Goal: Communication & Community: Answer question/provide support

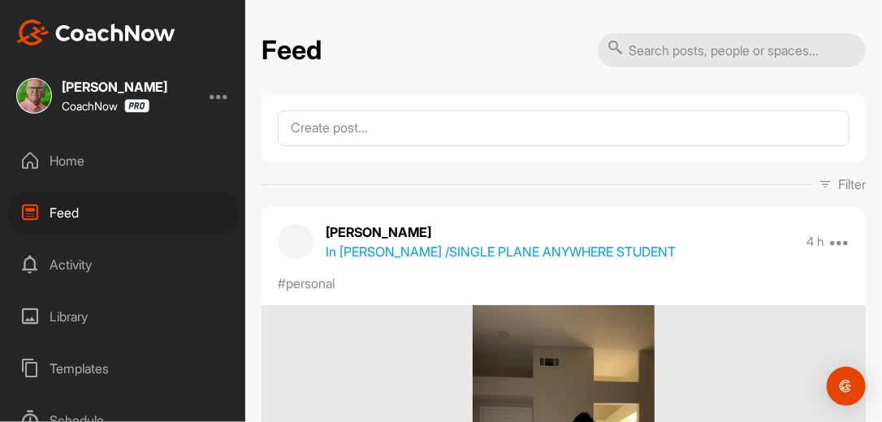
scroll to position [13435, 0]
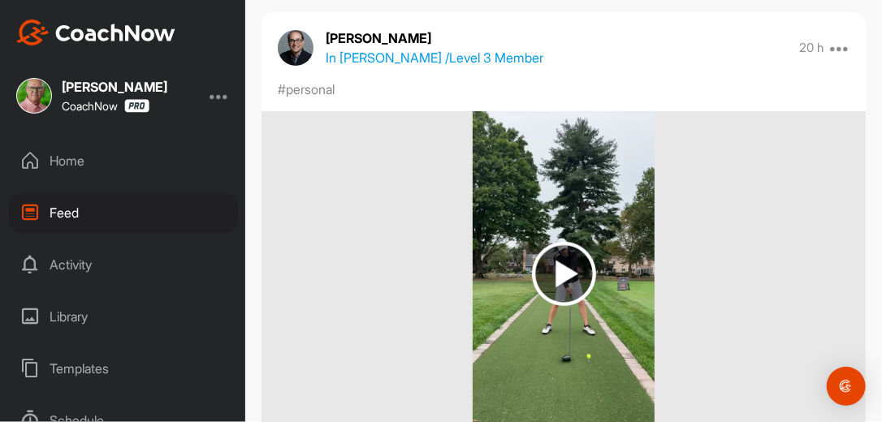
click at [77, 164] on div "Home" at bounding box center [123, 160] width 229 height 41
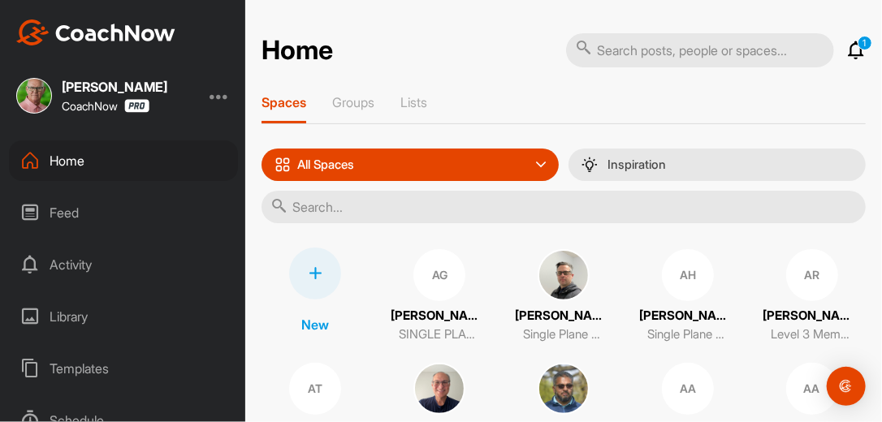
click at [352, 208] on input "text" at bounding box center [563, 207] width 604 height 32
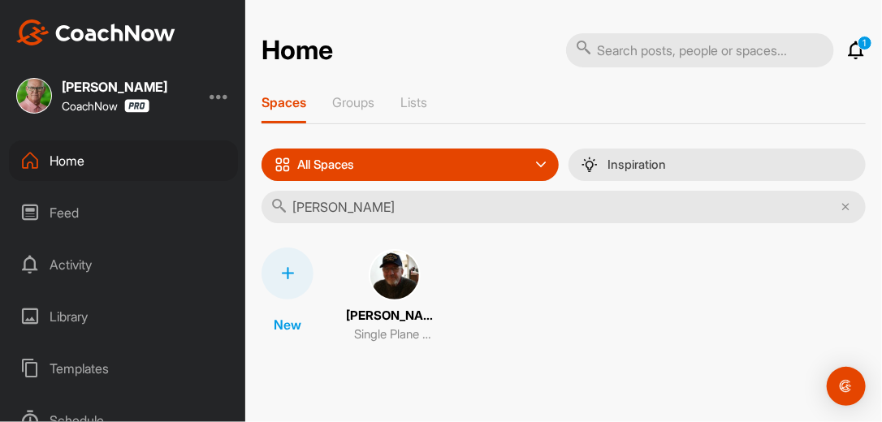
type input "Daniel doh"
click at [387, 273] on img at bounding box center [395, 275] width 52 height 52
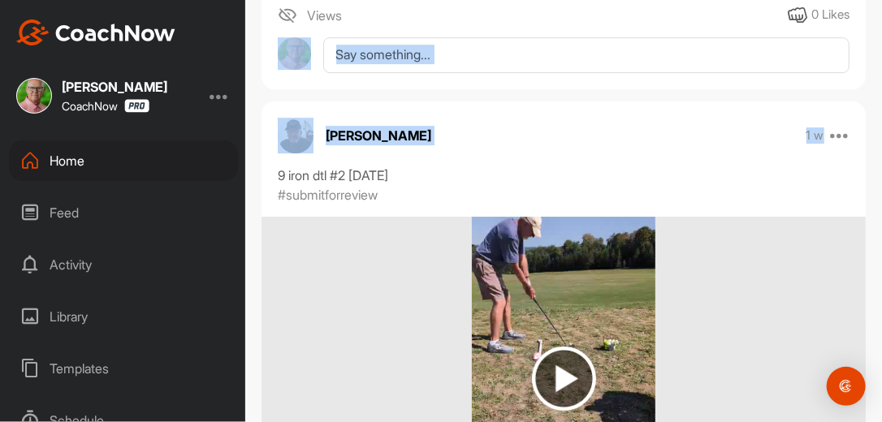
scroll to position [1856, 0]
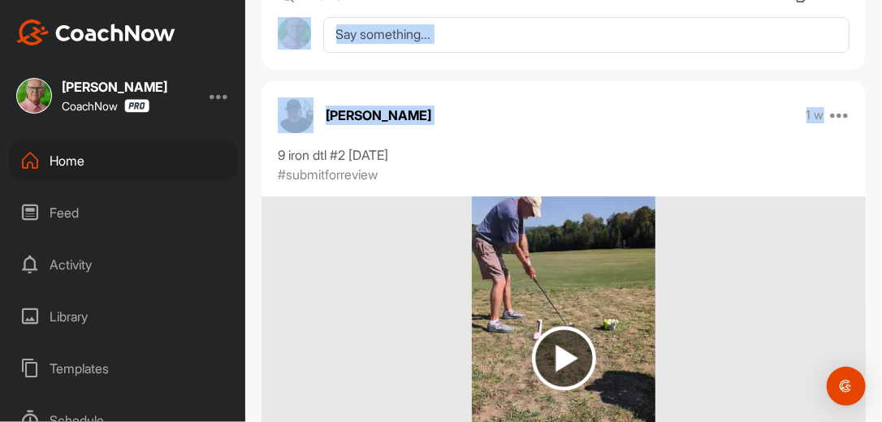
drag, startPoint x: 881, startPoint y: 66, endPoint x: 884, endPoint y: 80, distance: 14.0
click at [881, 80] on html "Clay Farnsworth CoachNow Home Feed Activity Library Templates Schedule Support …" at bounding box center [441, 211] width 882 height 422
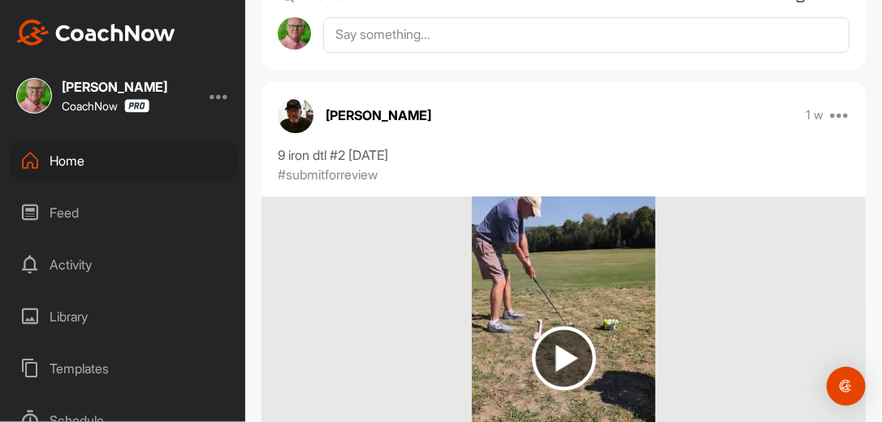
click at [763, 159] on div "9 iron dtl #2 [DATE]" at bounding box center [564, 154] width 572 height 19
click at [563, 361] on img at bounding box center [564, 358] width 64 height 64
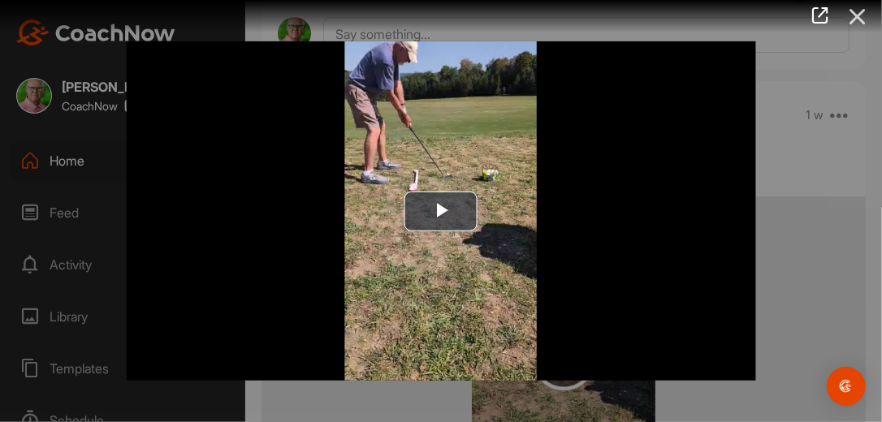
click at [855, 17] on icon at bounding box center [857, 17] width 37 height 30
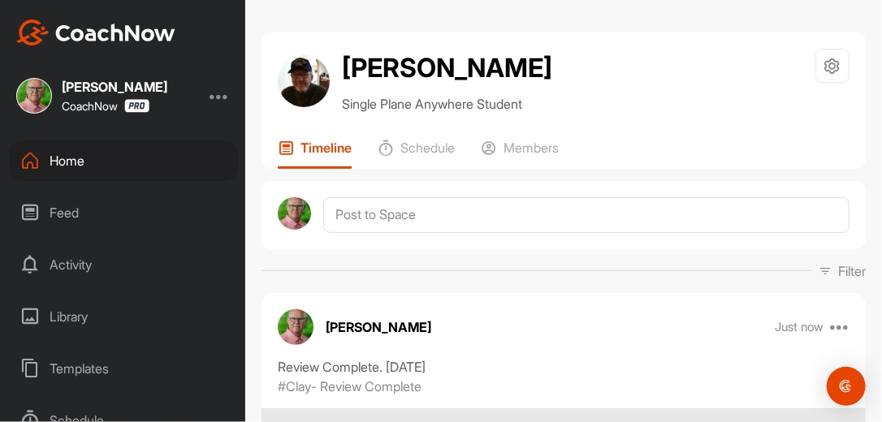
click at [651, 267] on div "Filter Media Type Images Videos Notes Audio Documents Author Bob Borchers reb83…" at bounding box center [563, 270] width 604 height 19
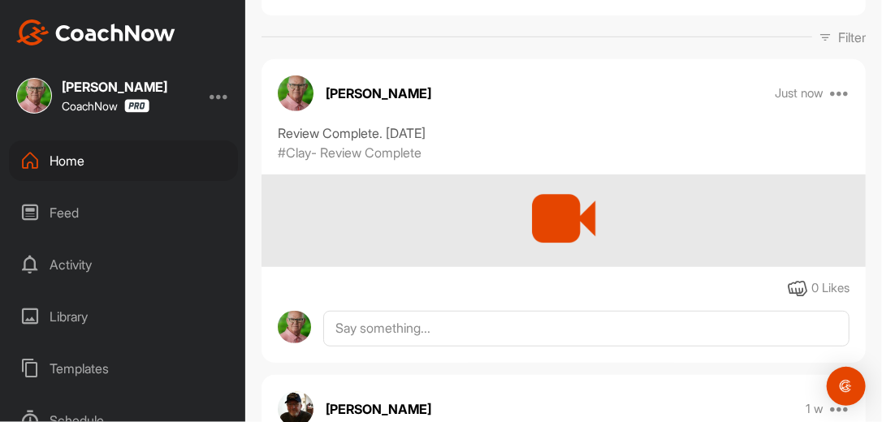
scroll to position [260, 0]
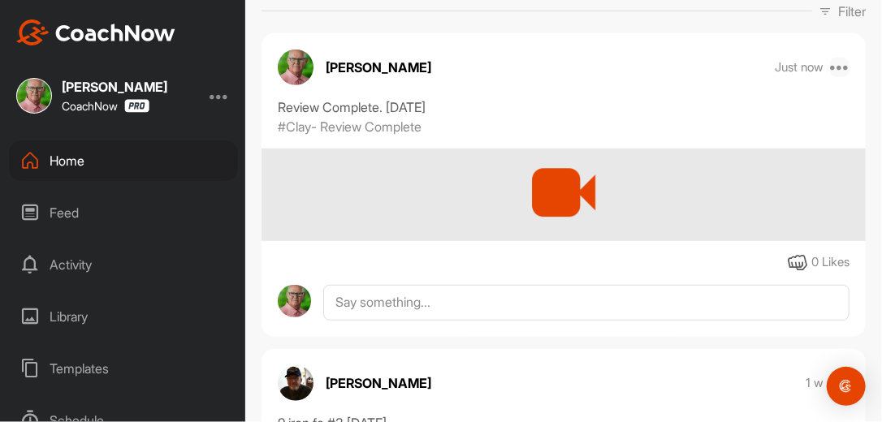
click at [832, 67] on icon at bounding box center [839, 67] width 19 height 19
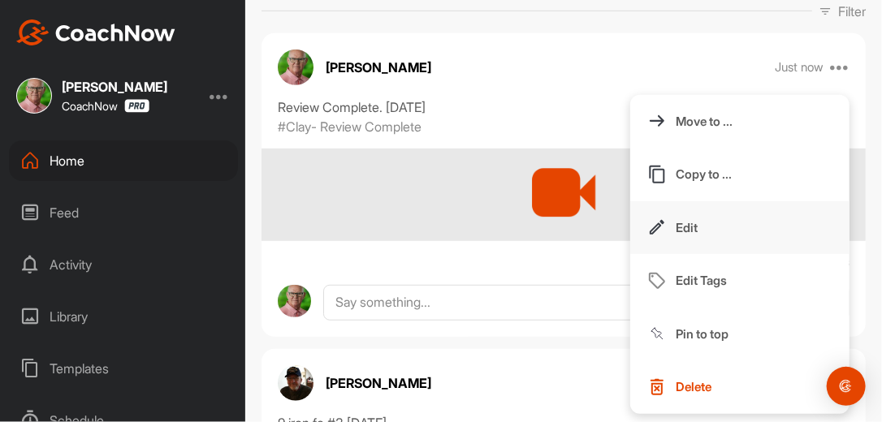
click at [678, 224] on p "Edit" at bounding box center [687, 227] width 22 height 17
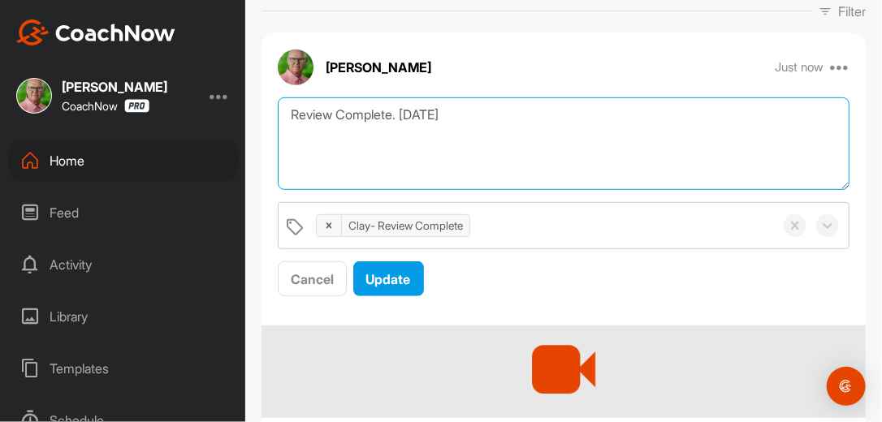
click at [459, 113] on textarea "Review Complete. 9/22/25" at bounding box center [564, 143] width 572 height 93
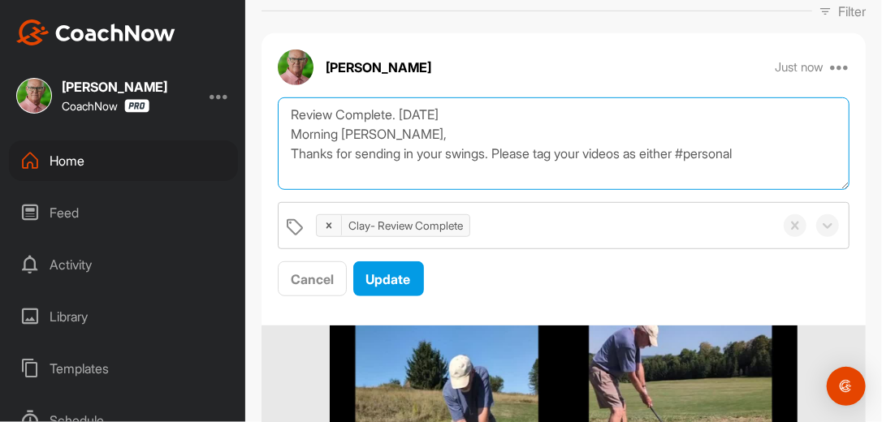
click at [788, 151] on textarea "Review Complete. 9/22/25 Morning Daniel, Thanks for sending in your swings. Ple…" at bounding box center [564, 143] width 572 height 93
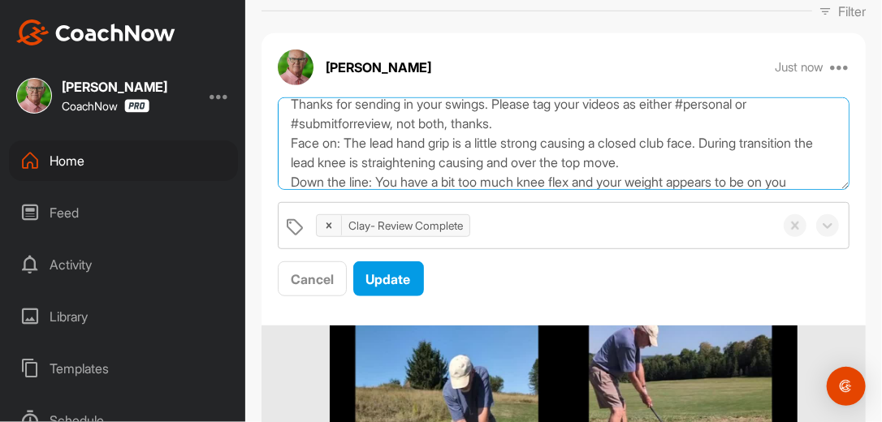
scroll to position [69, 0]
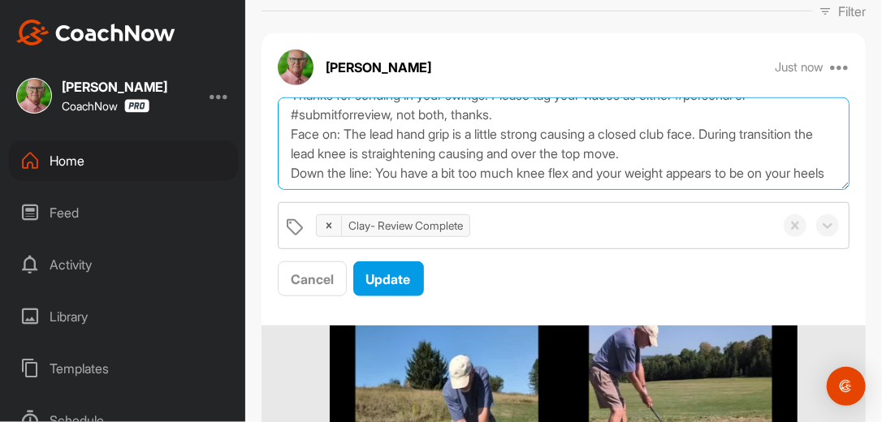
click at [370, 182] on textarea "Review Complete. 9/22/25 Morning Daniel, Thanks for sending in your swings. Ple…" at bounding box center [564, 143] width 572 height 93
click at [734, 142] on textarea "Review Complete. 9/22/25 Morning Daniel, Thanks for sending in your swings. Ple…" at bounding box center [564, 143] width 572 height 93
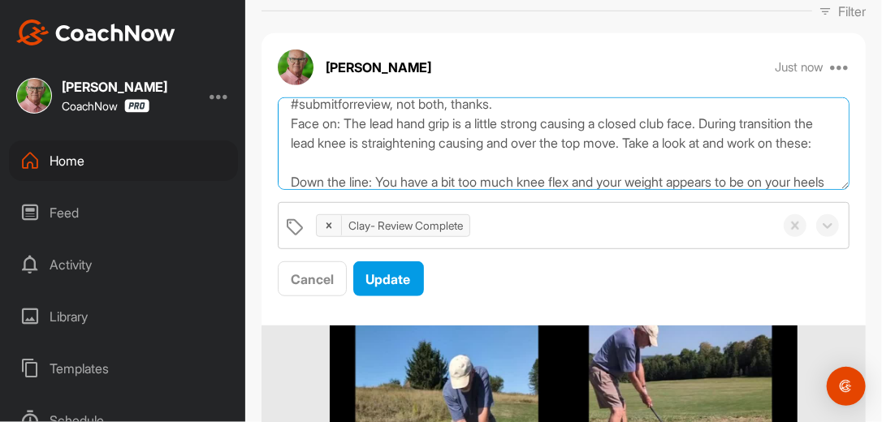
paste textarea "https://watch.gravesgolf.com/videos/weekly-training-lead-hand-grip"
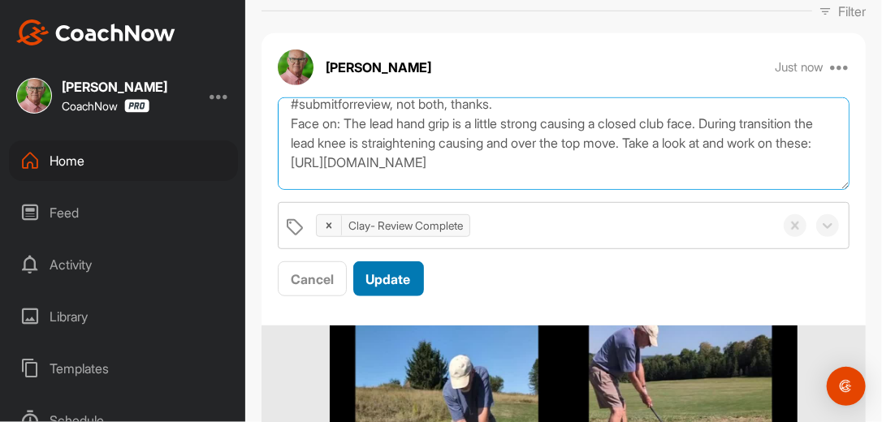
scroll to position [89, 0]
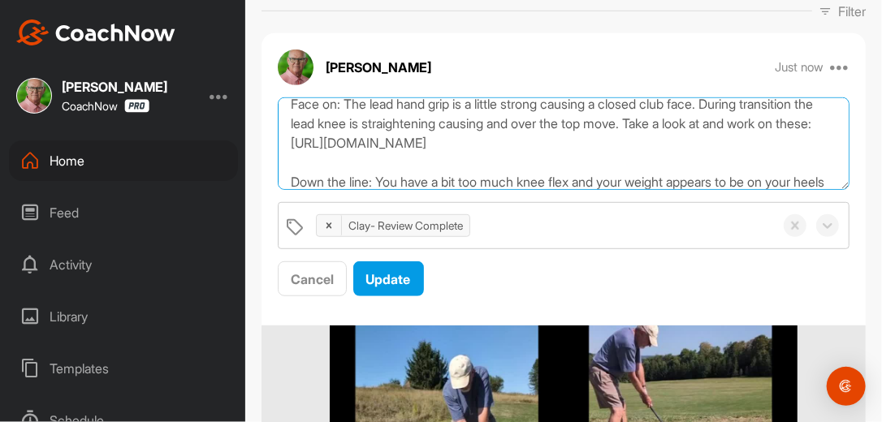
paste textarea "https://watch.gravesgolf.com/videos/quick-tip-stable-lead-knee"
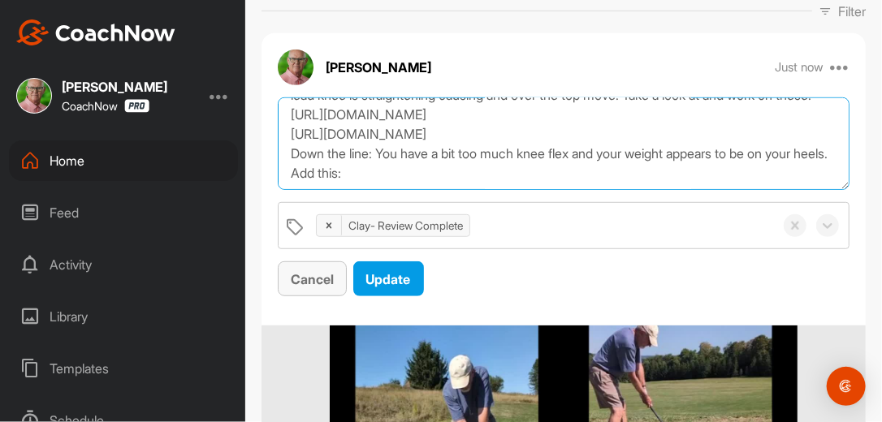
scroll to position [147, 0]
paste textarea "https://watch.gravesgolf.com/videos/brock-legs-at-address"
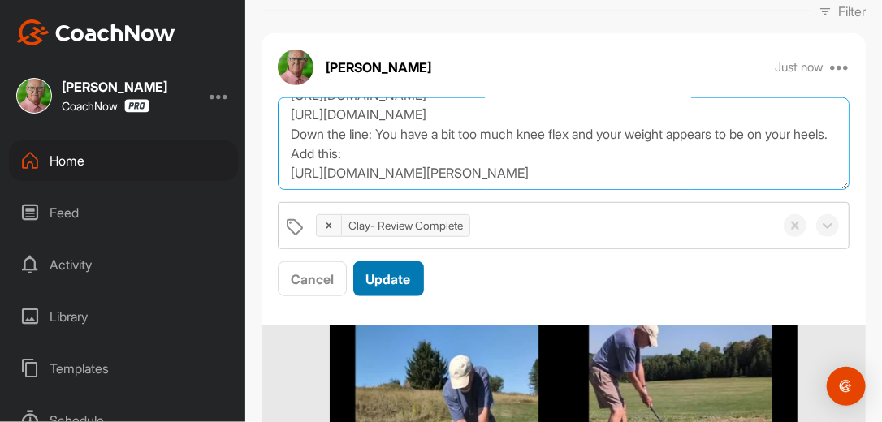
type textarea "Review Complete. 9/22/25 Morning Daniel, Thanks for sending in your swings. Ple…"
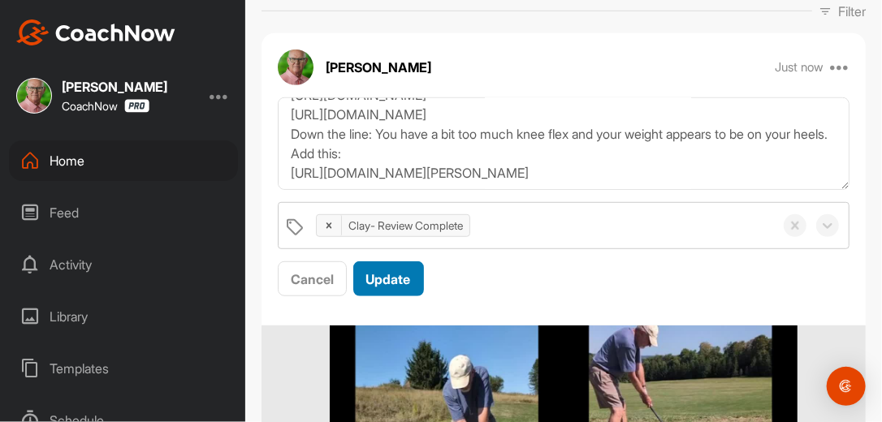
click at [402, 274] on span "Update" at bounding box center [388, 279] width 45 height 16
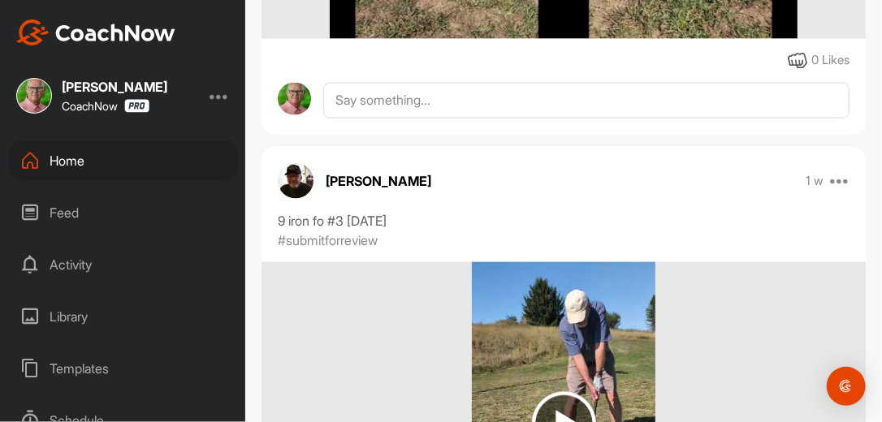
scroll to position [858, 0]
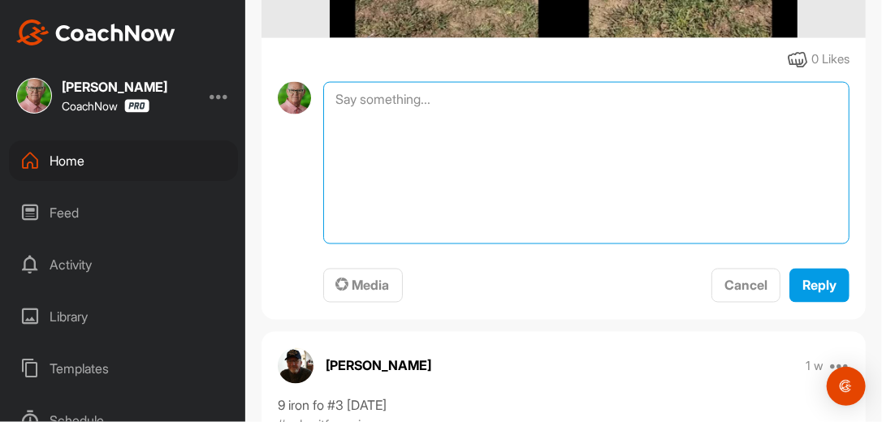
click at [441, 91] on textarea at bounding box center [586, 163] width 526 height 162
type textarea "Review Complete. [DATE]"
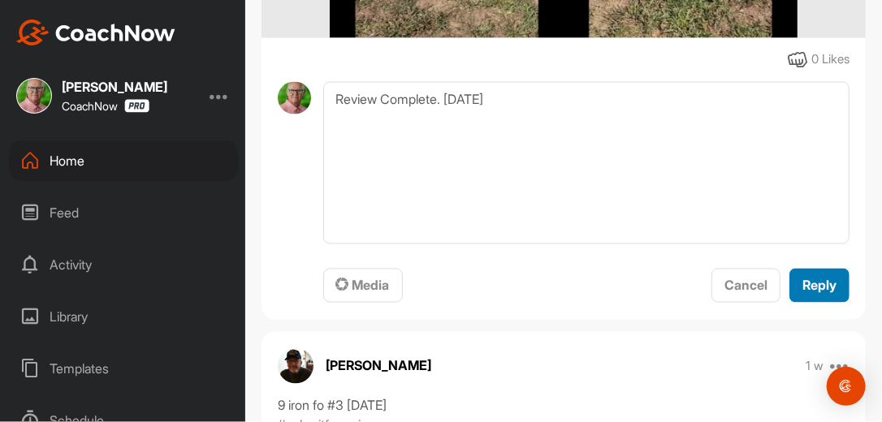
click at [802, 271] on button "Reply" at bounding box center [819, 286] width 60 height 35
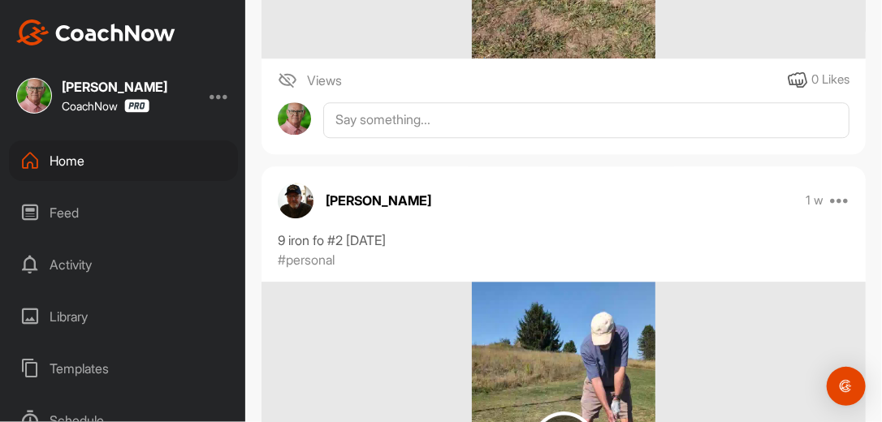
scroll to position [1533, 0]
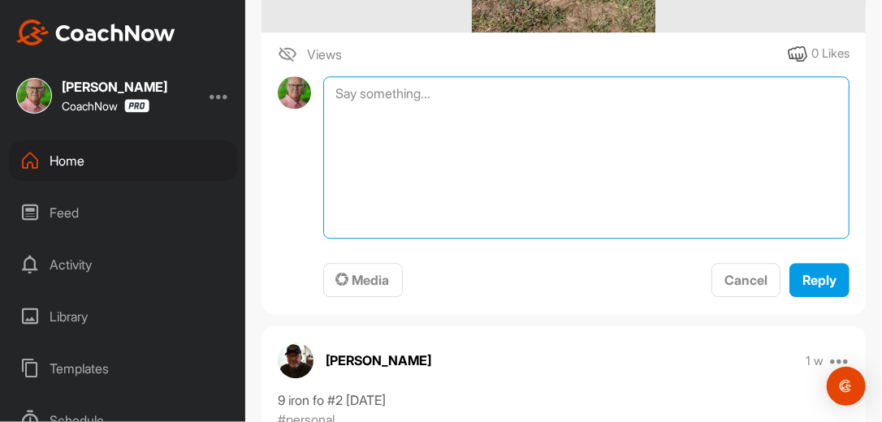
click at [543, 96] on textarea at bounding box center [586, 157] width 526 height 162
type textarea "Review Complete. 9-22-25"
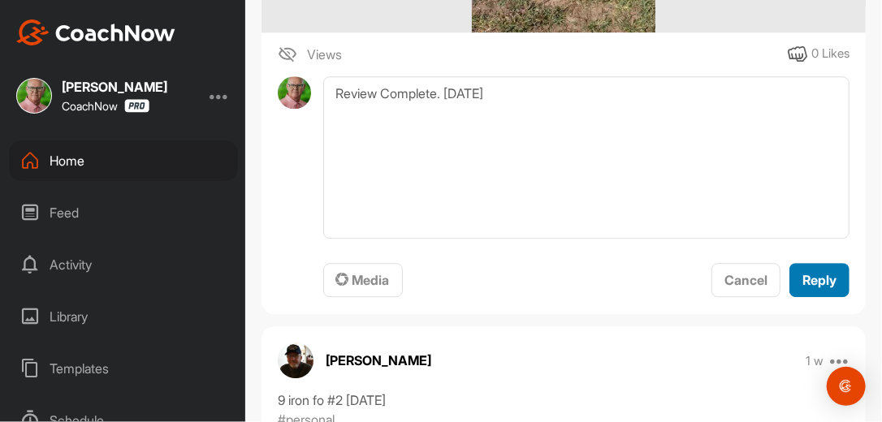
click at [812, 283] on span "Reply" at bounding box center [819, 280] width 34 height 16
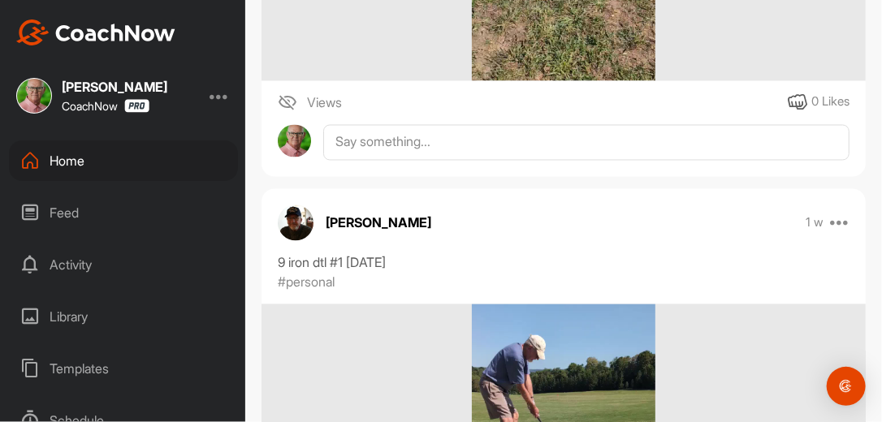
scroll to position [3274, 0]
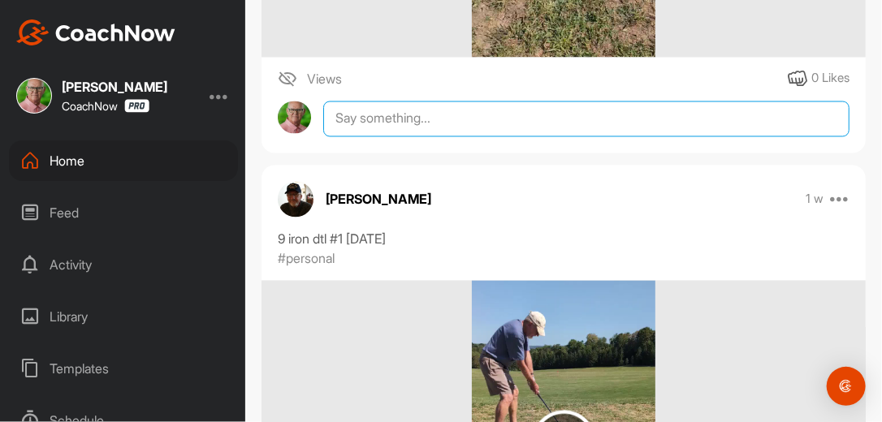
click at [493, 112] on textarea at bounding box center [586, 120] width 526 height 36
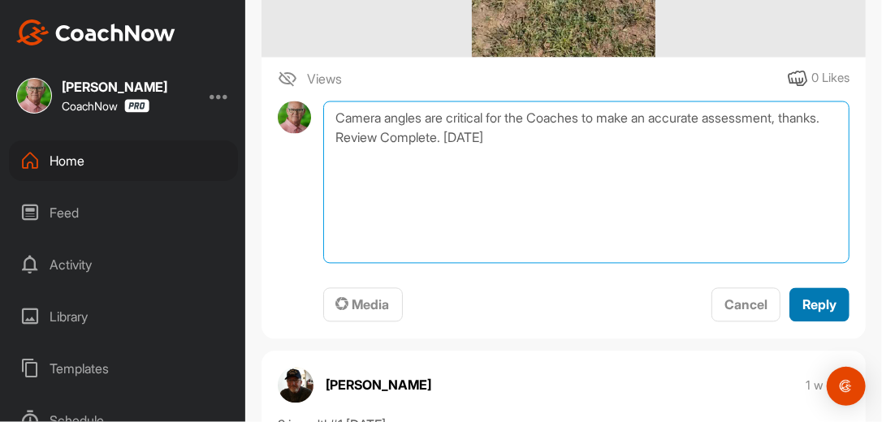
type textarea "Camera angles are critical for the Coaches to make an accurate assessment, than…"
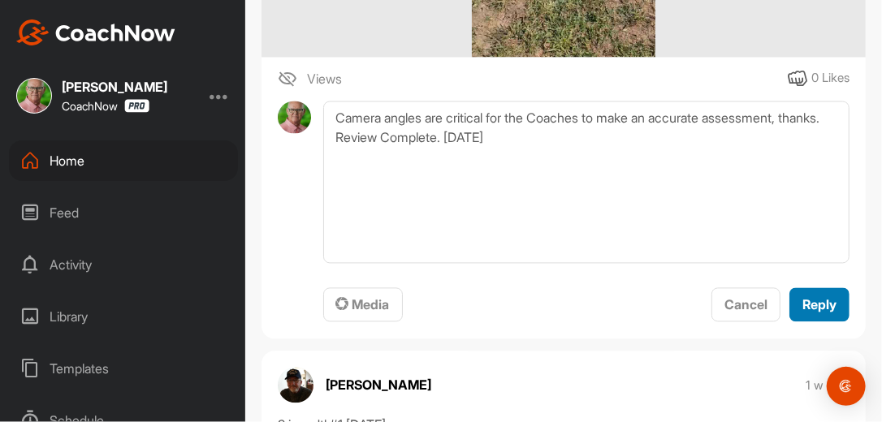
click at [812, 302] on span "Reply" at bounding box center [819, 305] width 34 height 16
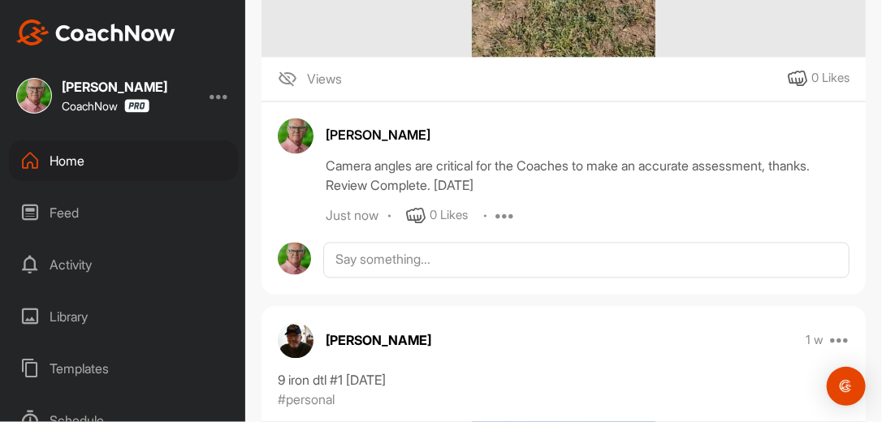
click at [78, 162] on div "Home" at bounding box center [123, 160] width 229 height 41
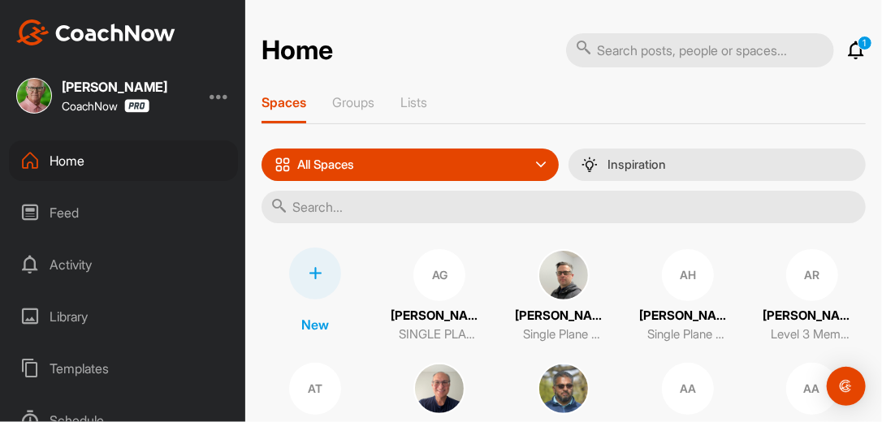
click at [366, 208] on input "text" at bounding box center [563, 207] width 604 height 32
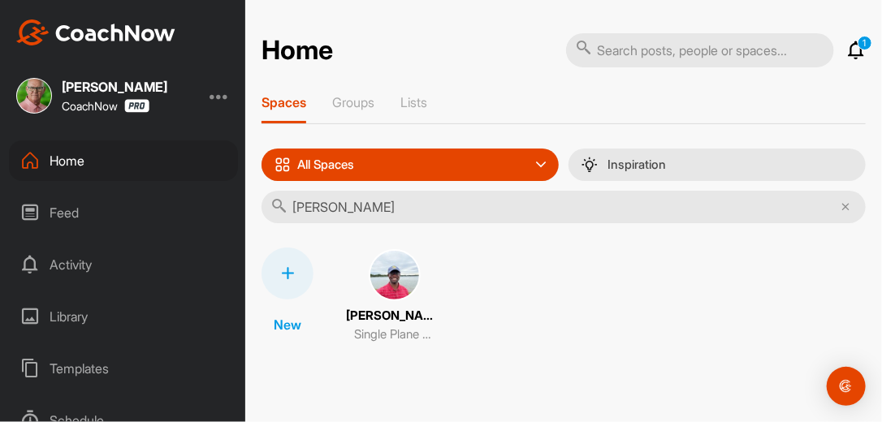
type input "Dr. Arn"
click at [400, 280] on img at bounding box center [395, 275] width 52 height 52
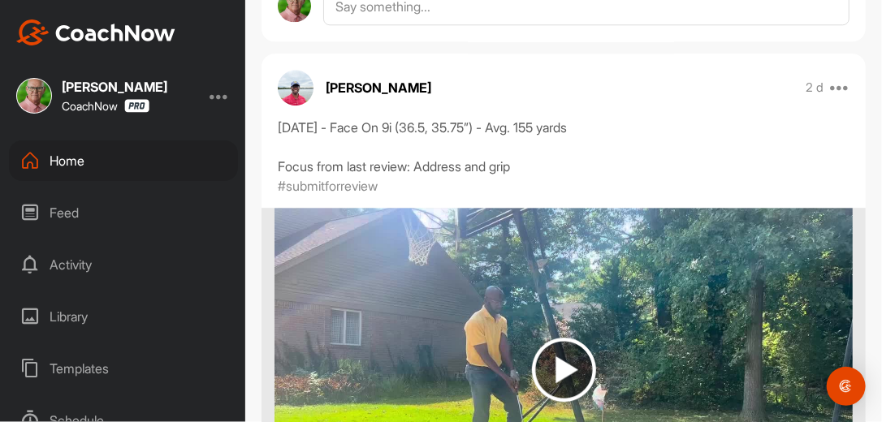
scroll to position [1532, 0]
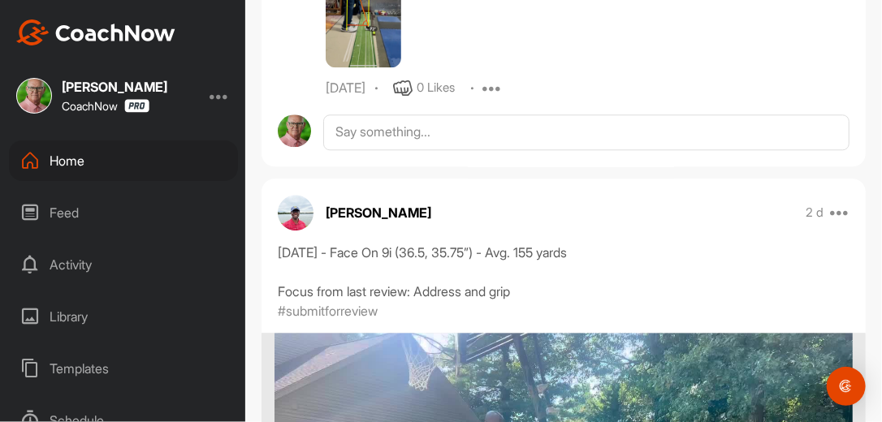
scroll to position [1407, 0]
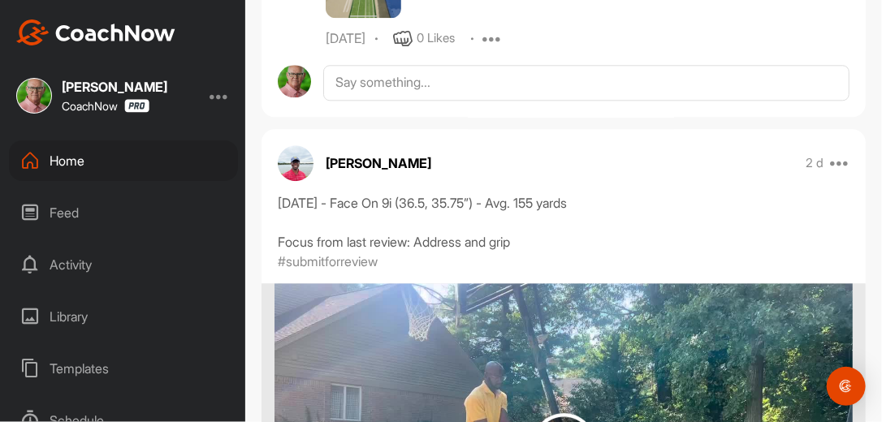
scroll to position [1456, 0]
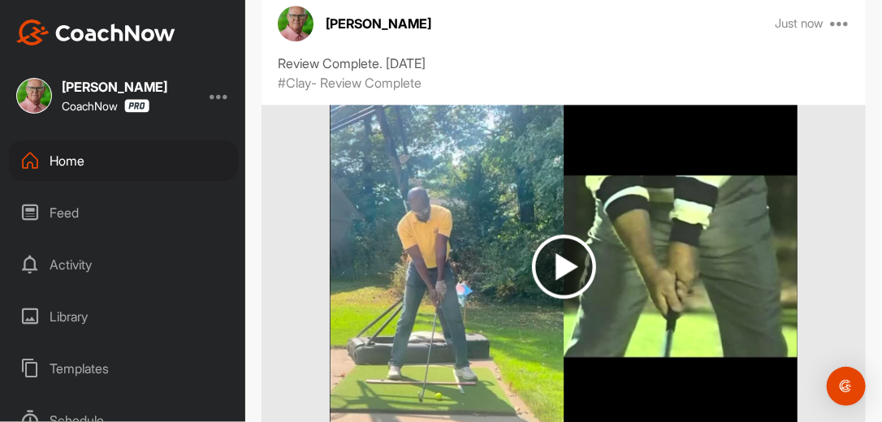
scroll to position [1637, 0]
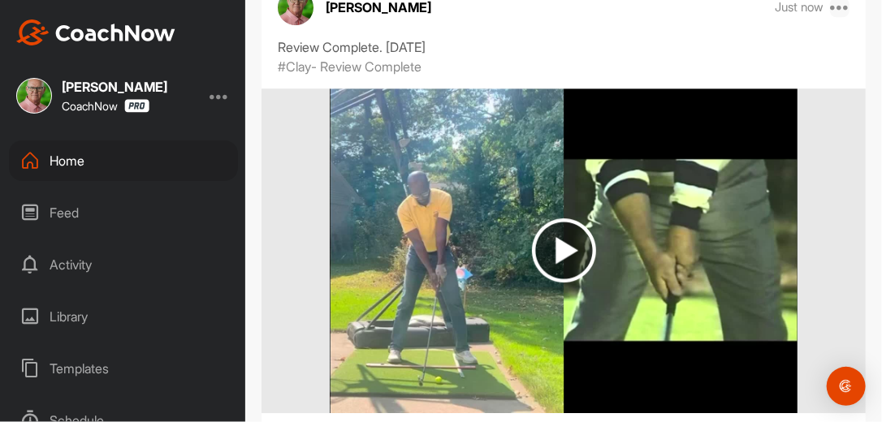
click at [830, 17] on icon at bounding box center [839, 7] width 19 height 19
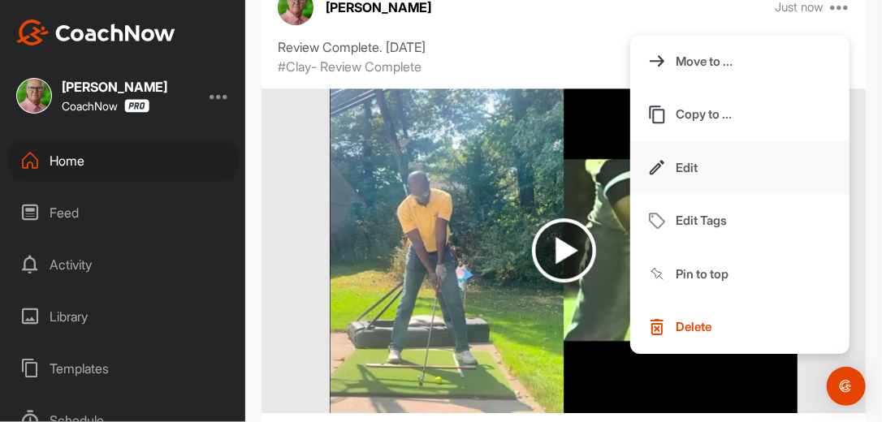
click at [676, 176] on p "Edit" at bounding box center [687, 167] width 22 height 17
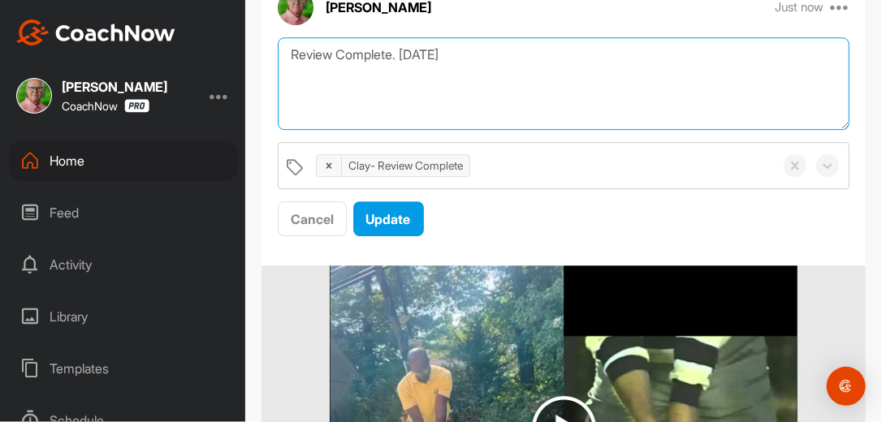
click at [463, 131] on textarea "Review Complete. 9/22/25" at bounding box center [564, 83] width 572 height 93
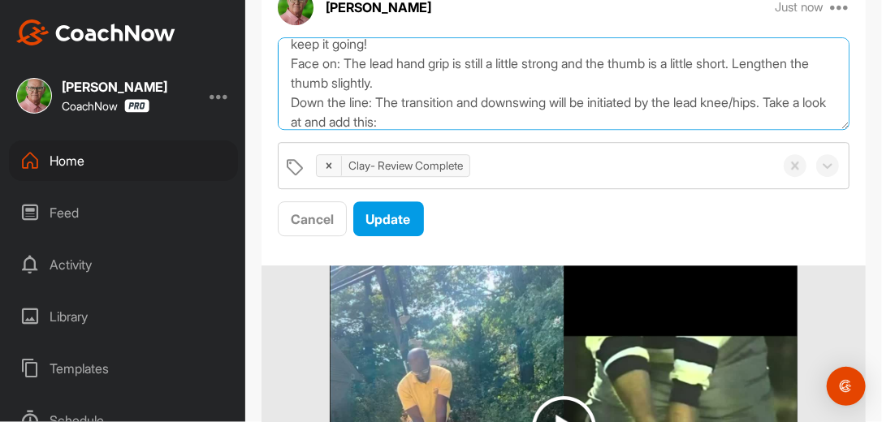
scroll to position [89, 0]
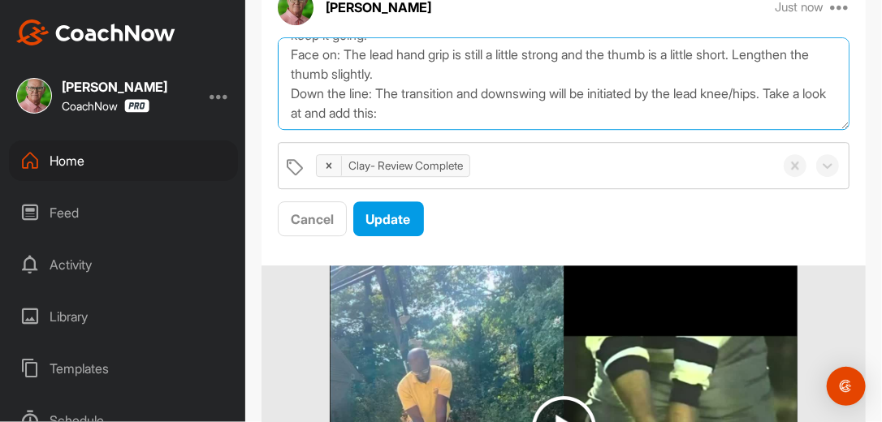
paste textarea "https://watch.gravesgolf.com/videos/30-day-indoor-training-plan-day-15-21-trans…"
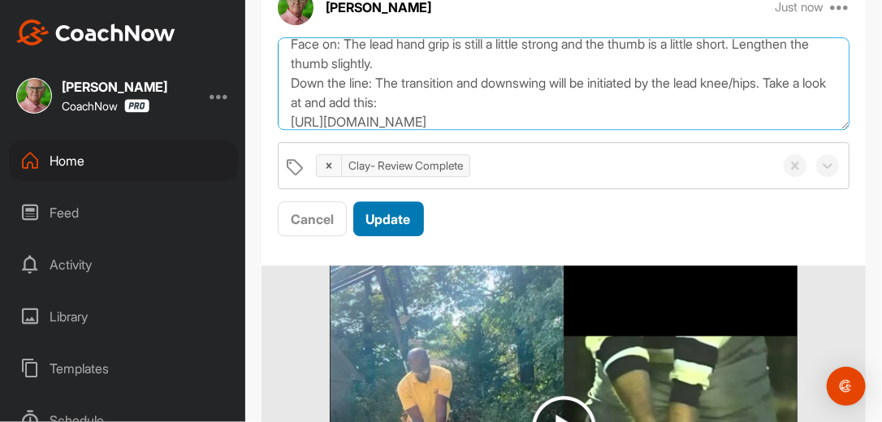
scroll to position [108, 0]
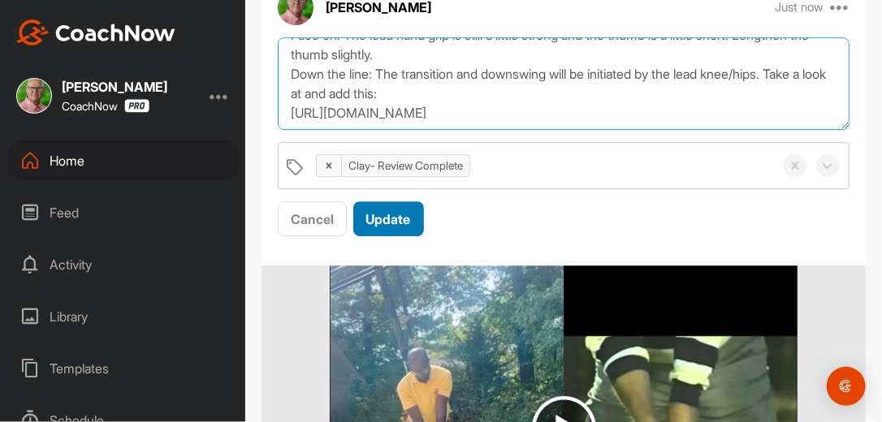
type textarea "Review Complete. 9/22/25 Morning Arnold, Thanks for sending in your swings and …"
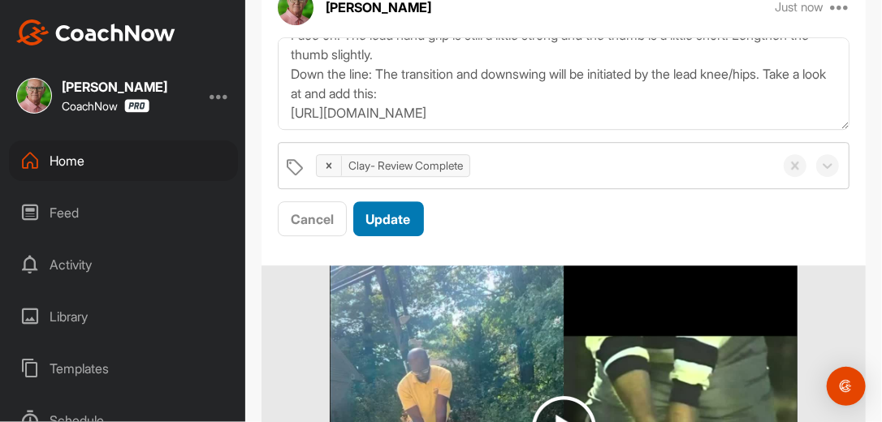
click at [408, 227] on span "Update" at bounding box center [388, 219] width 45 height 16
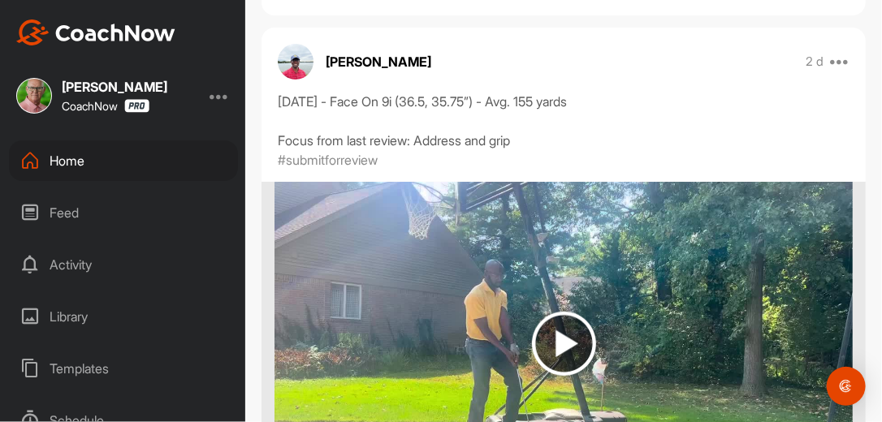
scroll to position [2313, 0]
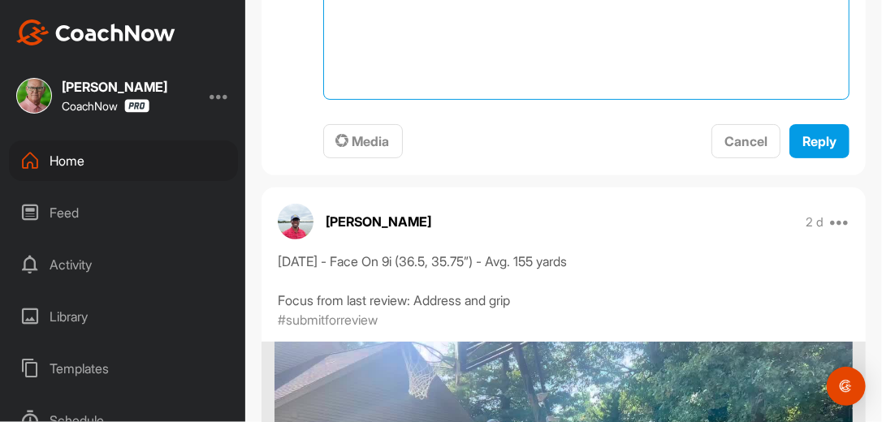
click at [487, 37] on textarea at bounding box center [586, 18] width 526 height 162
type textarea "Review Complete. [DATE]"
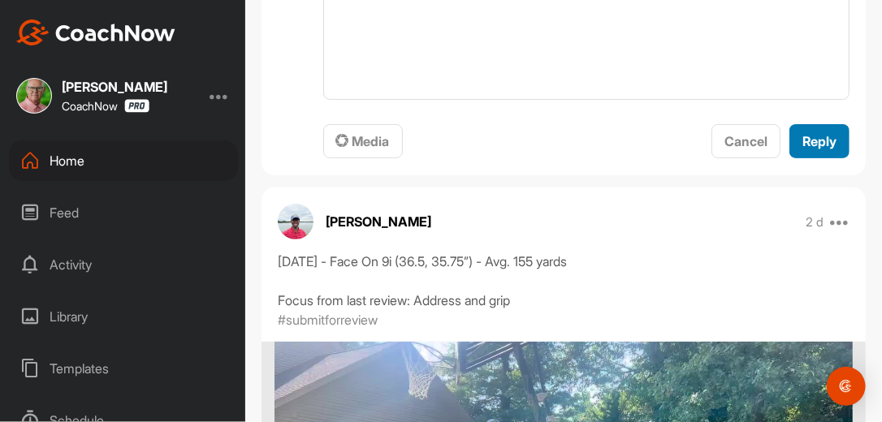
click at [802, 149] on span "Reply" at bounding box center [819, 141] width 34 height 16
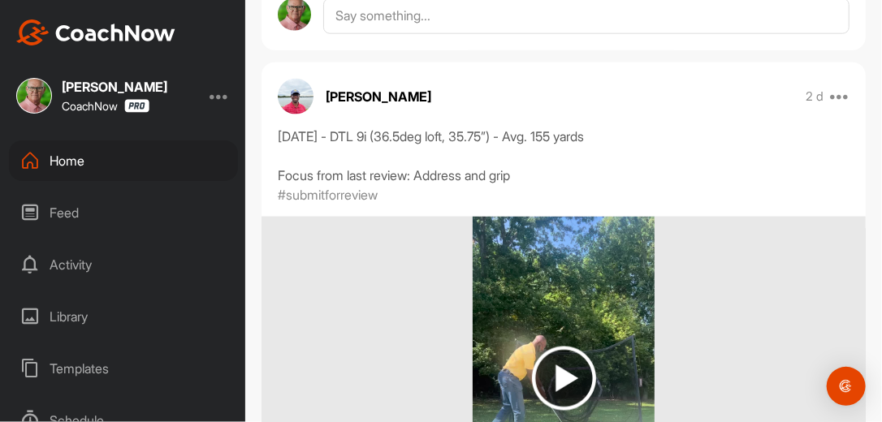
scroll to position [2963, 0]
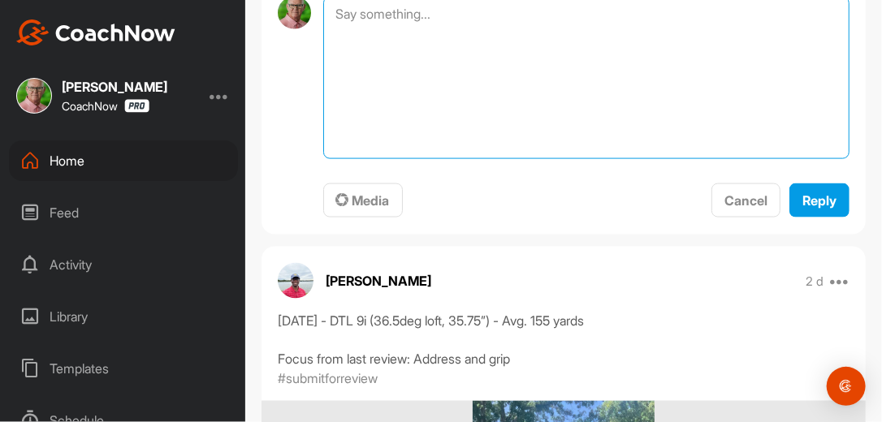
click at [478, 109] on textarea at bounding box center [586, 78] width 526 height 162
type textarea "Review Complete. 9-22-25"
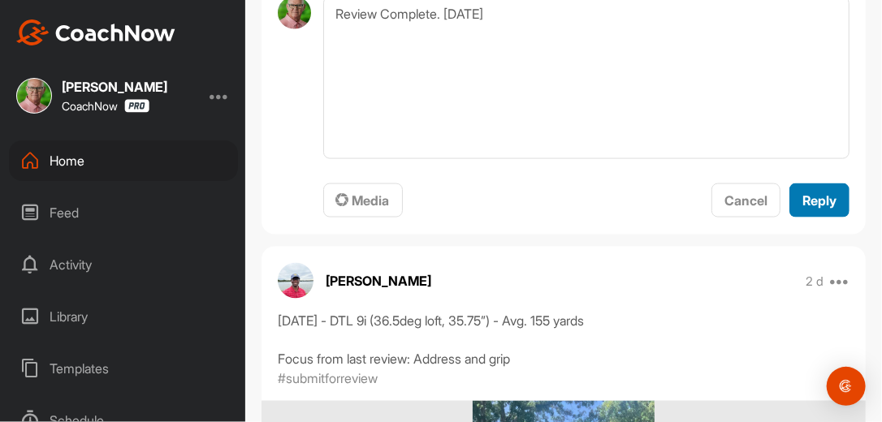
click at [803, 209] on span "Reply" at bounding box center [819, 200] width 34 height 16
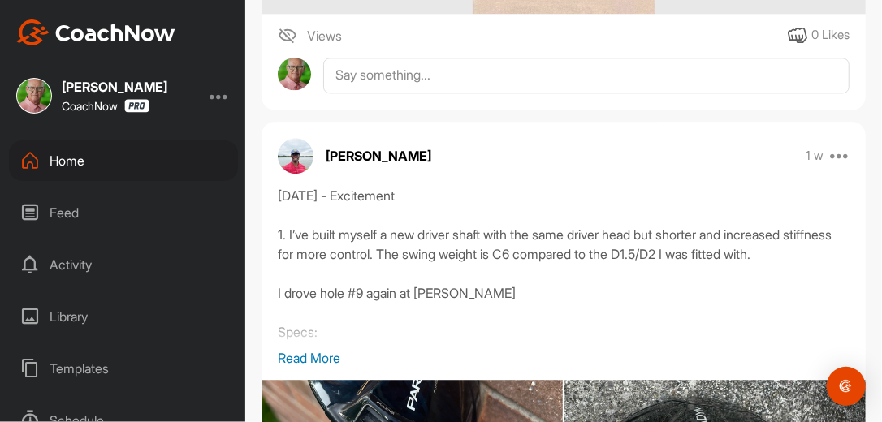
scroll to position [3612, 0]
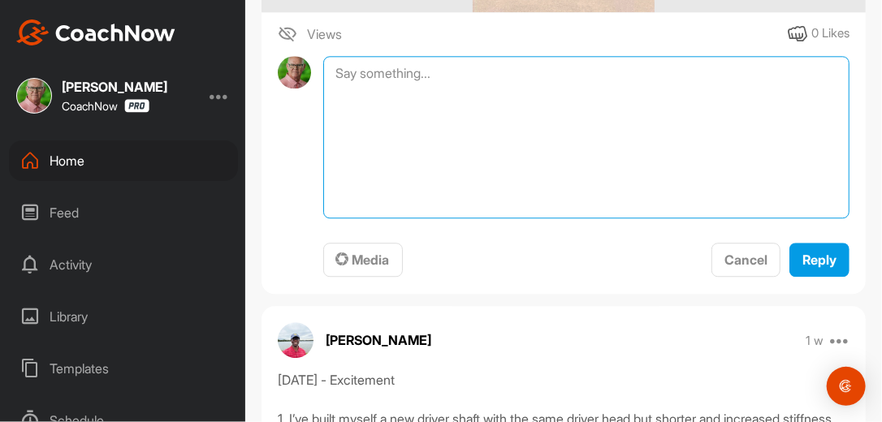
click at [452, 157] on textarea at bounding box center [586, 137] width 526 height 162
type textarea "Review Complete. [DATE]"
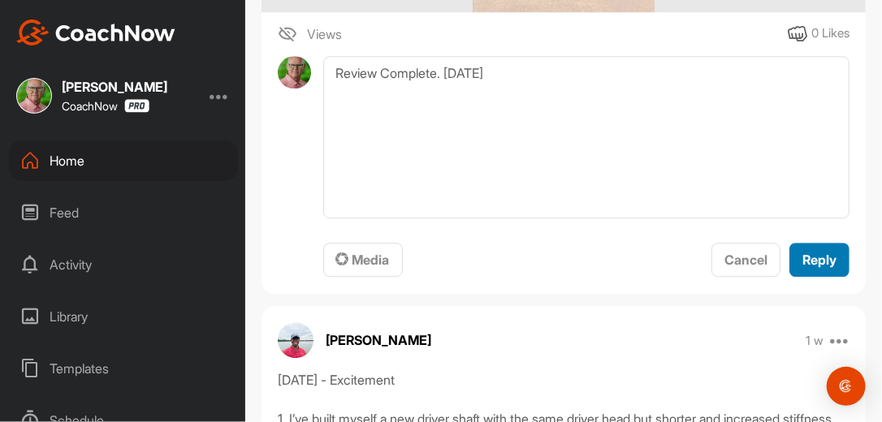
click at [803, 268] on span "Reply" at bounding box center [819, 260] width 34 height 16
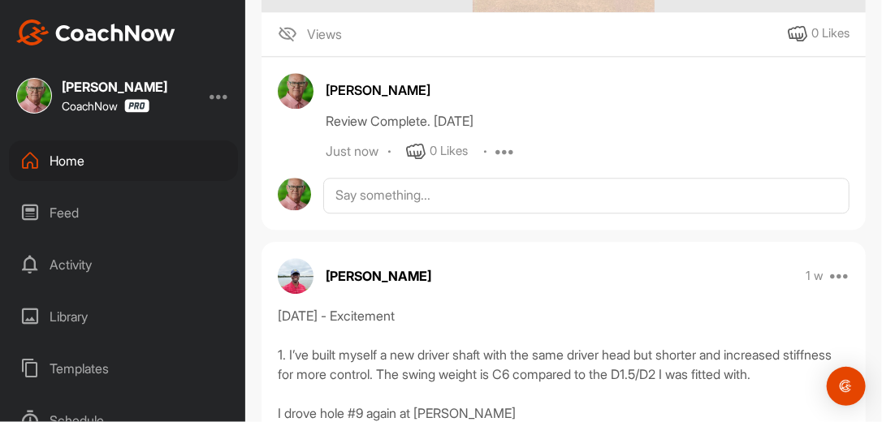
click at [78, 164] on div "Home" at bounding box center [123, 160] width 229 height 41
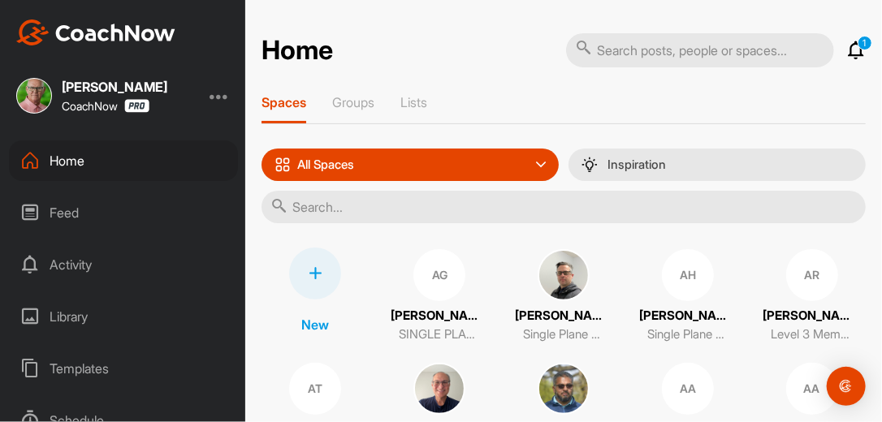
click at [315, 207] on input "text" at bounding box center [563, 207] width 604 height 32
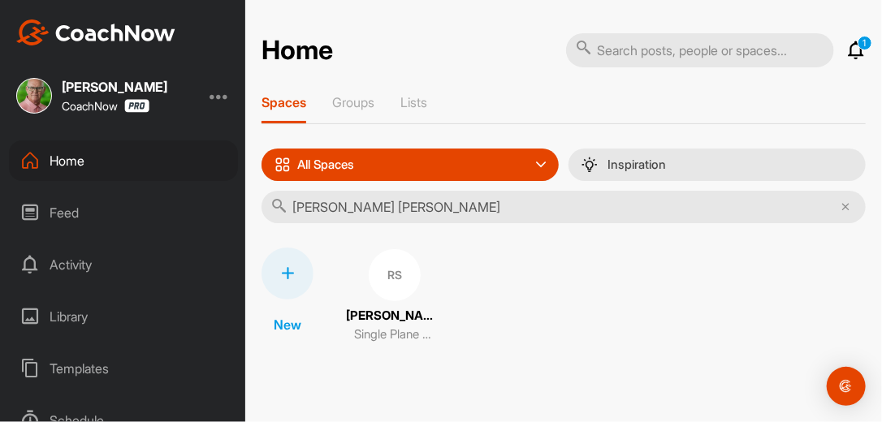
type input "Ronald sm"
click at [383, 272] on div "RS" at bounding box center [395, 275] width 52 height 52
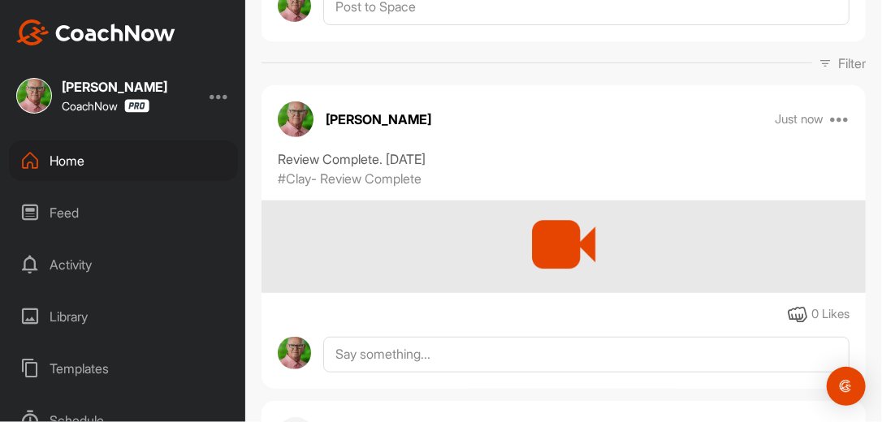
scroll to position [260, 0]
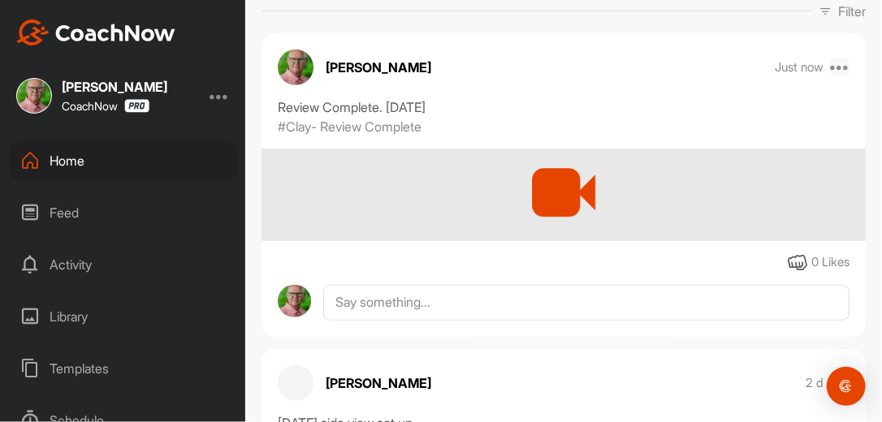
click at [832, 62] on icon at bounding box center [839, 67] width 19 height 19
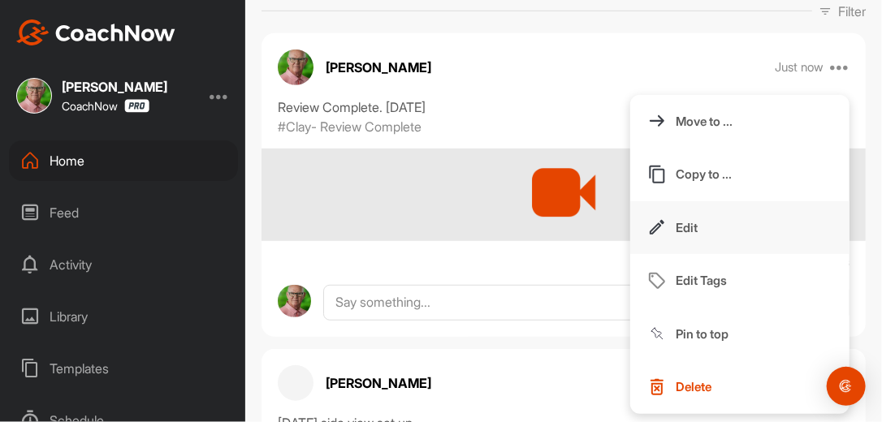
click at [679, 226] on p "Edit" at bounding box center [687, 227] width 22 height 17
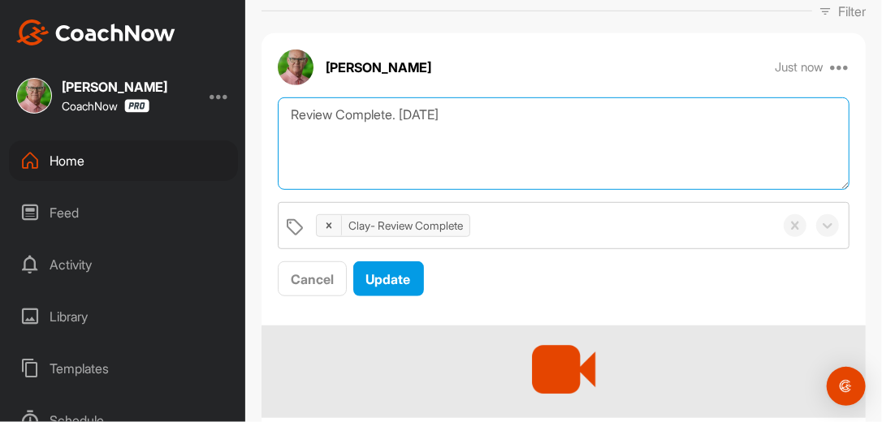
click at [491, 123] on textarea "Review Complete. [DATE]" at bounding box center [564, 143] width 572 height 93
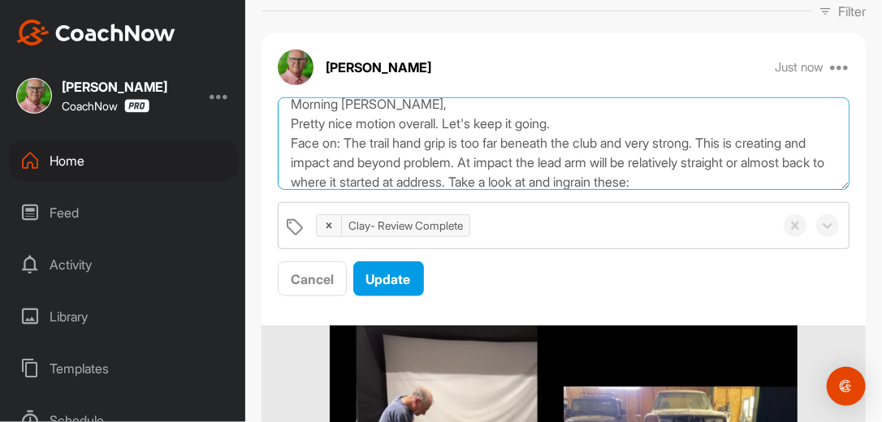
scroll to position [50, 0]
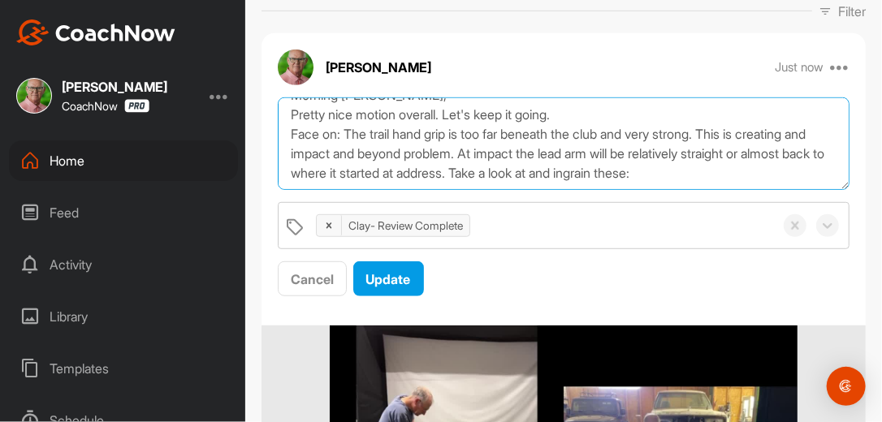
paste textarea "[URL][DOMAIN_NAME]"
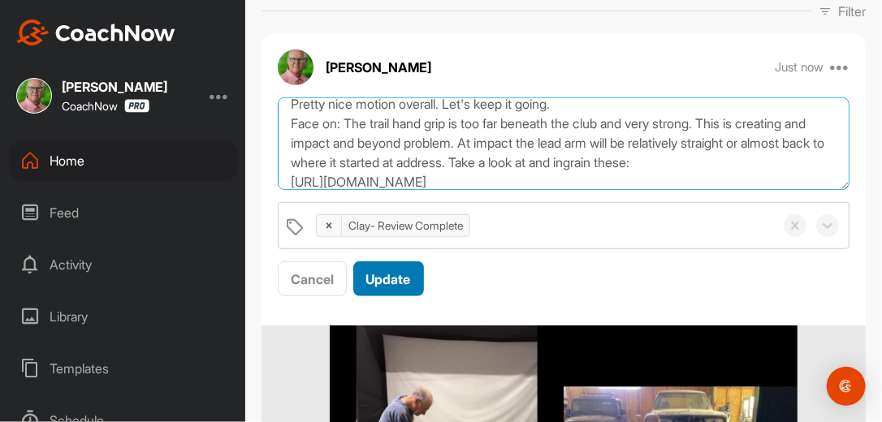
scroll to position [69, 0]
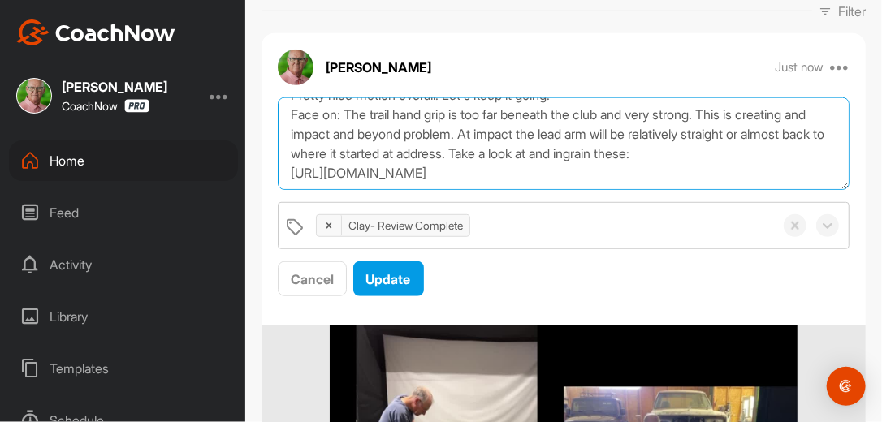
paste textarea "https://watch.gravesgolf.com/videos/single-plane-reset-release-finish"
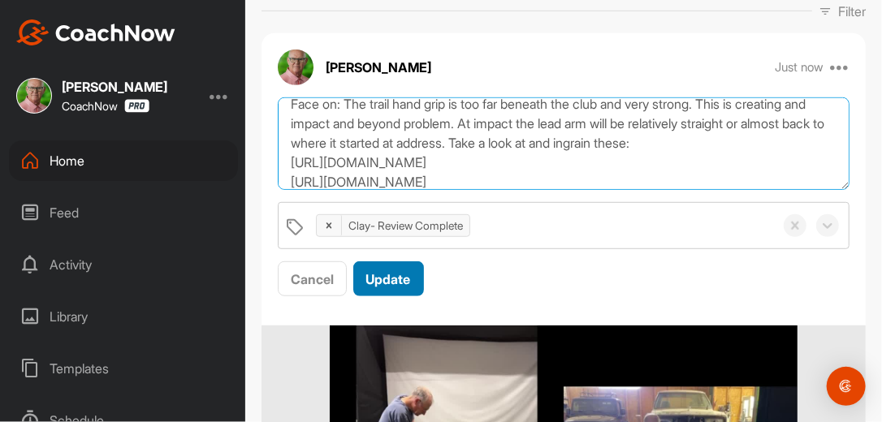
type textarea "Review Complete. 9/22/25 Morning Ron, Pretty nice motion overall. Let's keep it…"
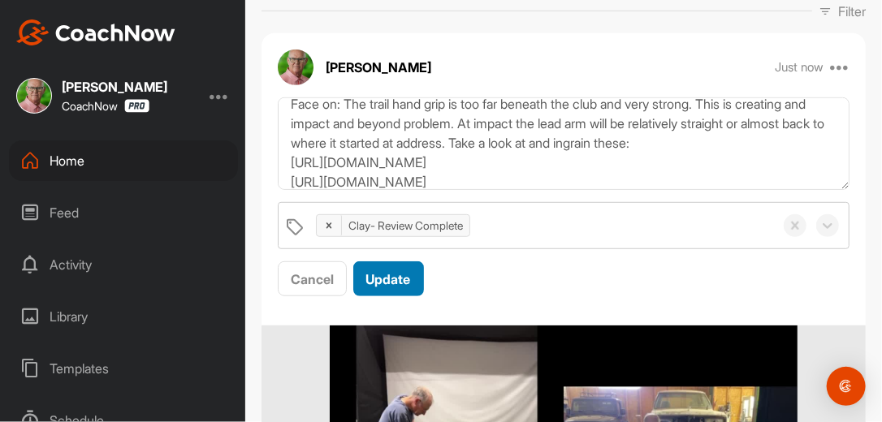
click at [403, 274] on span "Update" at bounding box center [388, 279] width 45 height 16
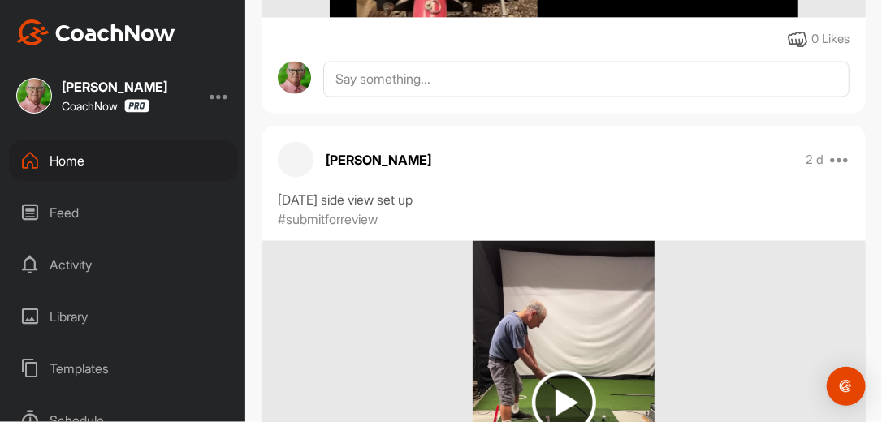
scroll to position [858, 0]
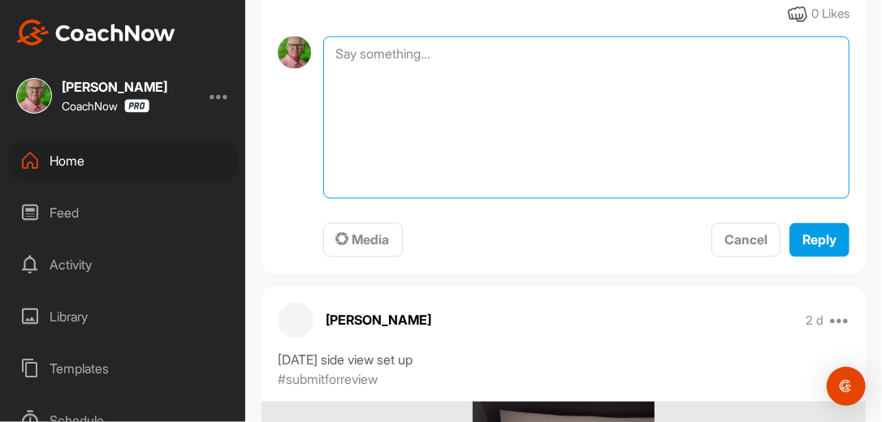
click at [468, 84] on textarea at bounding box center [586, 118] width 526 height 162
type textarea "Review Complete. 9-22-25"
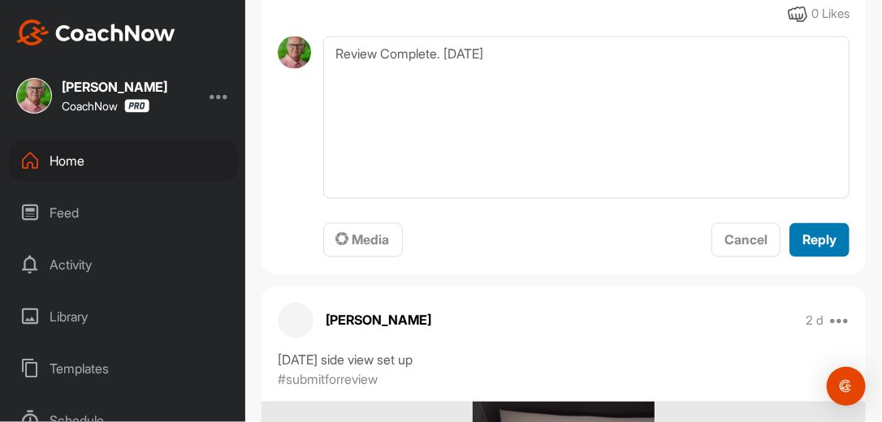
click at [789, 253] on button "Reply" at bounding box center [819, 240] width 60 height 35
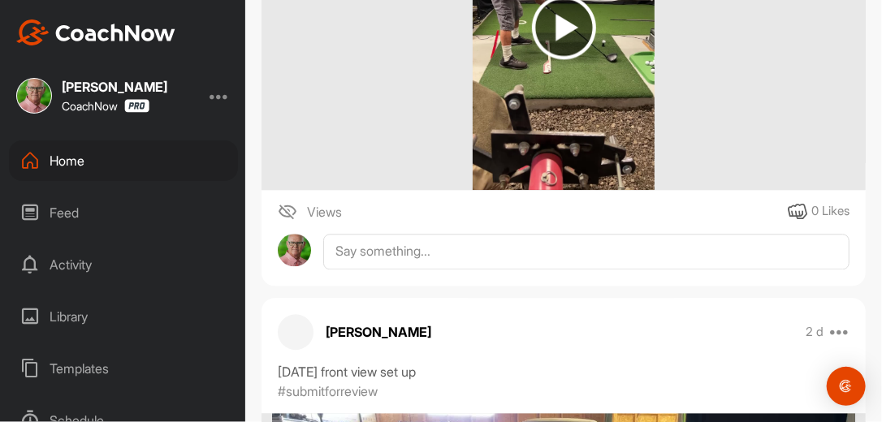
scroll to position [1429, 0]
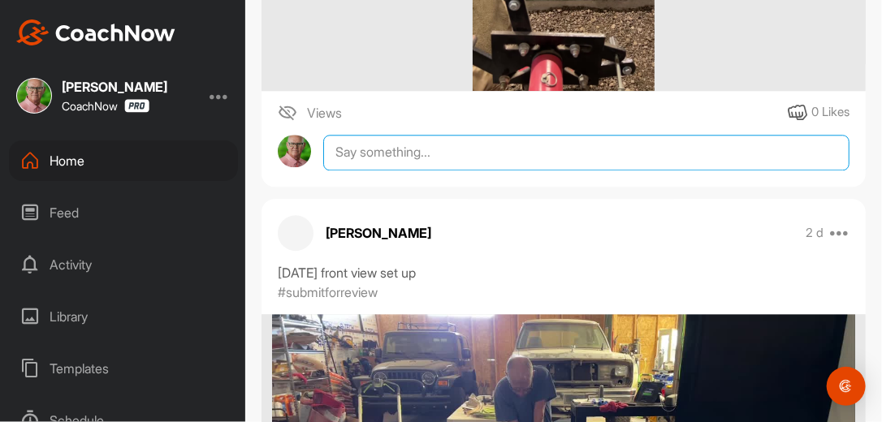
click at [499, 171] on textarea at bounding box center [586, 153] width 526 height 36
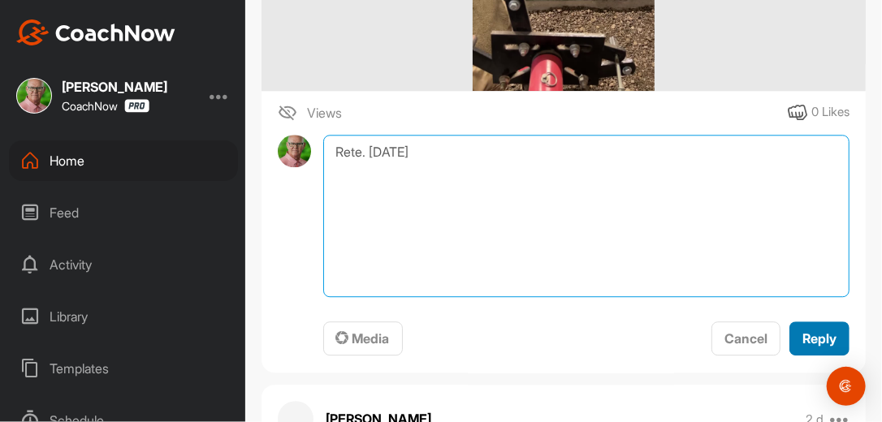
type textarea "Rete. 9-22-25"
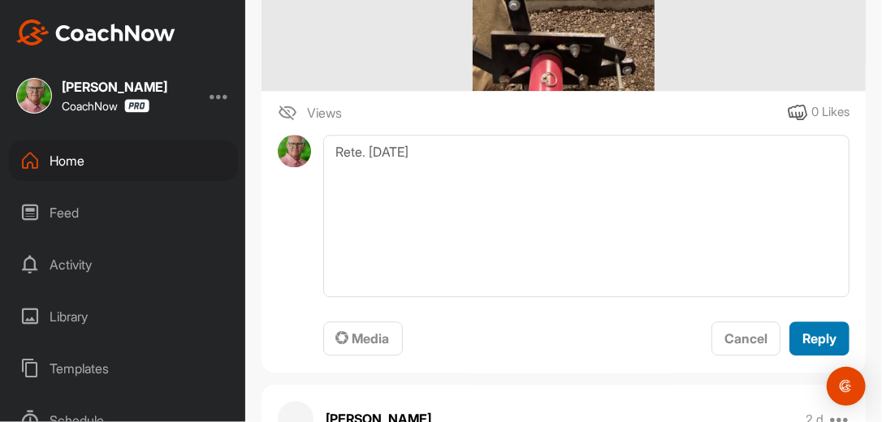
click at [804, 347] on div "Reply" at bounding box center [819, 338] width 34 height 19
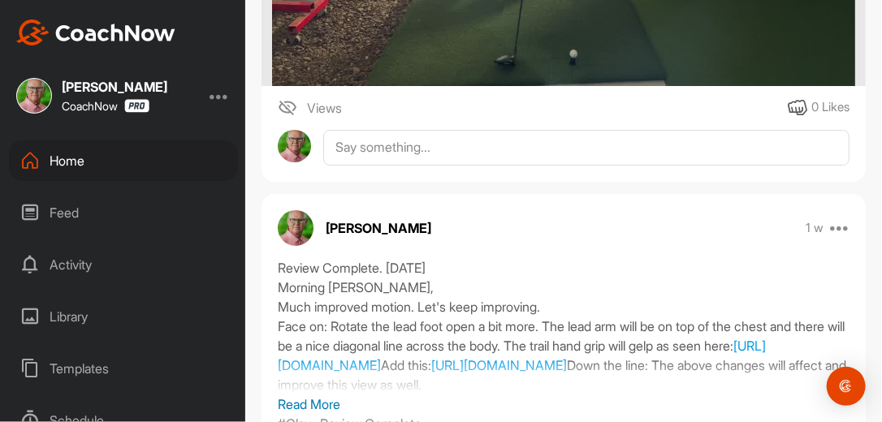
scroll to position [2105, 0]
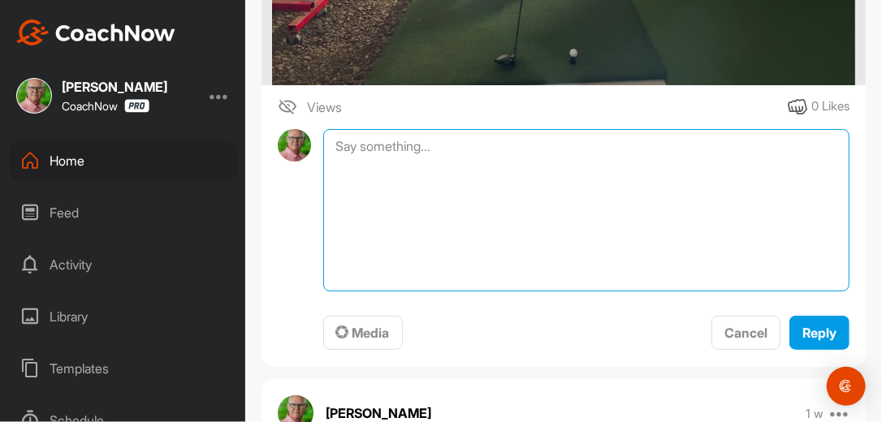
click at [460, 172] on textarea at bounding box center [586, 210] width 526 height 162
type textarea "Review Complete. 9-22-25"
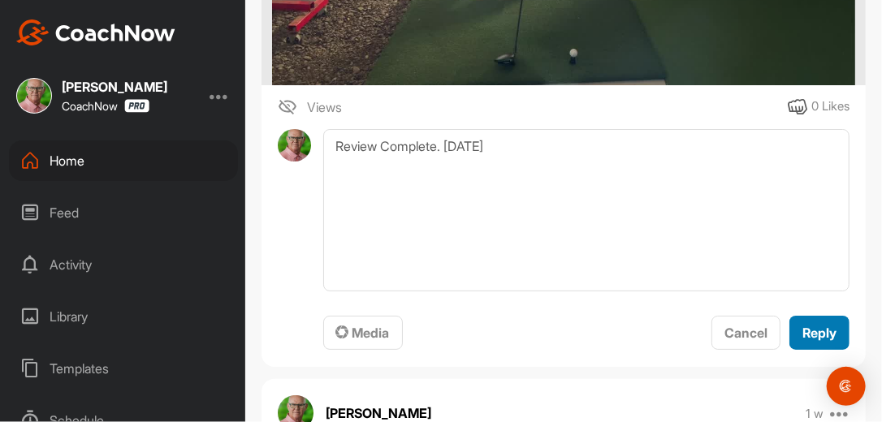
click at [802, 341] on span "Reply" at bounding box center [819, 333] width 34 height 16
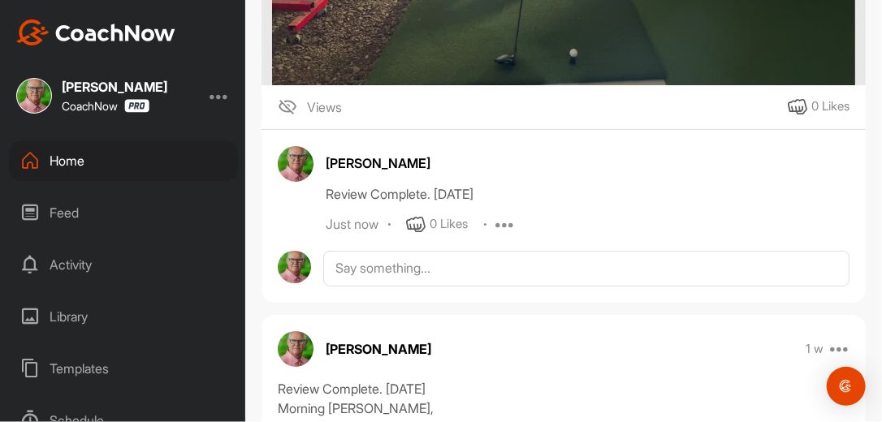
click at [73, 165] on div "Home" at bounding box center [123, 160] width 229 height 41
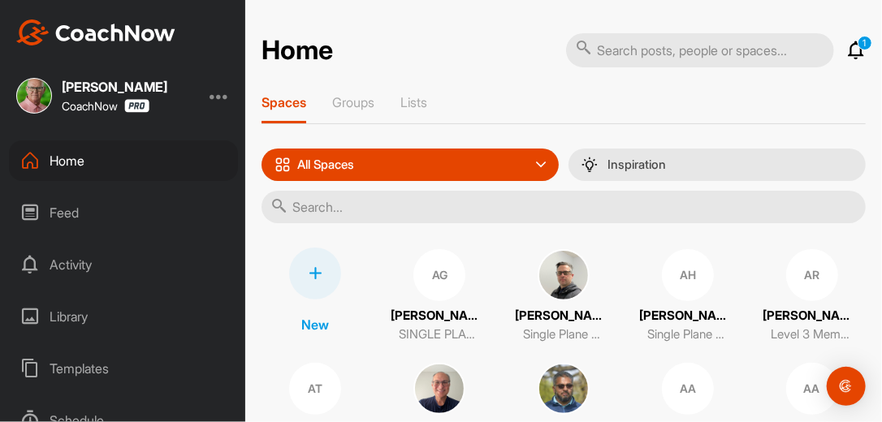
click at [309, 200] on input "text" at bounding box center [563, 207] width 604 height 32
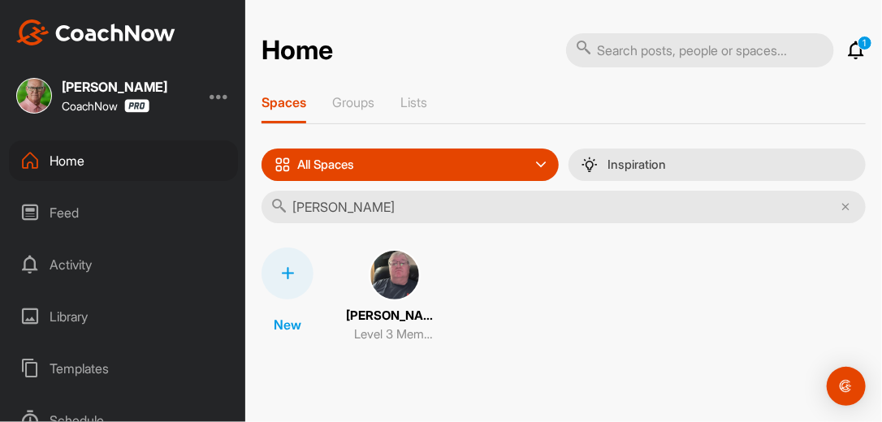
type input "Daniel neu"
click at [395, 273] on img at bounding box center [395, 275] width 52 height 52
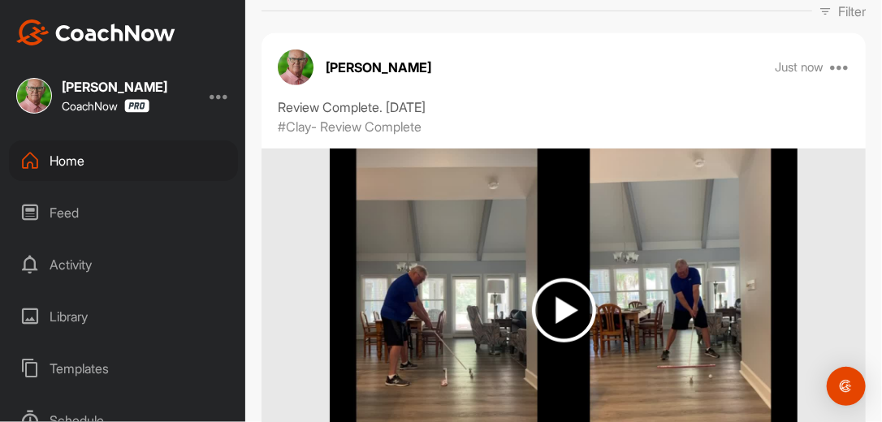
scroll to position [286, 0]
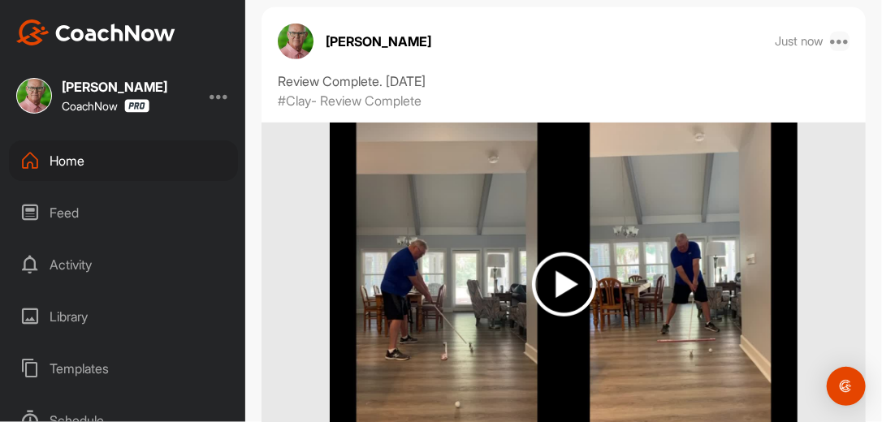
click at [831, 39] on icon at bounding box center [839, 41] width 19 height 19
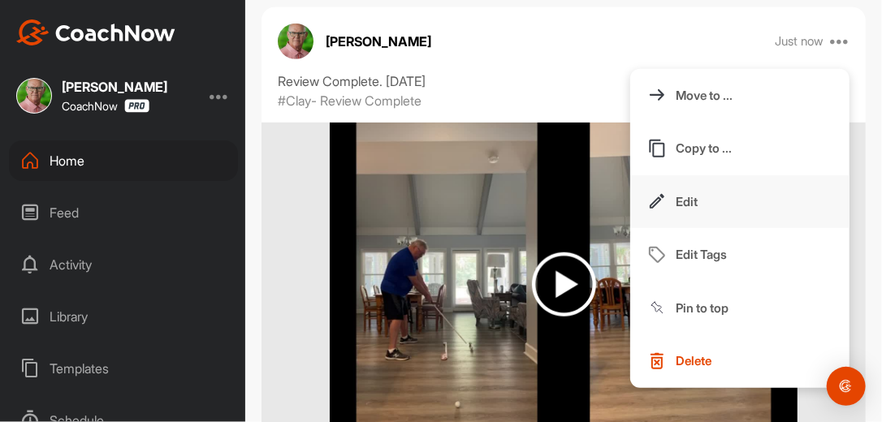
click at [685, 197] on p "Edit" at bounding box center [687, 201] width 22 height 17
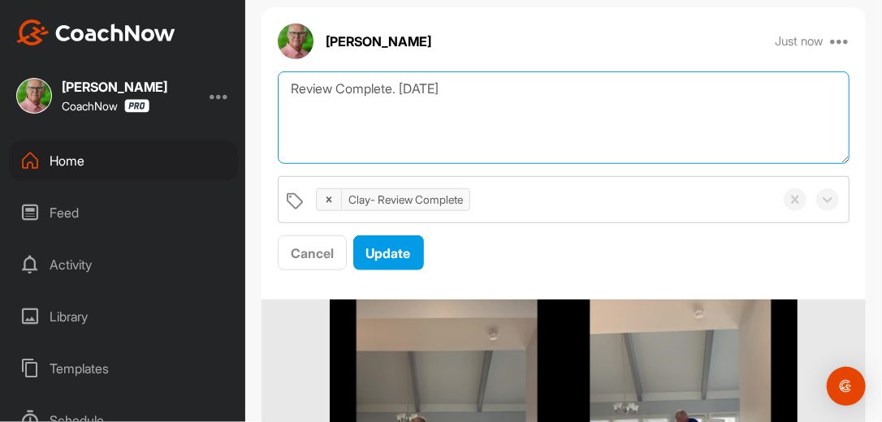
click at [468, 87] on textarea "Review Complete. [DATE]" at bounding box center [564, 117] width 572 height 93
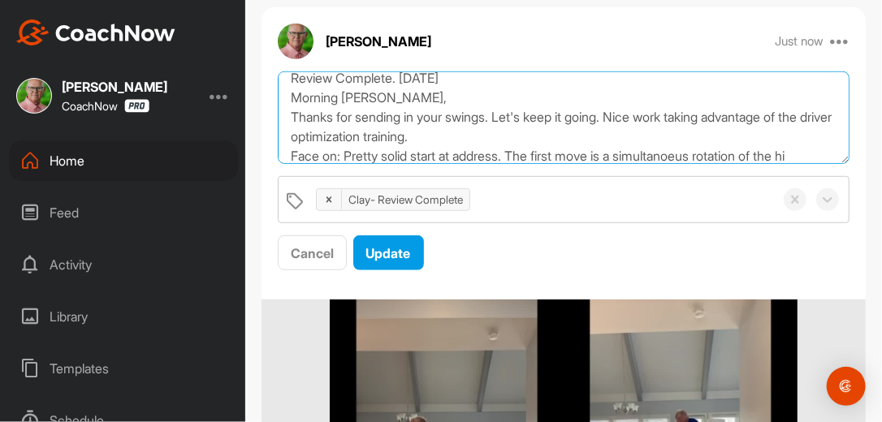
scroll to position [30, 0]
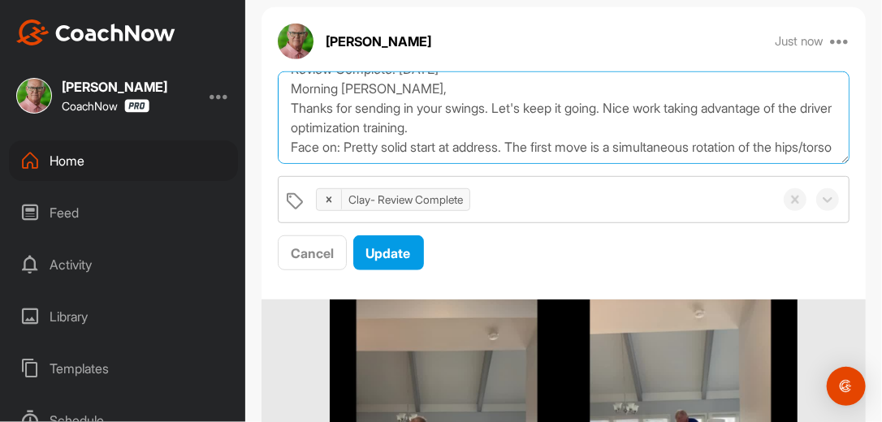
click at [410, 149] on textarea "Review Complete. 9/22/25 Morning Daniel, Thanks for sending in your swings. Let…" at bounding box center [564, 117] width 572 height 93
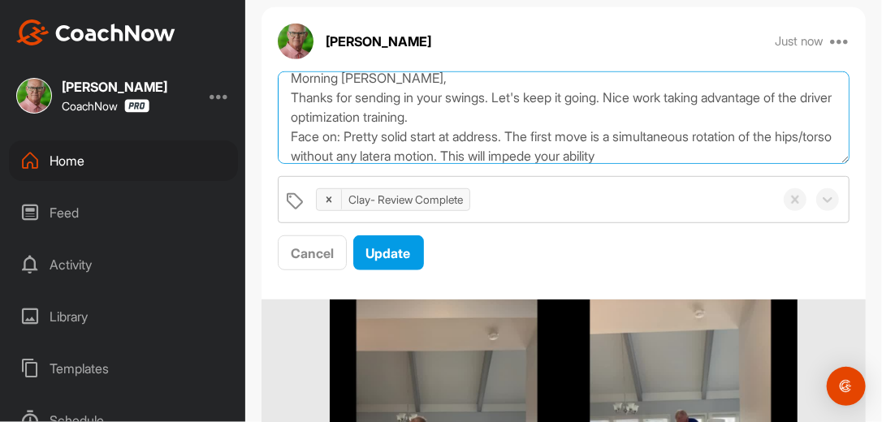
click at [519, 137] on textarea "Review Complete. 9/22/25 Morning Daniel, Thanks for sending in your swings. Let…" at bounding box center [564, 117] width 572 height 93
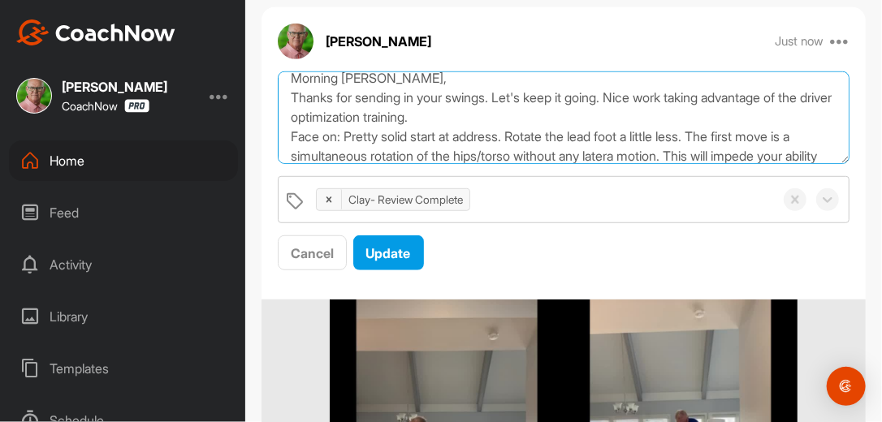
click at [809, 158] on textarea "Review Complete. 9/22/25 Morning Daniel, Thanks for sending in your swings. Let…" at bounding box center [564, 117] width 572 height 93
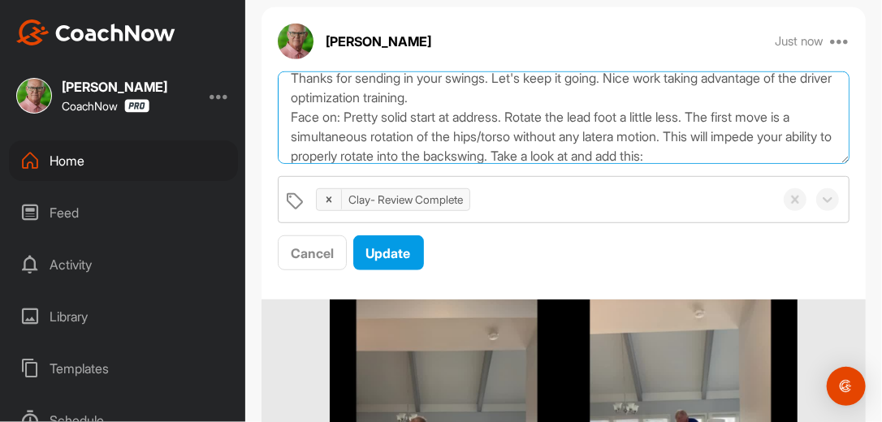
scroll to position [69, 0]
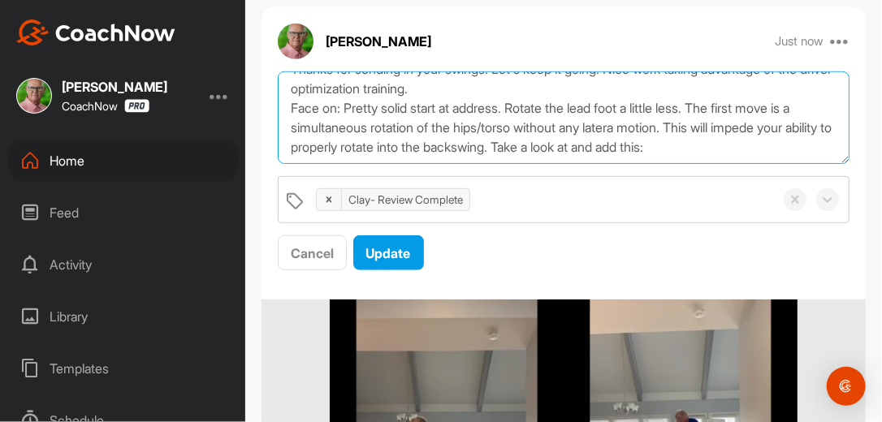
paste textarea "https://watch.gravesgolf.com/videos/single-plane-refresher-lower-body-movement-…"
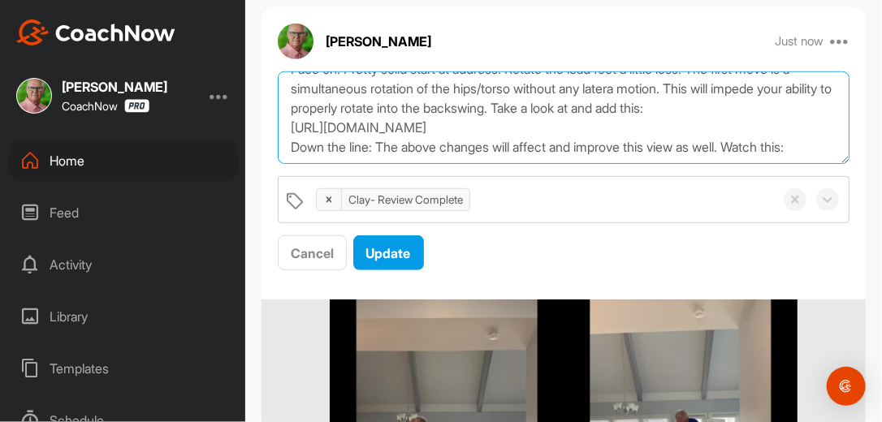
scroll to position [147, 0]
paste textarea "https://watch.gravesgolf.com/videos/single-plane-position-trainer-sppt-the-impo…"
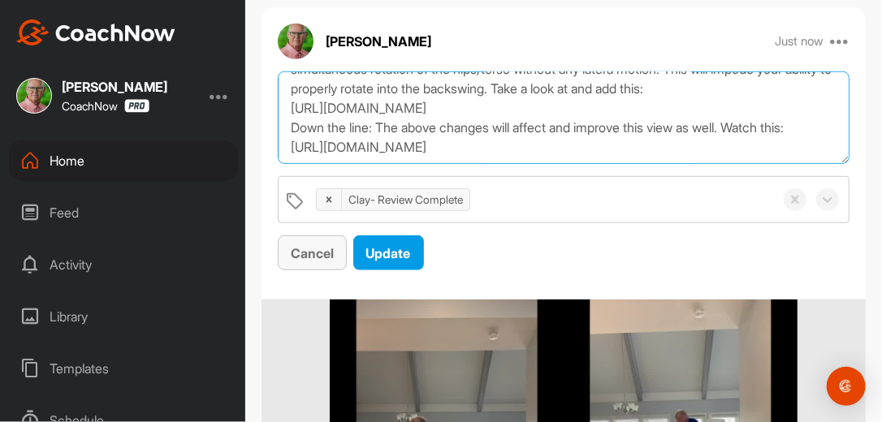
scroll to position [166, 0]
type textarea "Review Complete. 9/22/25 Morning Daniel, Thanks for sending in your swings. Let…"
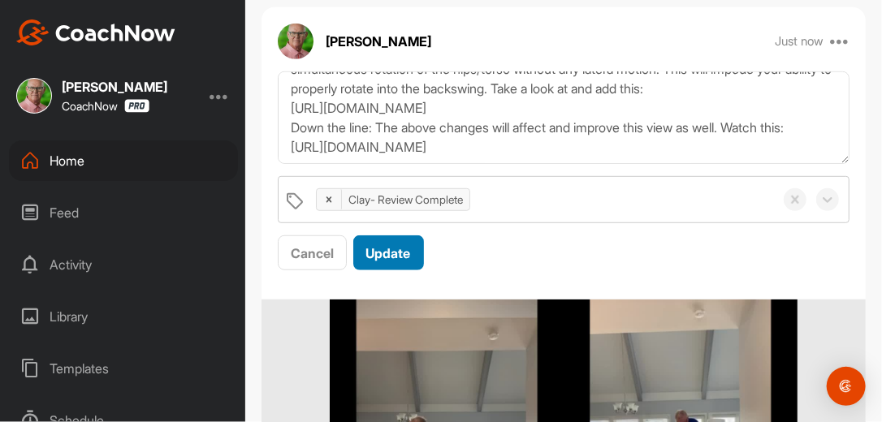
click at [406, 257] on span "Update" at bounding box center [388, 253] width 45 height 16
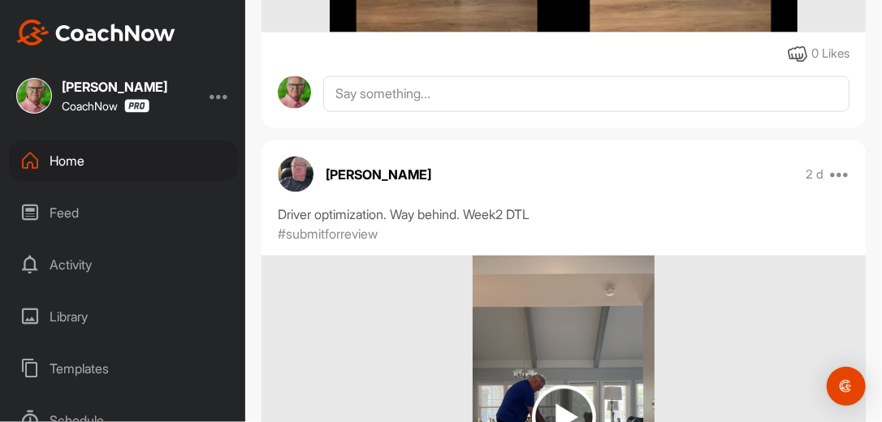
scroll to position [858, 0]
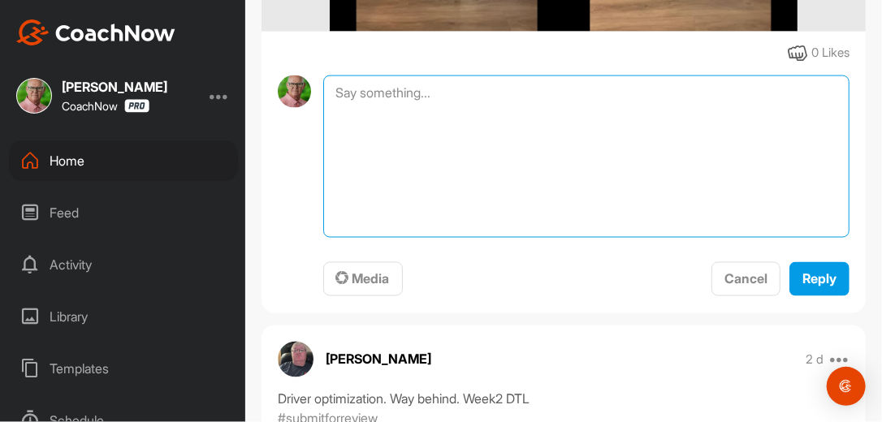
click at [476, 106] on textarea at bounding box center [586, 157] width 526 height 162
type textarea "Review complete. 9-22-25"
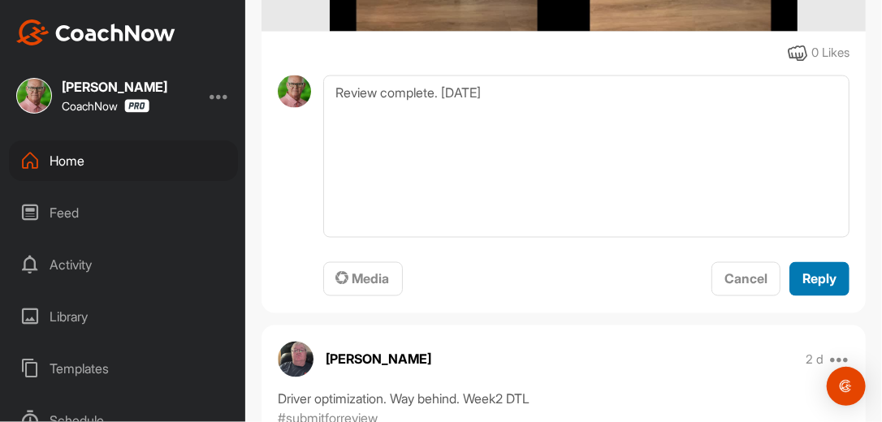
click at [802, 280] on span "Reply" at bounding box center [819, 279] width 34 height 16
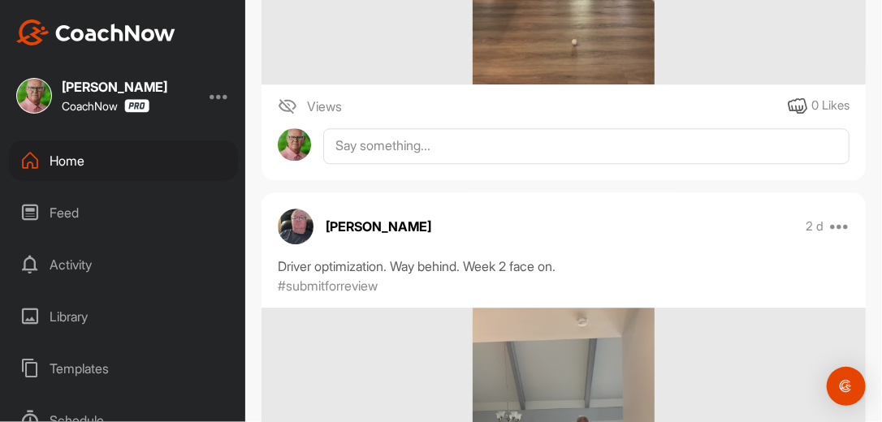
scroll to position [1507, 0]
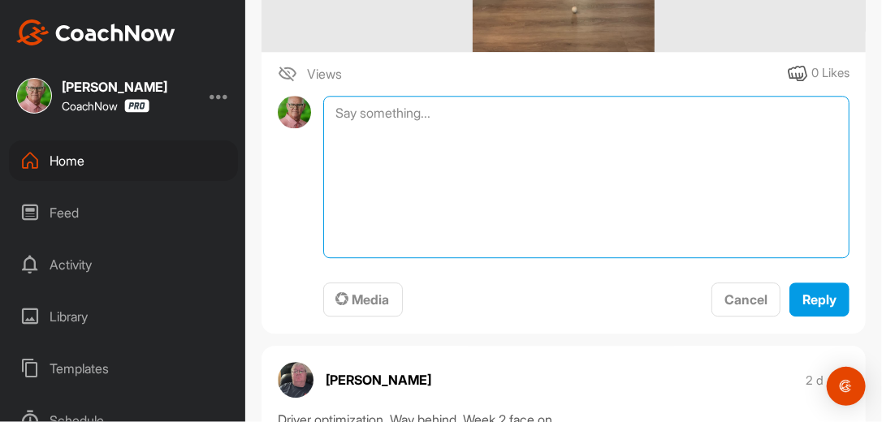
click at [513, 126] on textarea at bounding box center [586, 177] width 526 height 162
type textarea "Review Complete. [DATE]"
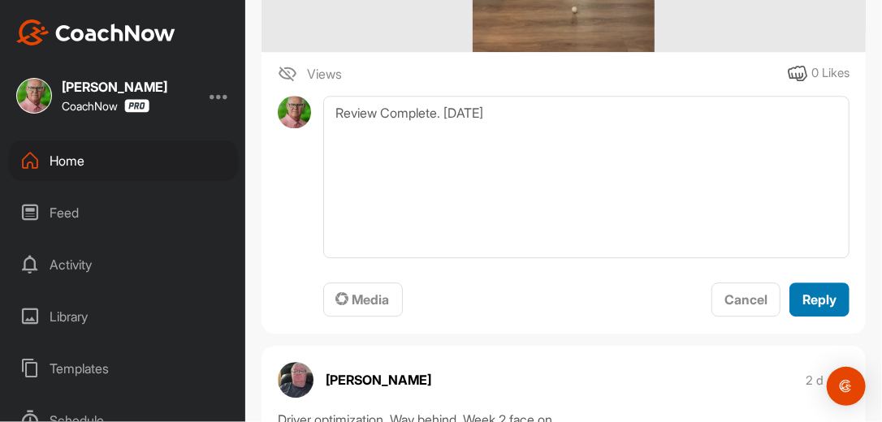
click at [802, 300] on span "Reply" at bounding box center [819, 300] width 34 height 16
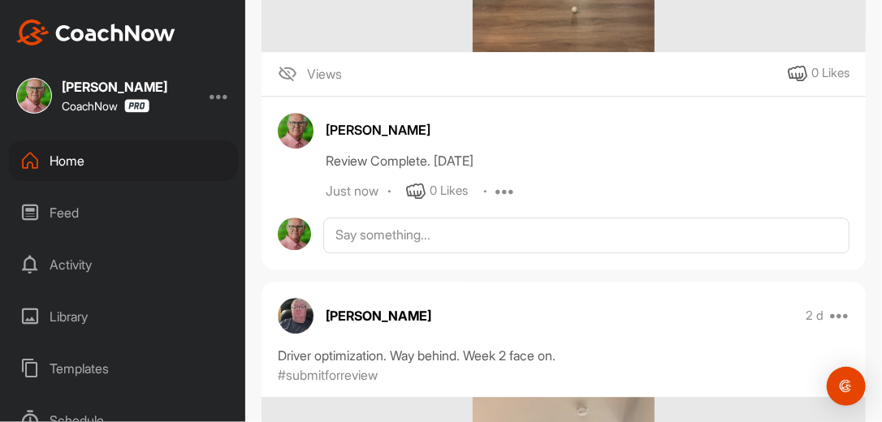
click at [724, 313] on div "Daniel Neumann 2 d Pin to top Report" at bounding box center [563, 316] width 604 height 36
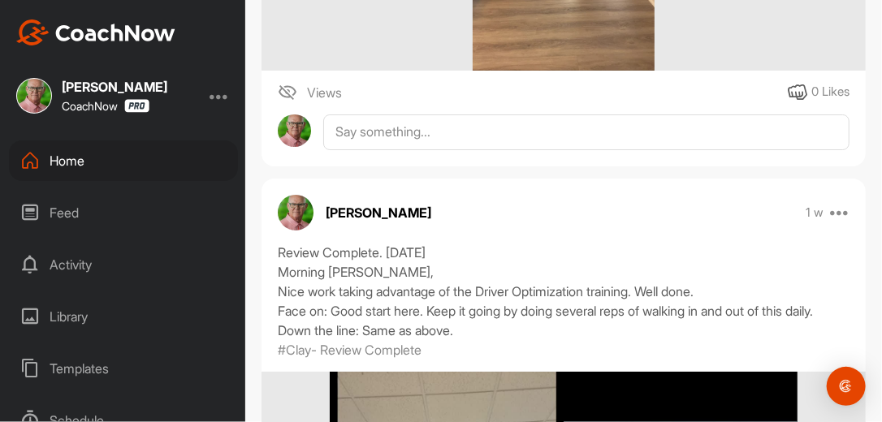
scroll to position [2183, 0]
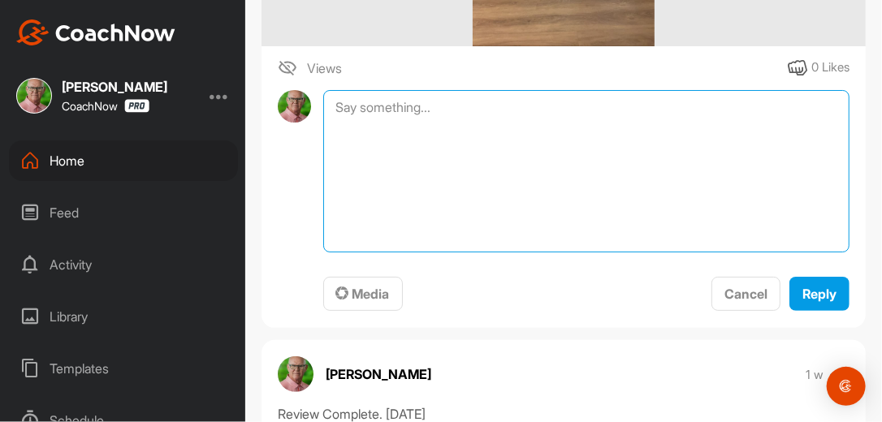
click at [452, 114] on textarea at bounding box center [586, 171] width 526 height 162
type textarea "Review Complete. [DATE]"
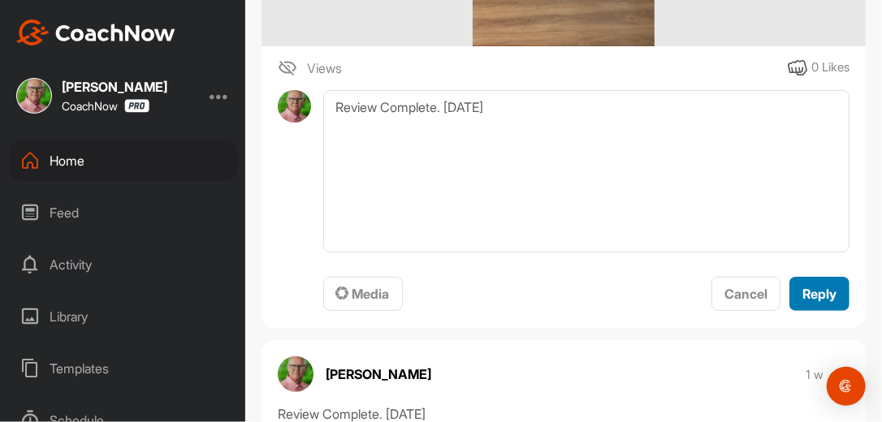
click at [806, 296] on span "Reply" at bounding box center [819, 294] width 34 height 16
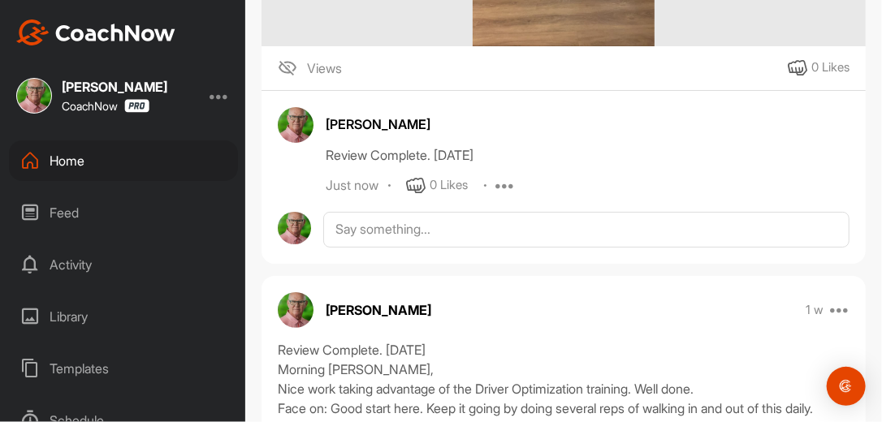
click at [78, 162] on div "Home" at bounding box center [123, 160] width 229 height 41
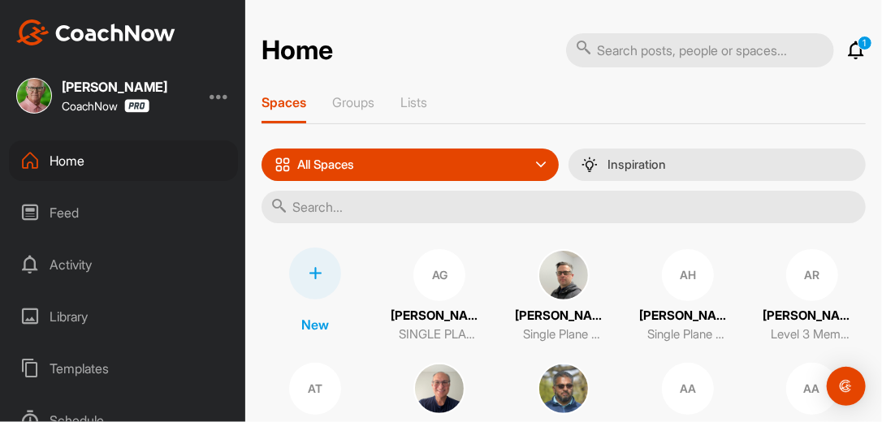
click at [325, 203] on input "text" at bounding box center [563, 207] width 604 height 32
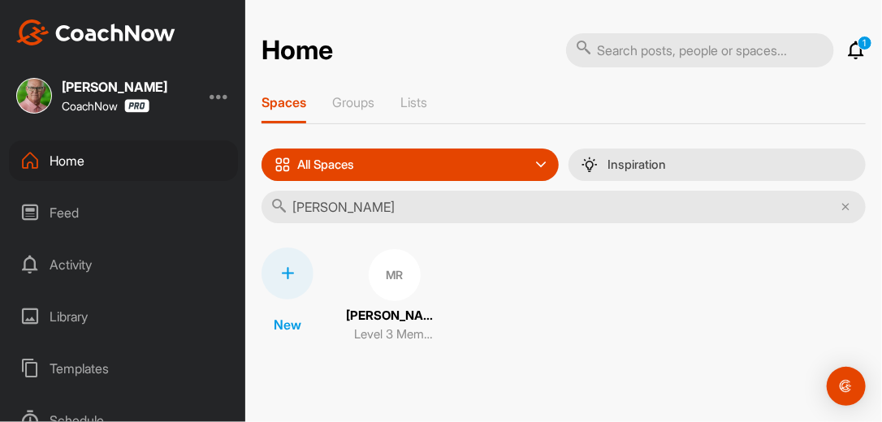
type input "Mark Raj"
click at [384, 273] on div "MR" at bounding box center [395, 275] width 52 height 52
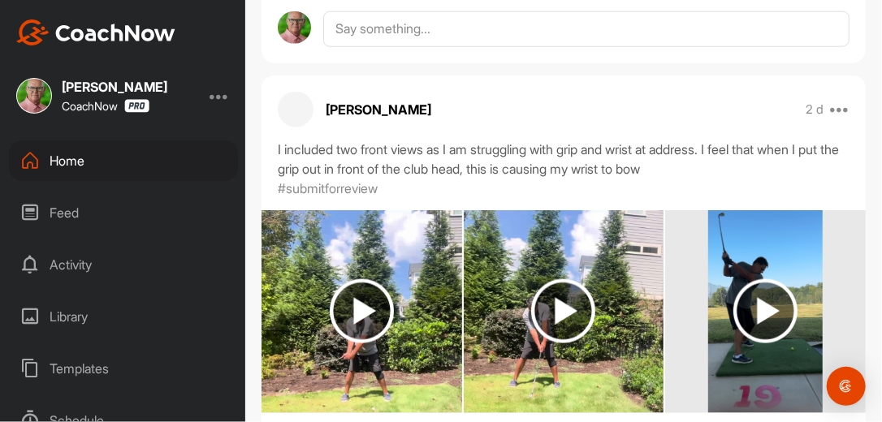
scroll to position [650, 0]
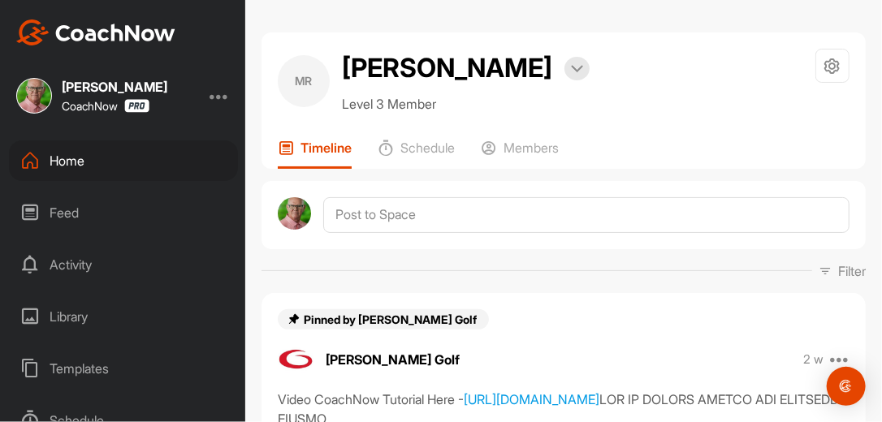
click at [659, 181] on div at bounding box center [563, 215] width 604 height 68
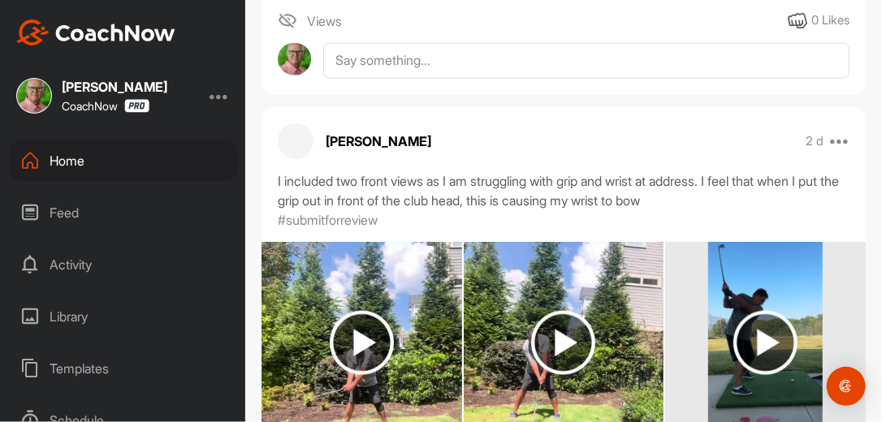
scroll to position [624, 0]
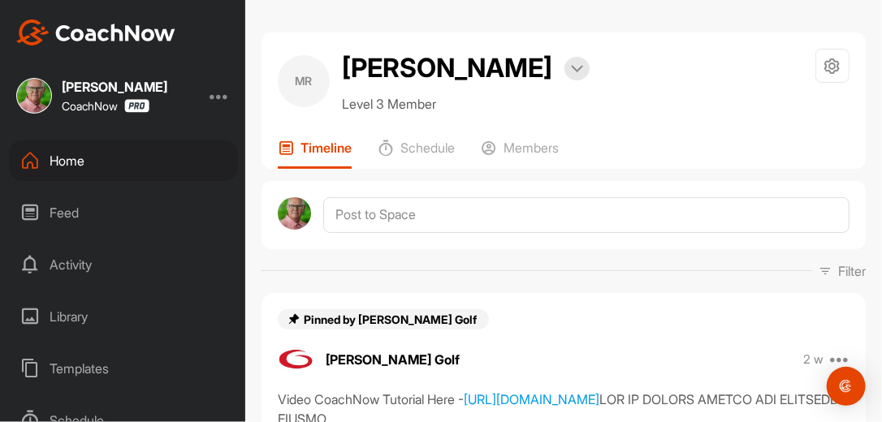
click at [640, 181] on div at bounding box center [563, 215] width 604 height 68
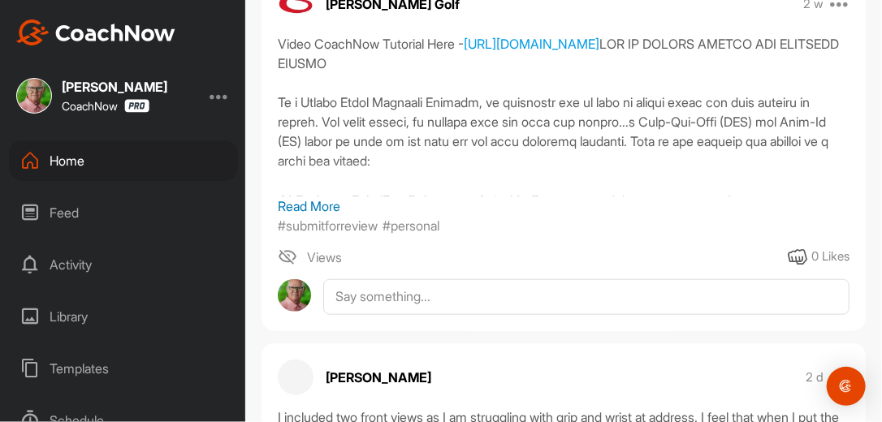
scroll to position [364, 0]
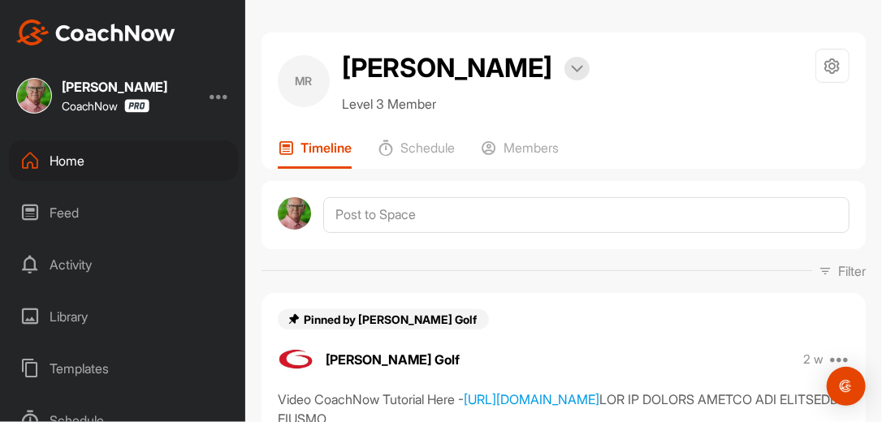
click at [548, 263] on div "Filter Media Type Images Videos Notes Audio Documents Author Bob Borchers reb83…" at bounding box center [563, 270] width 604 height 19
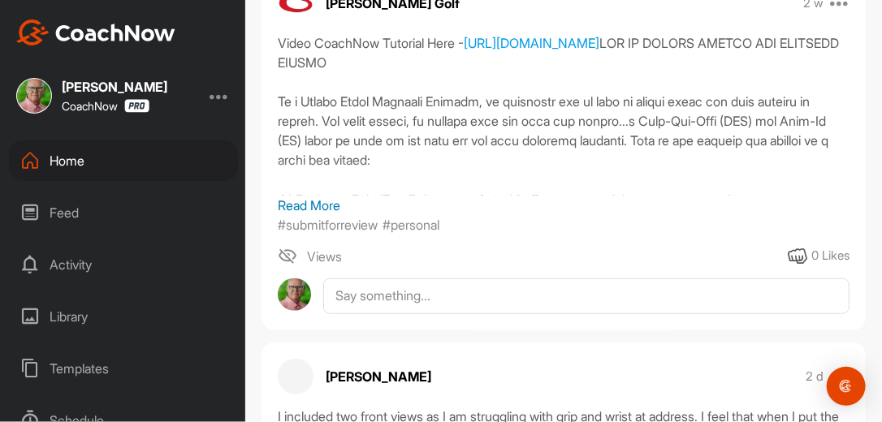
scroll to position [364, 0]
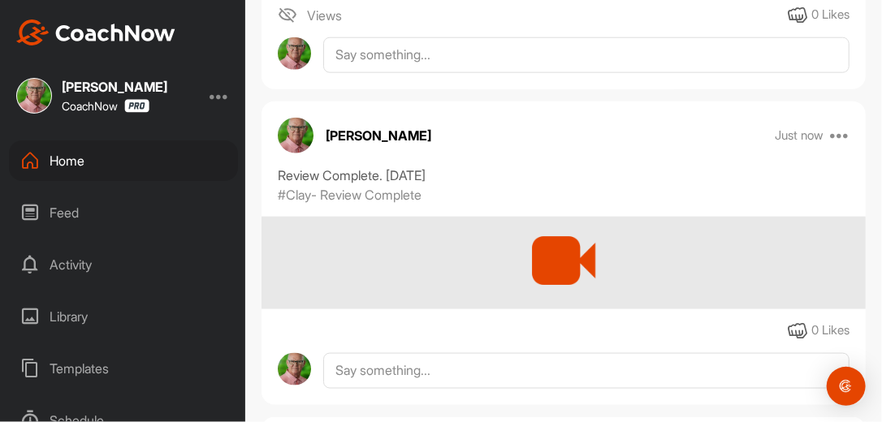
scroll to position [624, 0]
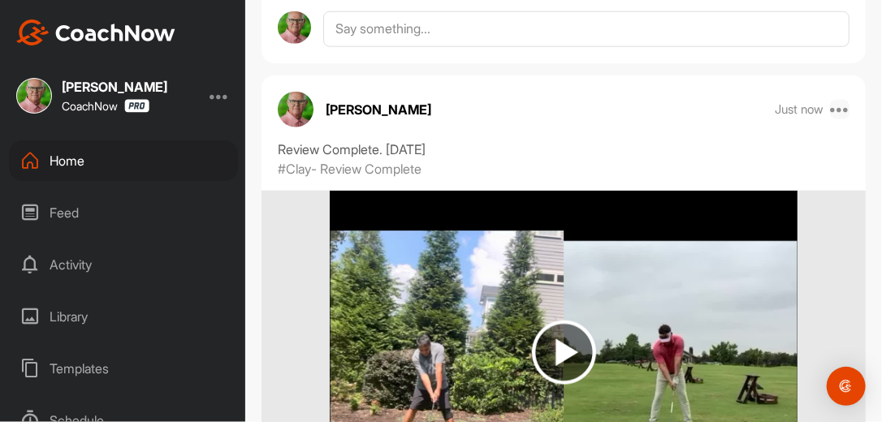
click at [830, 108] on icon at bounding box center [839, 109] width 19 height 19
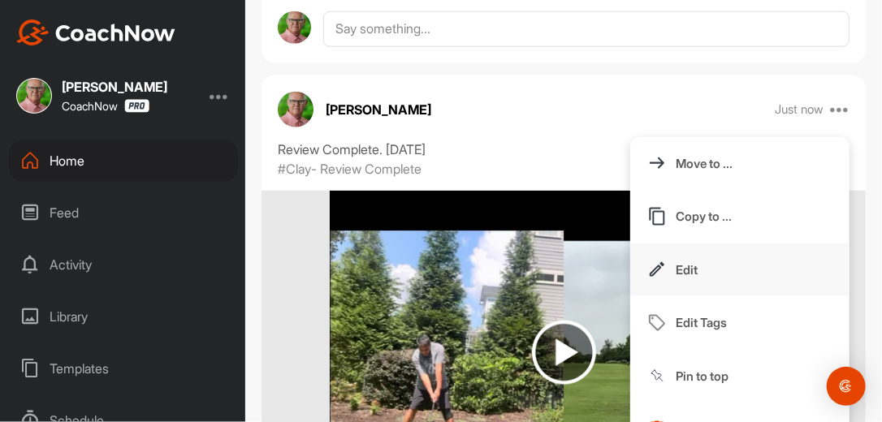
click at [685, 273] on p "Edit" at bounding box center [687, 269] width 22 height 17
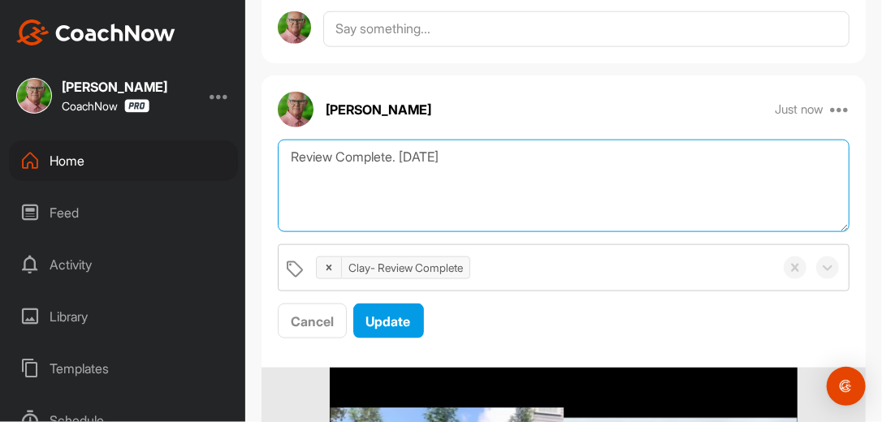
click at [469, 162] on textarea "Review Complete. 9/22/25" at bounding box center [564, 186] width 572 height 93
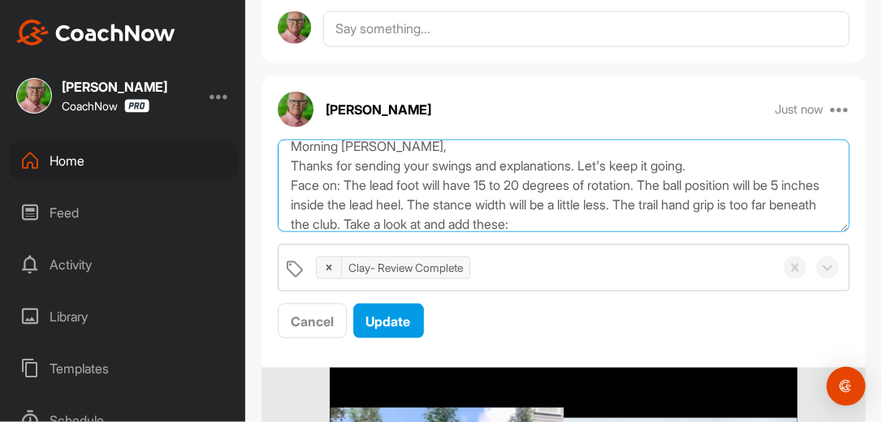
scroll to position [50, 0]
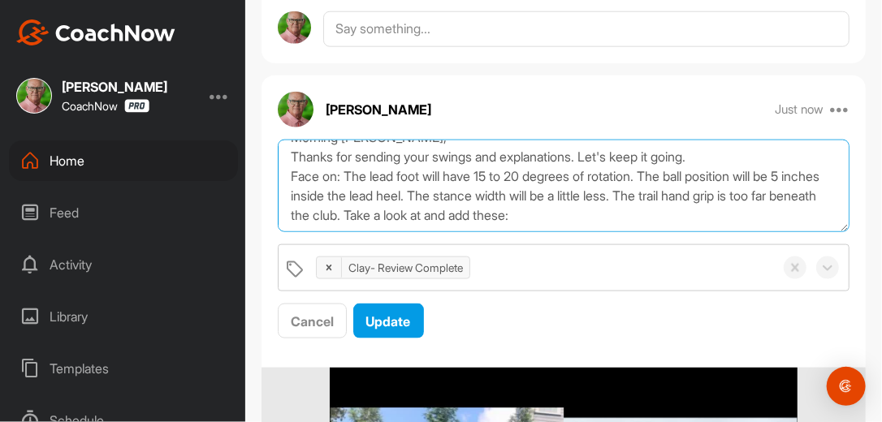
paste textarea "https://watch.gravesgolf.com/videos/gga-training-aids-abt-history"
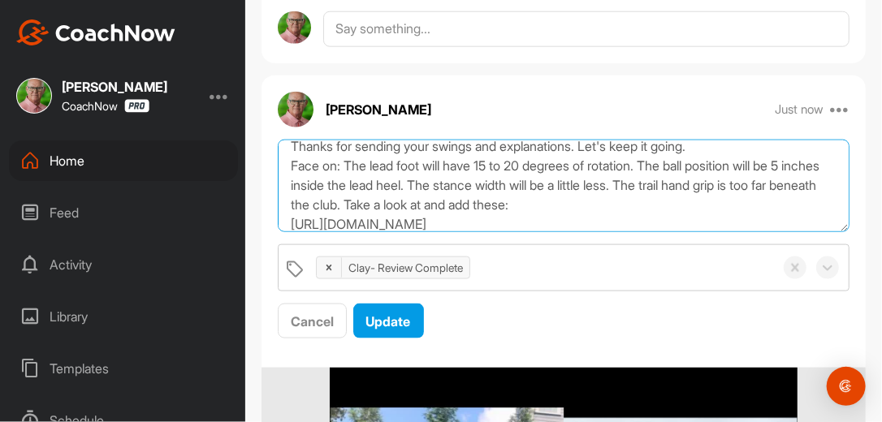
scroll to position [69, 0]
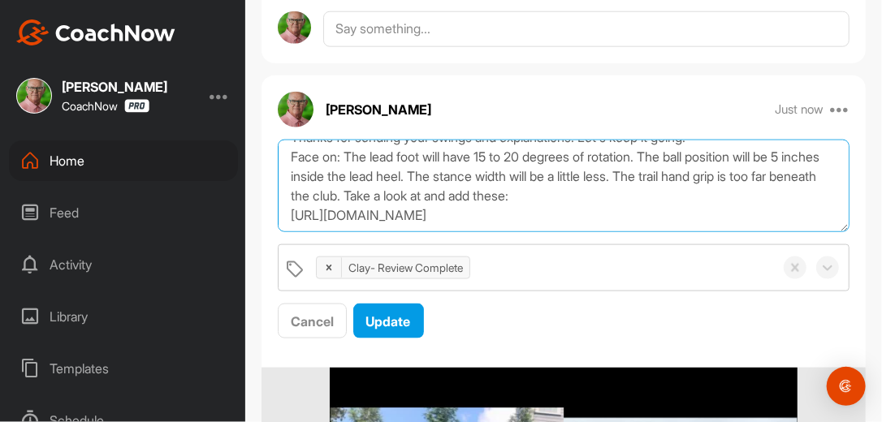
paste textarea "[URL][DOMAIN_NAME]"
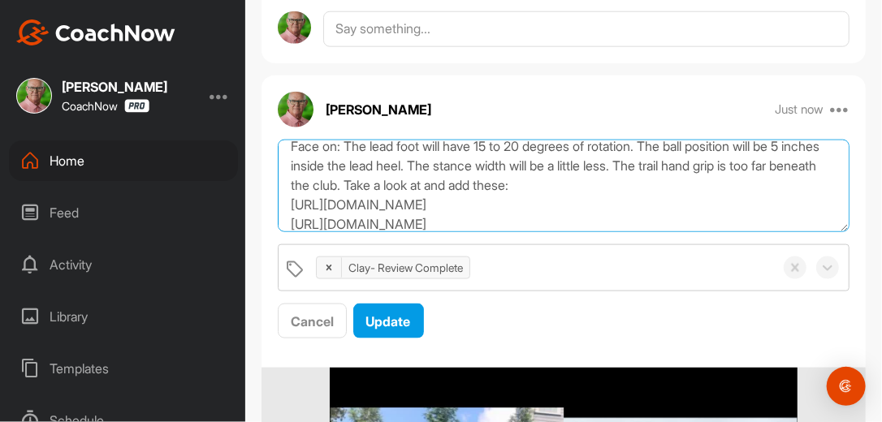
scroll to position [89, 0]
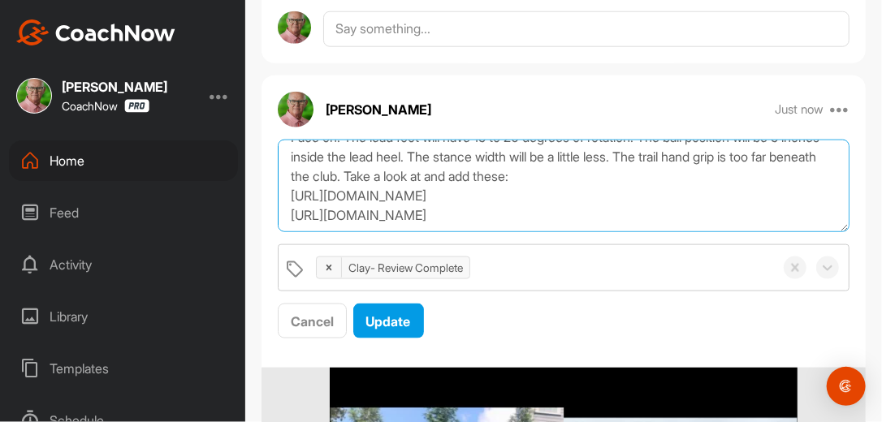
paste textarea "https://watch.gravesgolf.com/videos/single-plane-position-trainer-sppt-the-impo…"
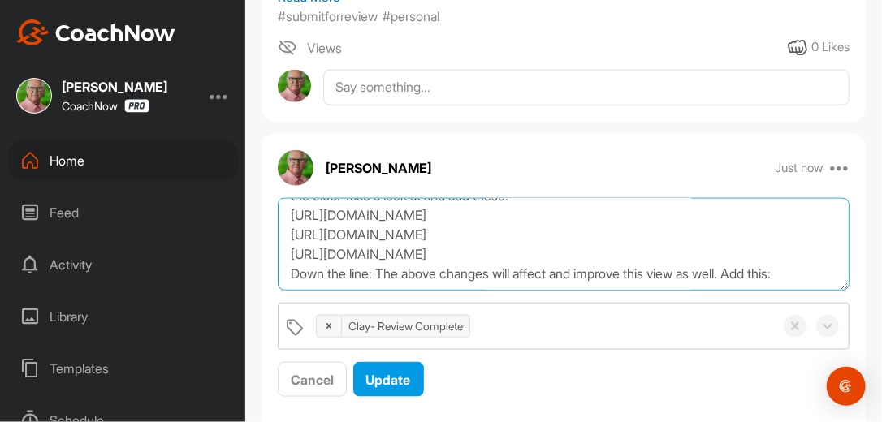
scroll to position [147, 0]
paste textarea "[URL][DOMAIN_NAME]"
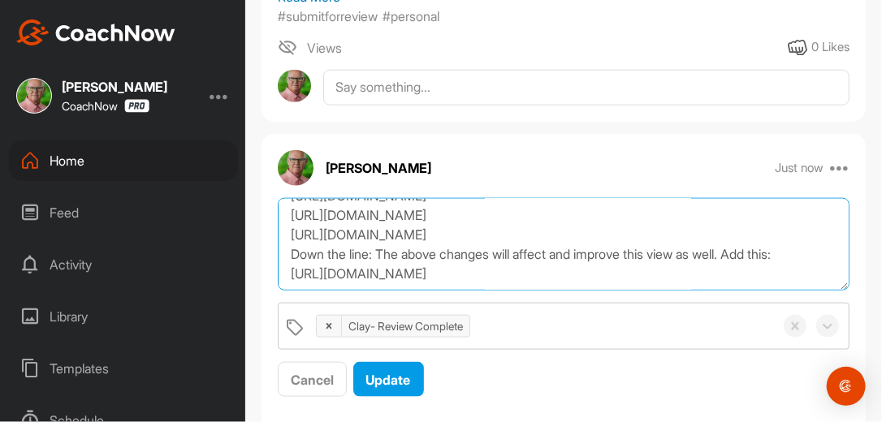
scroll to position [166, 0]
type textarea "Review Complete. 9/22/25 Morning Mark, Thanks for sending your swings and expla…"
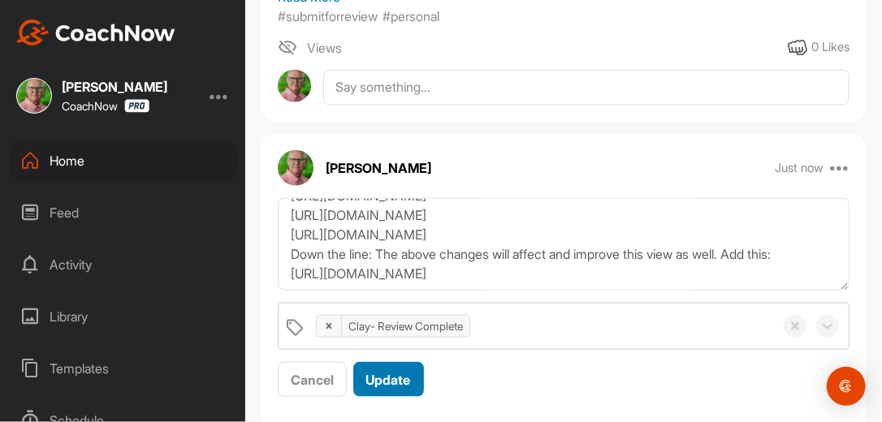
click at [409, 379] on span "Update" at bounding box center [388, 380] width 45 height 16
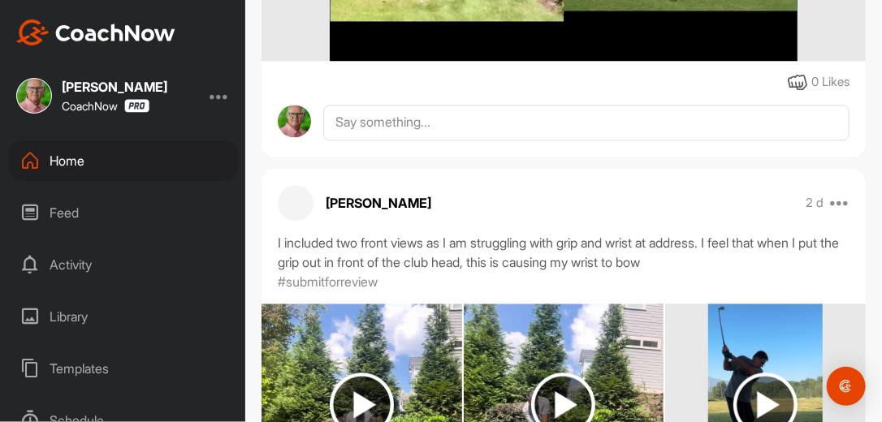
scroll to position [1267, 0]
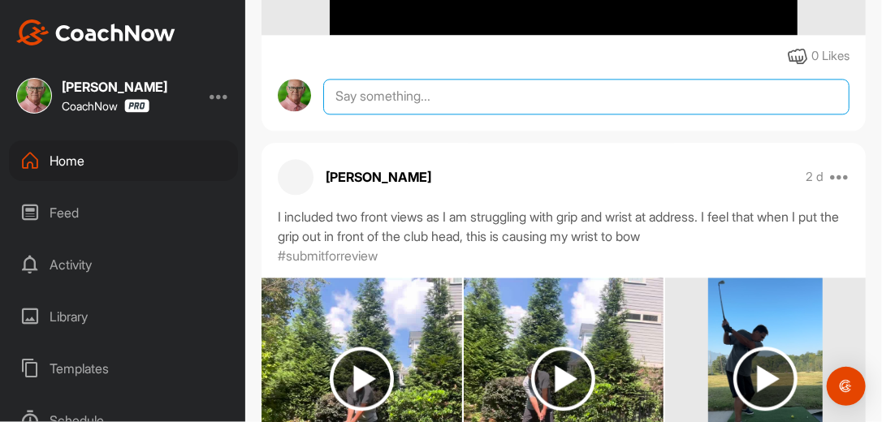
click at [456, 97] on textarea at bounding box center [586, 97] width 526 height 36
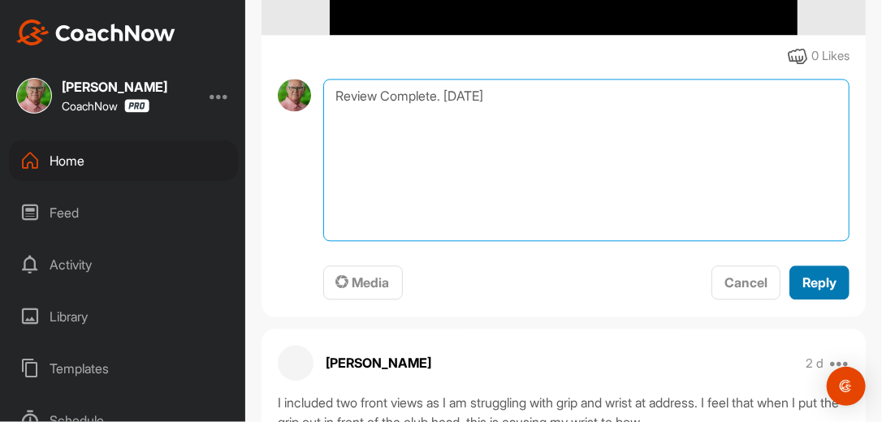
type textarea "Review Complete. [DATE]"
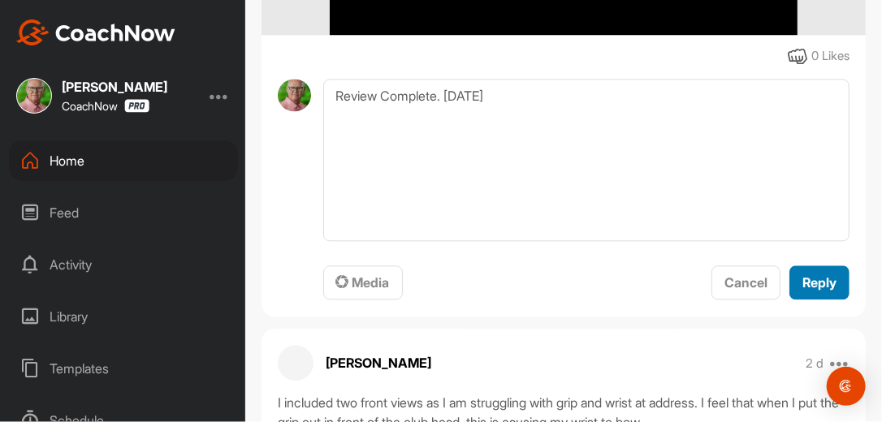
click at [809, 283] on span "Reply" at bounding box center [819, 282] width 34 height 16
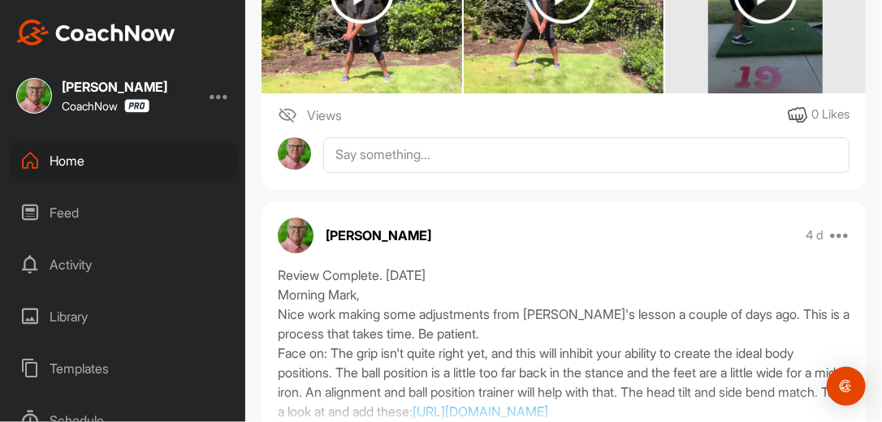
scroll to position [1813, 0]
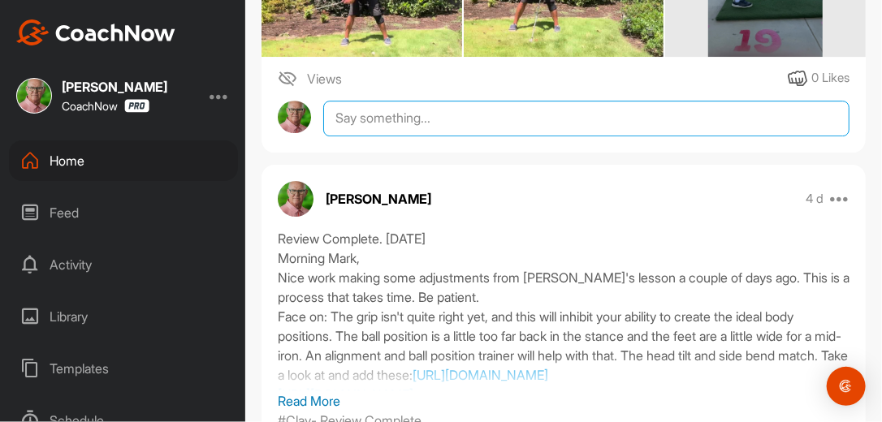
click at [468, 117] on textarea at bounding box center [586, 119] width 526 height 36
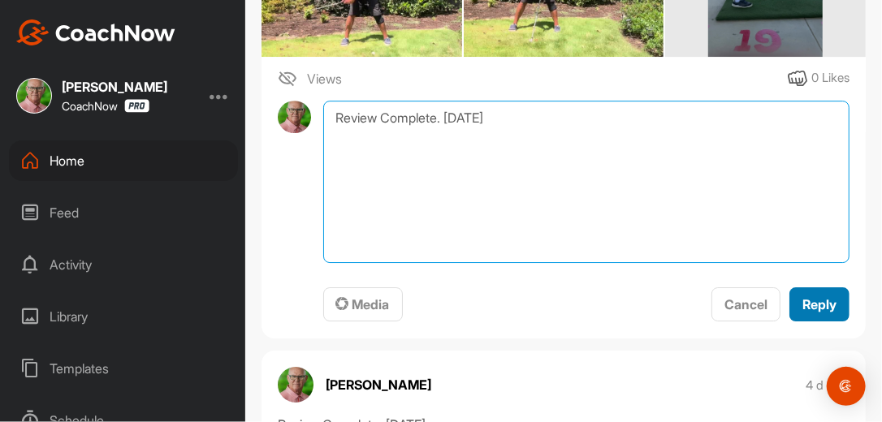
type textarea "Review Complete. [DATE]"
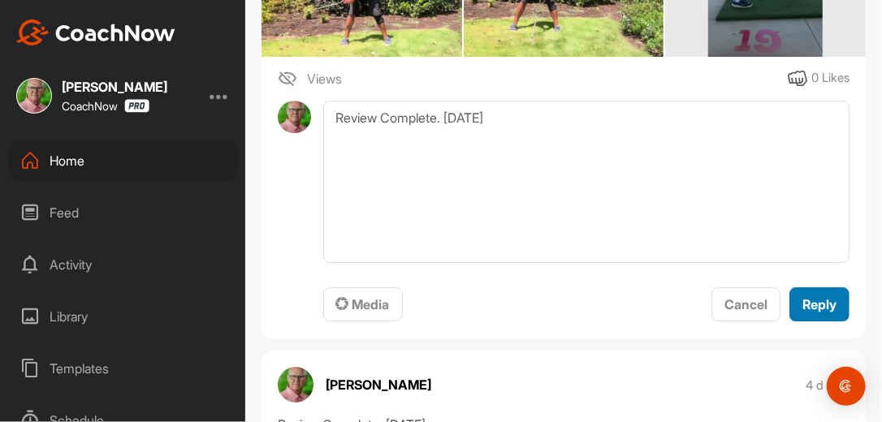
click at [809, 312] on div "Reply" at bounding box center [819, 304] width 34 height 19
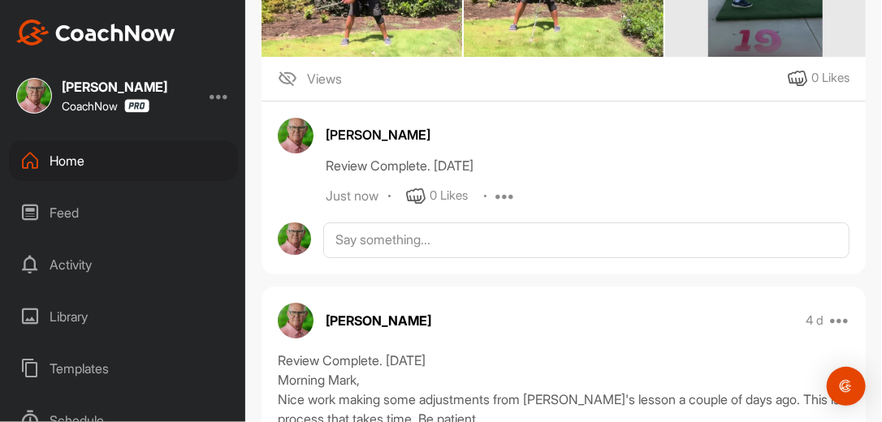
click at [76, 159] on div "Home" at bounding box center [123, 160] width 229 height 41
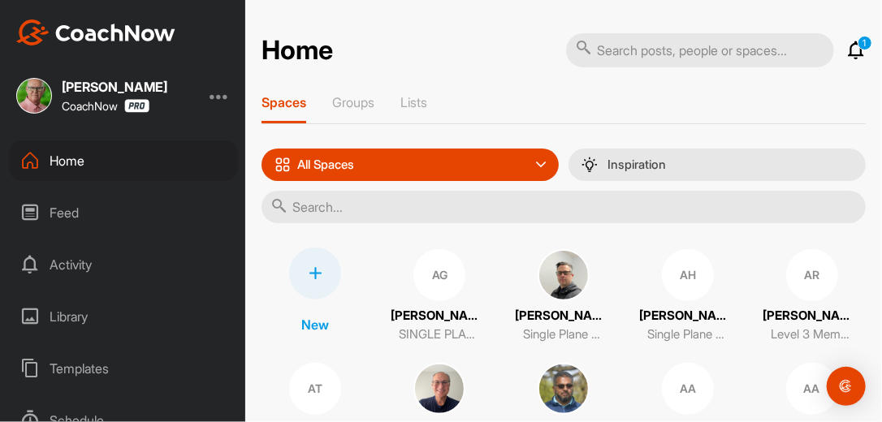
click at [311, 205] on input "text" at bounding box center [563, 207] width 604 height 32
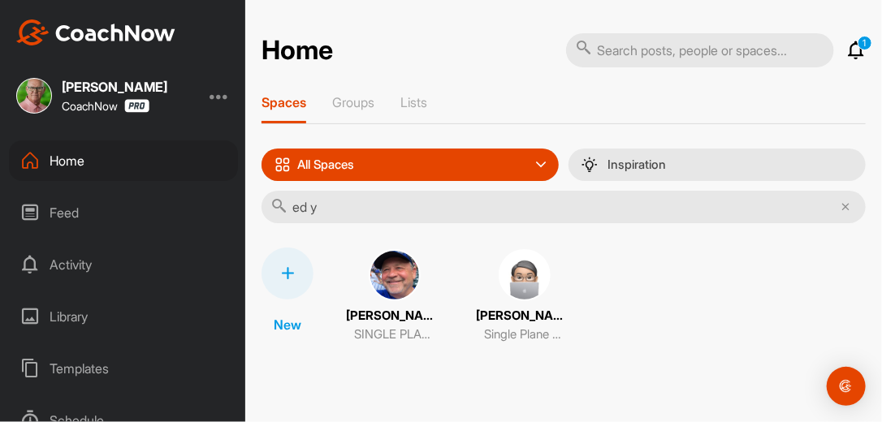
type input "ed y"
click at [376, 274] on img at bounding box center [395, 275] width 52 height 52
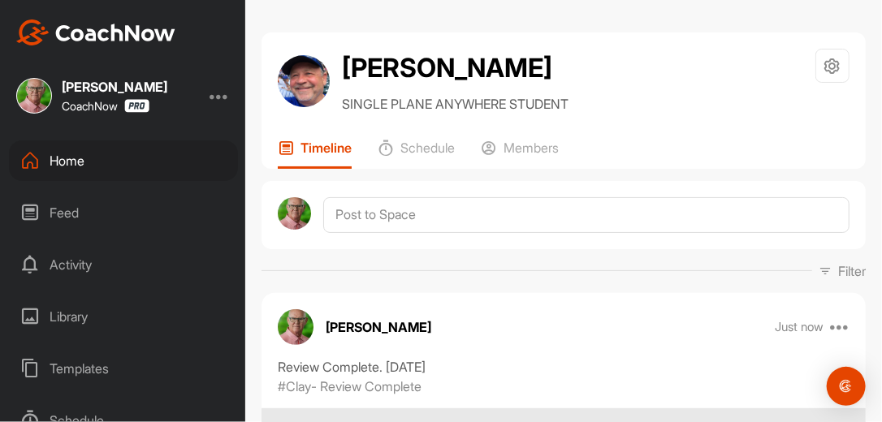
click at [586, 309] on div "[PERSON_NAME] Just now Move to ... Copy to ... Edit Edit Tags Pin to top Delete" at bounding box center [563, 327] width 604 height 36
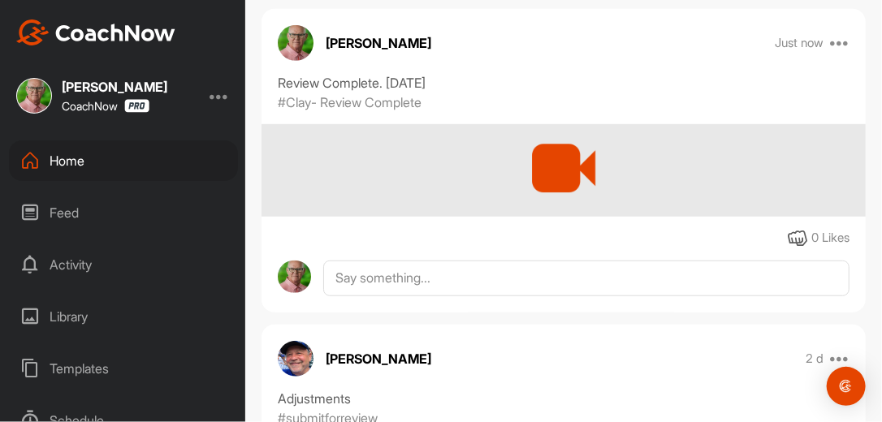
scroll to position [286, 0]
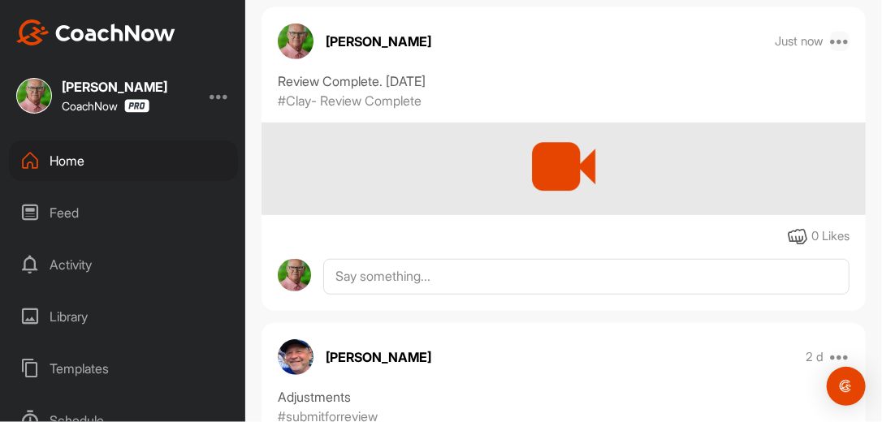
click at [830, 39] on icon at bounding box center [839, 41] width 19 height 19
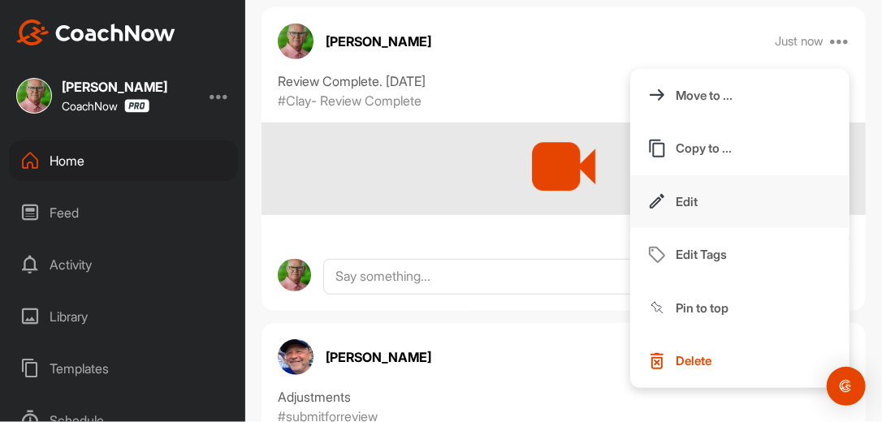
click at [682, 196] on p "Edit" at bounding box center [687, 201] width 22 height 17
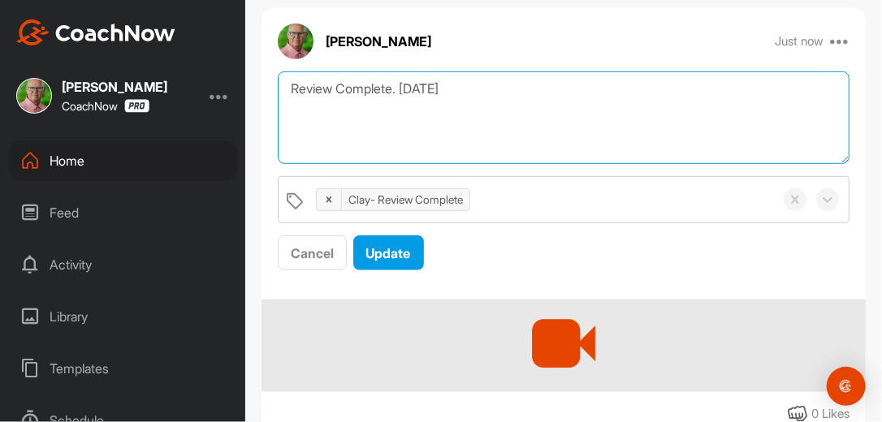
click at [478, 91] on textarea "Review Complete. [DATE]" at bounding box center [564, 117] width 572 height 93
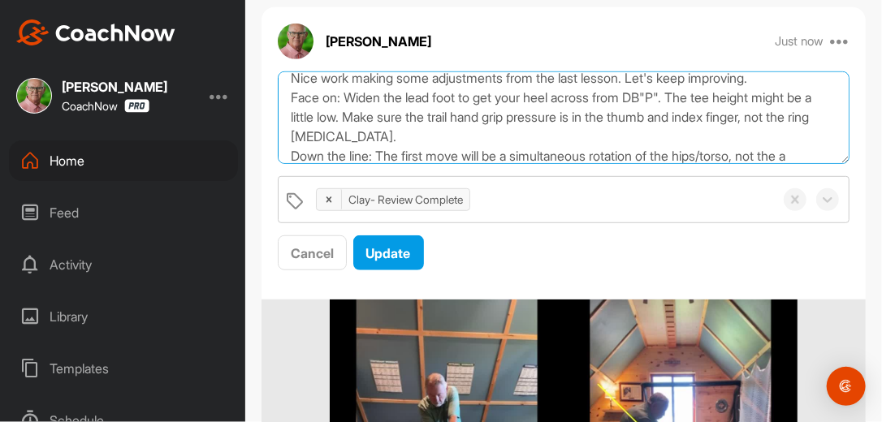
scroll to position [69, 0]
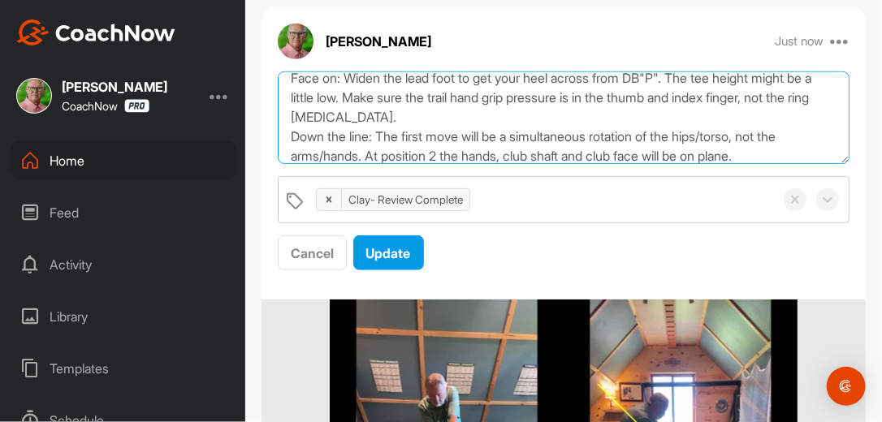
click at [777, 158] on textarea "Review Complete. [DATE] Morning Ed, Nice work making some adjustments from the …" at bounding box center [564, 117] width 572 height 93
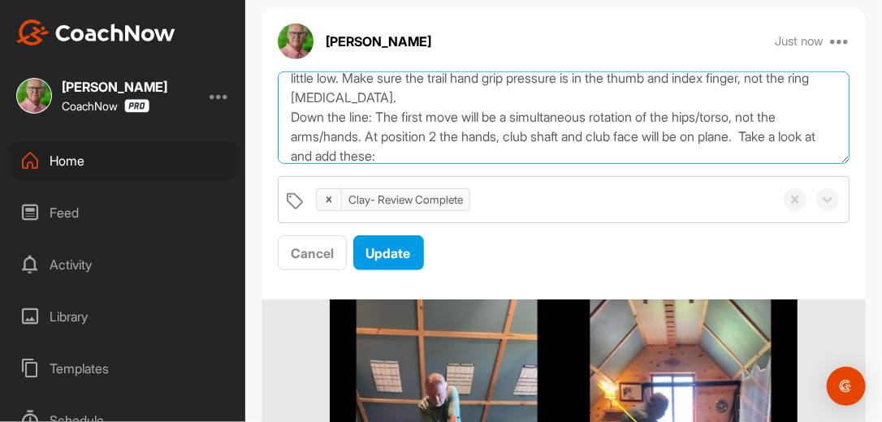
scroll to position [108, 0]
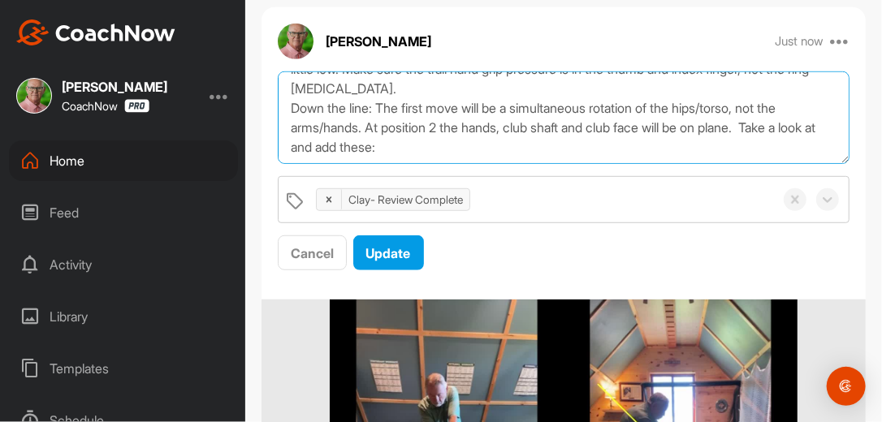
paste textarea "[URL][DOMAIN_NAME]"
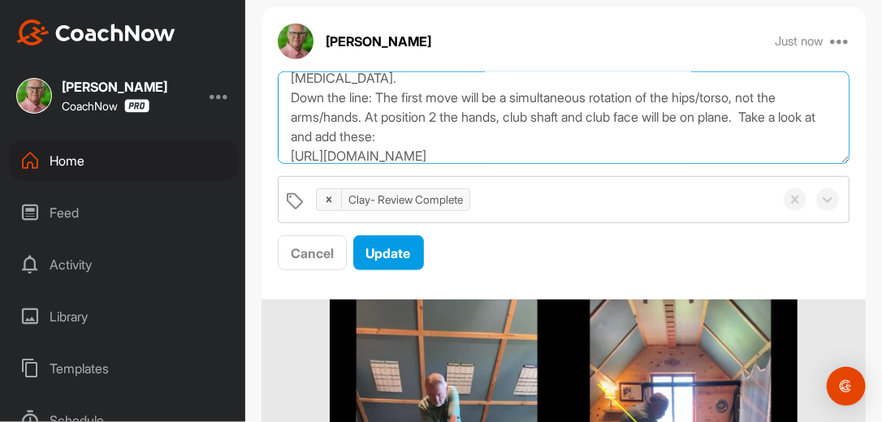
scroll to position [128, 0]
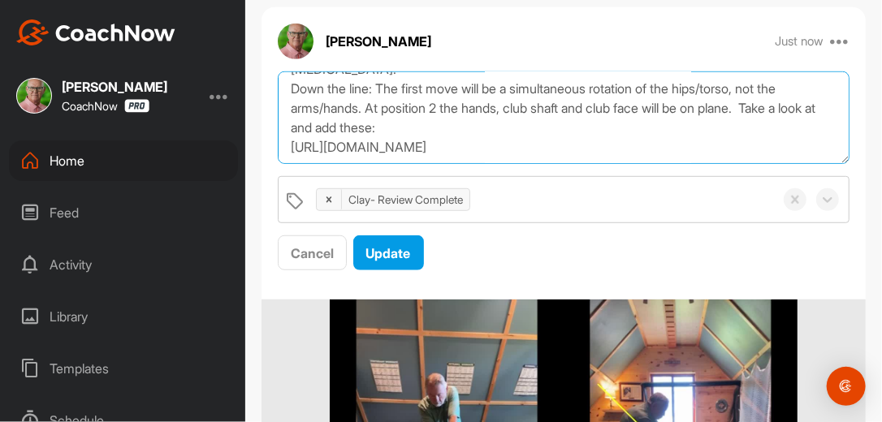
paste textarea "[URL][DOMAIN_NAME]"
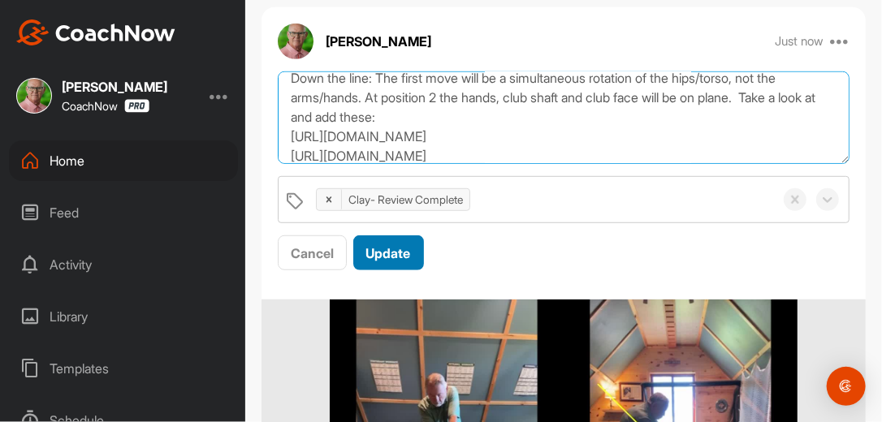
scroll to position [147, 0]
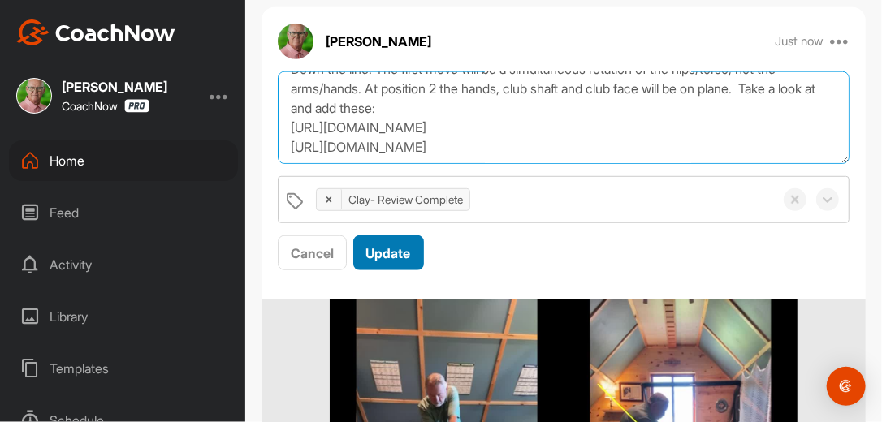
type textarea "Review Complete. [DATE] Morning Ed, Nice work making some adjustments from the …"
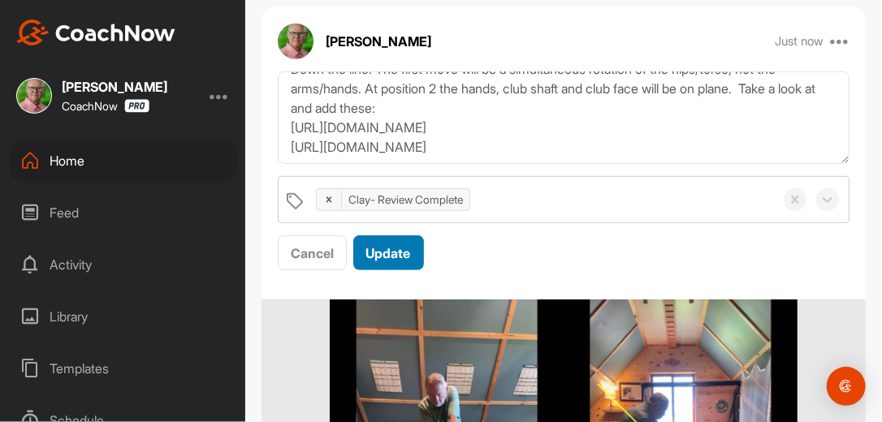
click at [416, 256] on button "Update" at bounding box center [388, 253] width 71 height 35
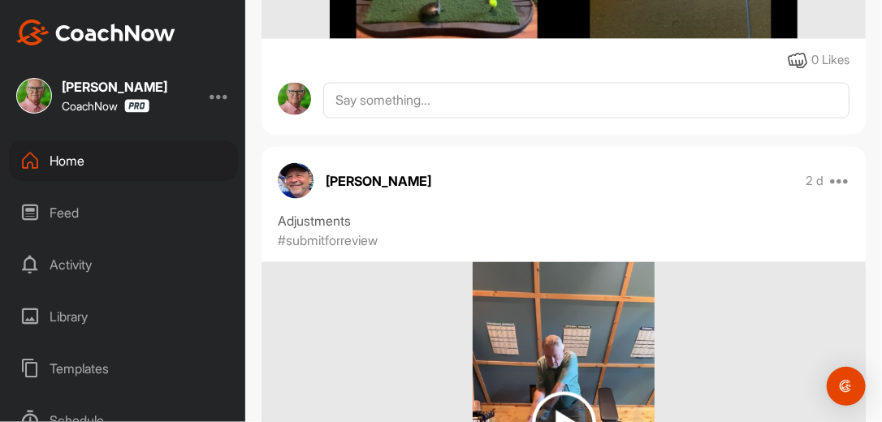
scroll to position [858, 0]
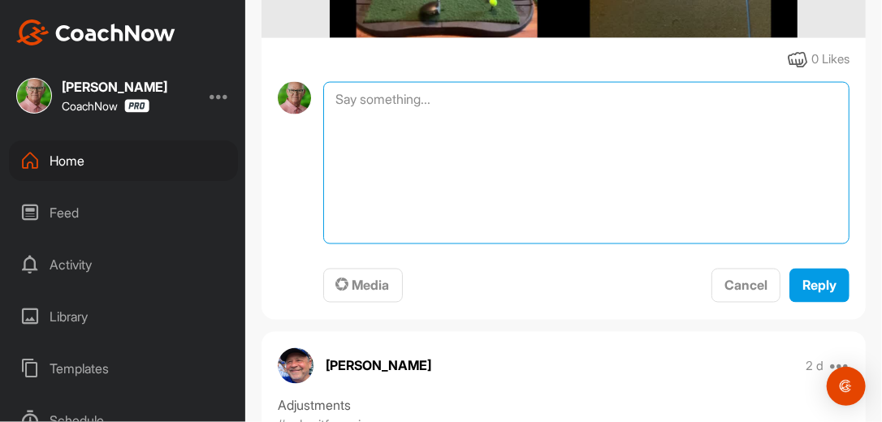
click at [441, 100] on textarea at bounding box center [586, 163] width 526 height 162
type textarea "Review Complete. [DATE]"
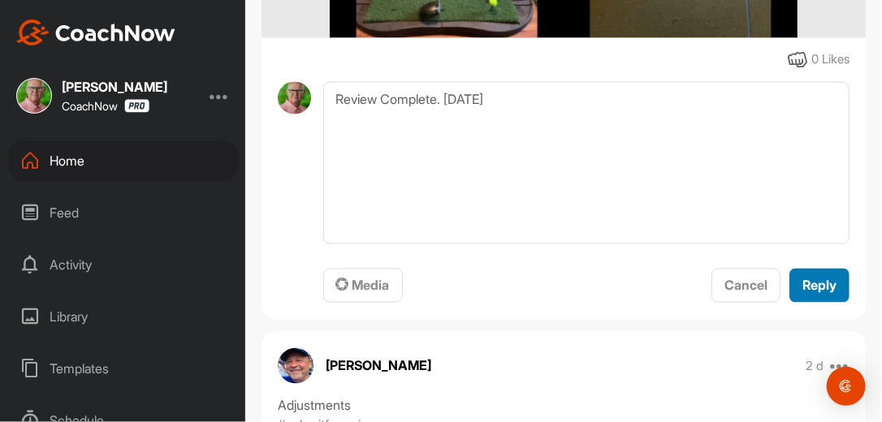
click at [810, 284] on span "Reply" at bounding box center [819, 286] width 34 height 16
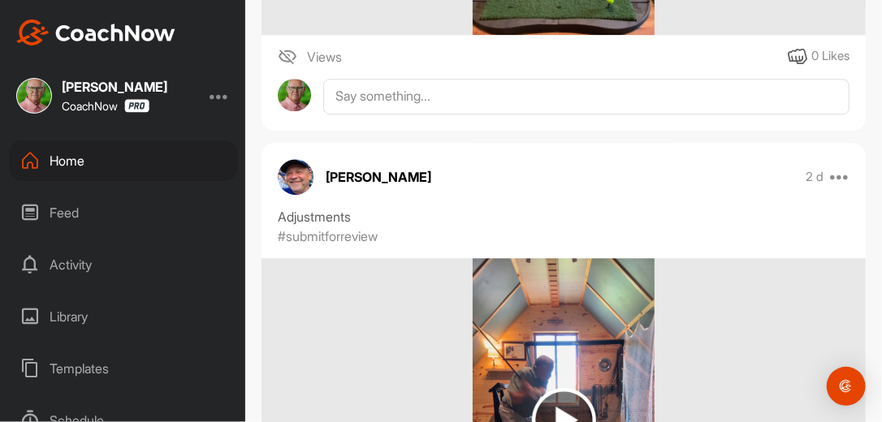
scroll to position [1533, 0]
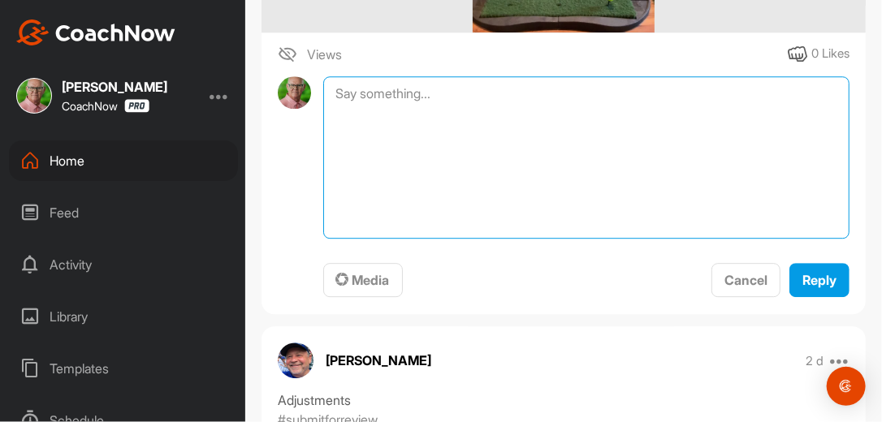
click at [463, 103] on textarea at bounding box center [586, 157] width 526 height 162
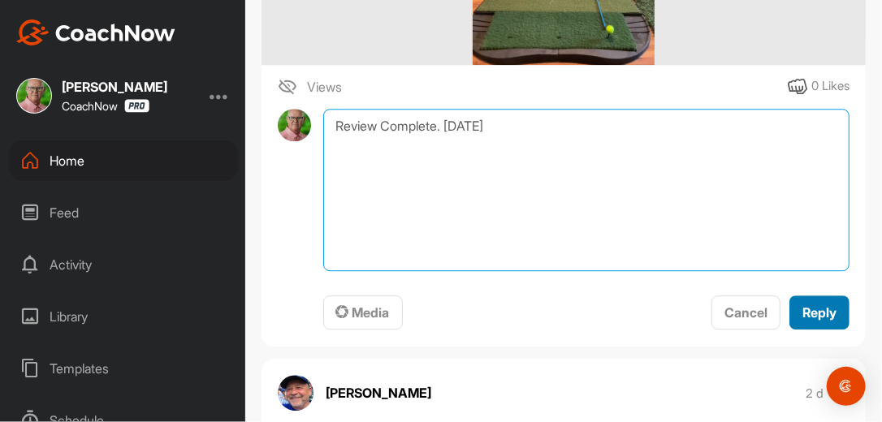
type textarea "Review Complete. [DATE]"
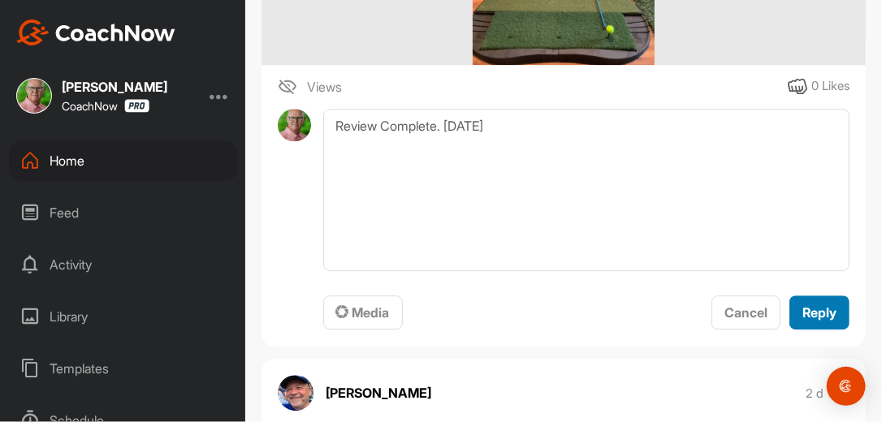
click at [806, 315] on span "Reply" at bounding box center [819, 313] width 34 height 16
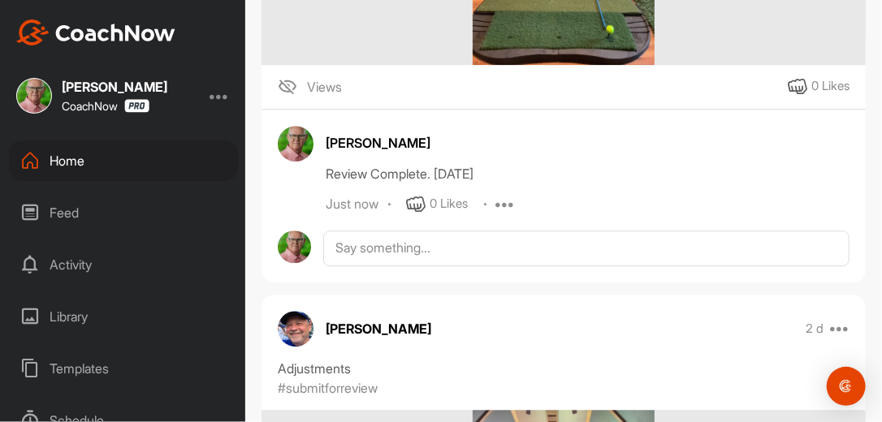
click at [696, 336] on div "[PERSON_NAME] 2 d Pin to top Report" at bounding box center [563, 329] width 604 height 36
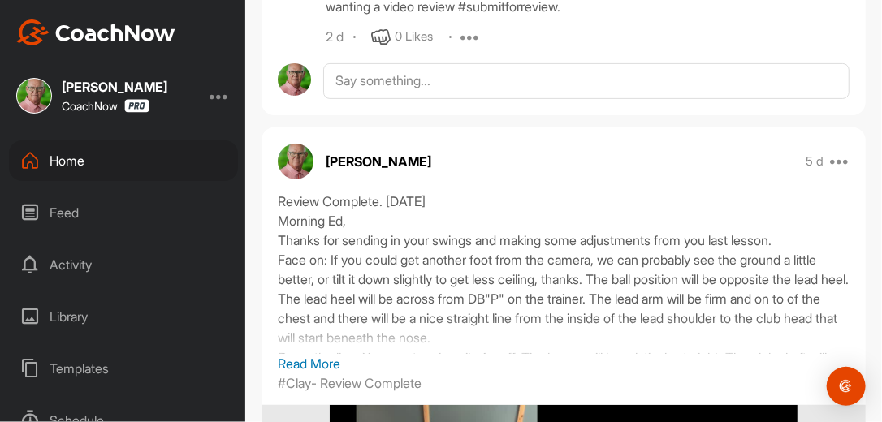
scroll to position [2358, 0]
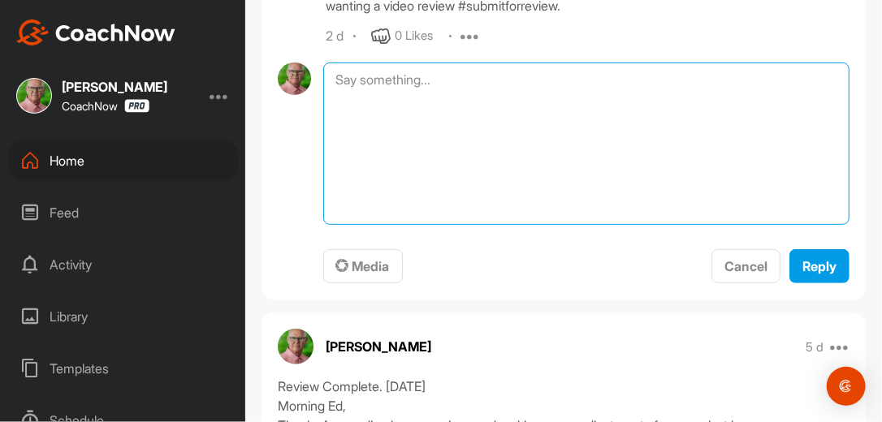
click at [483, 84] on textarea at bounding box center [586, 144] width 526 height 162
type textarea "Review Complete. [DATE]"
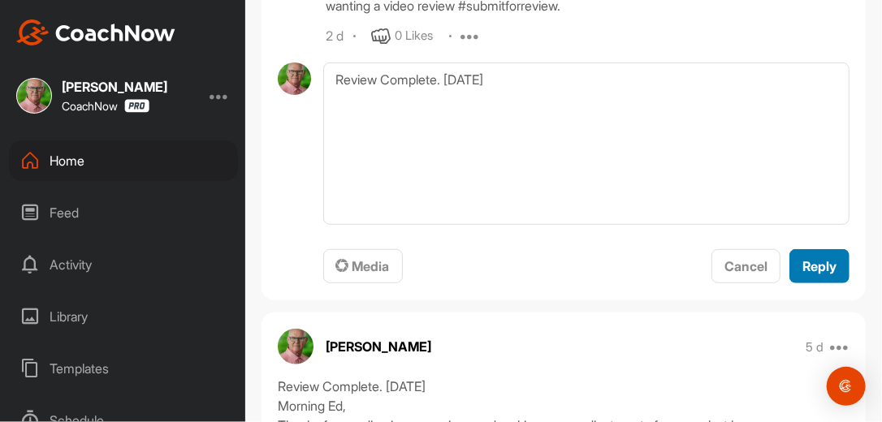
click at [806, 263] on span "Reply" at bounding box center [819, 266] width 34 height 16
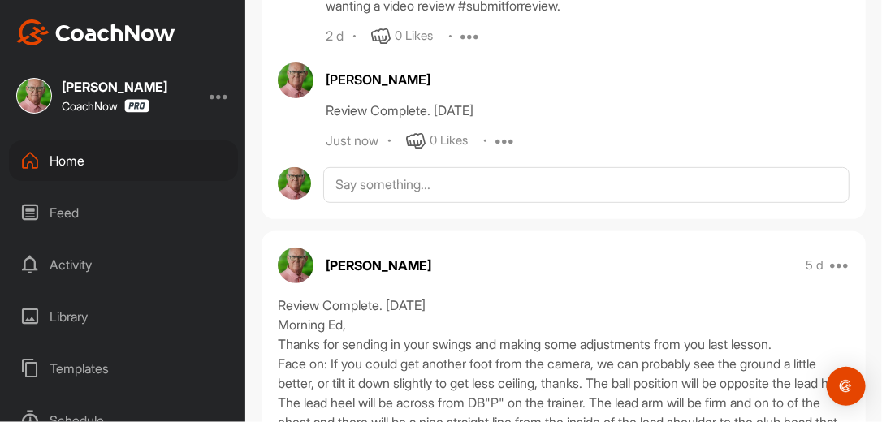
click at [812, 262] on p "5 d" at bounding box center [815, 265] width 18 height 16
click at [81, 159] on div "Home" at bounding box center [123, 160] width 229 height 41
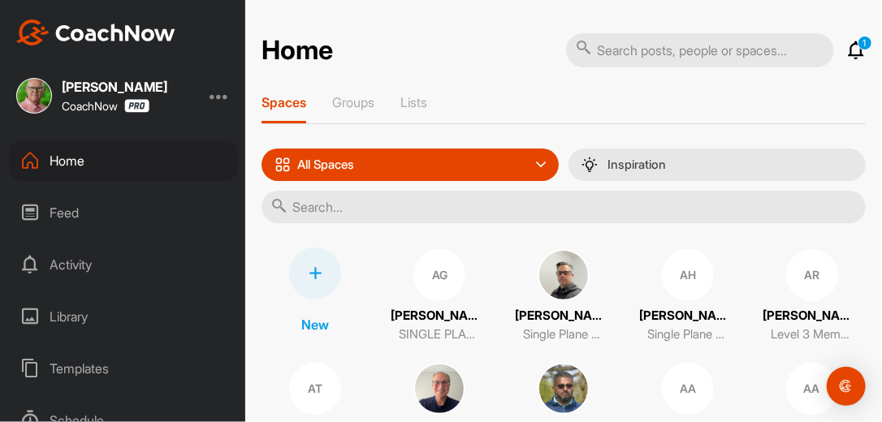
click at [300, 208] on input "text" at bounding box center [563, 207] width 604 height 32
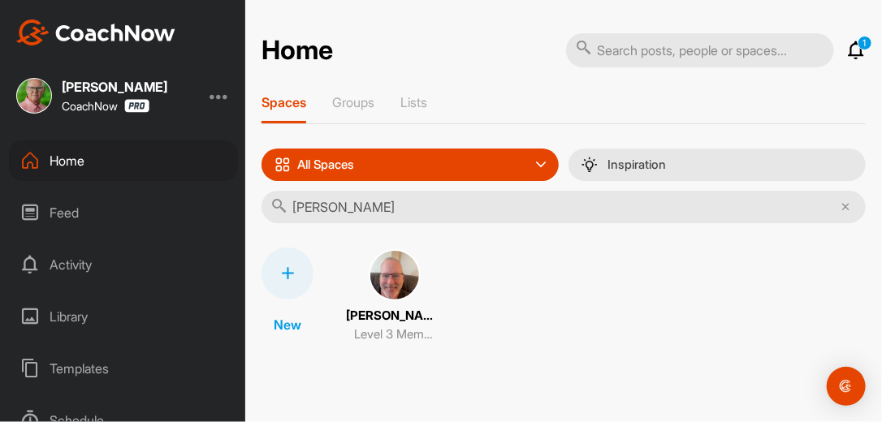
type input "Robert Dotson"
click at [387, 277] on img at bounding box center [395, 275] width 52 height 52
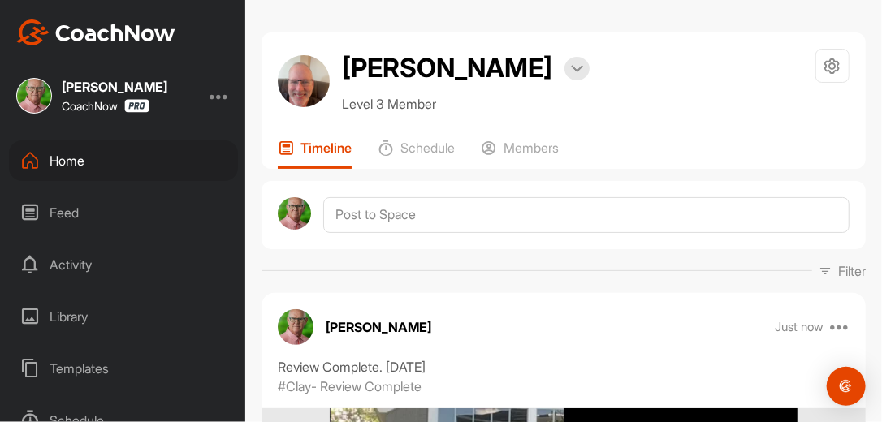
click at [593, 266] on div "Filter Media Type Images Videos Notes Audio Documents Author Bob Borchers reb83…" at bounding box center [563, 270] width 604 height 19
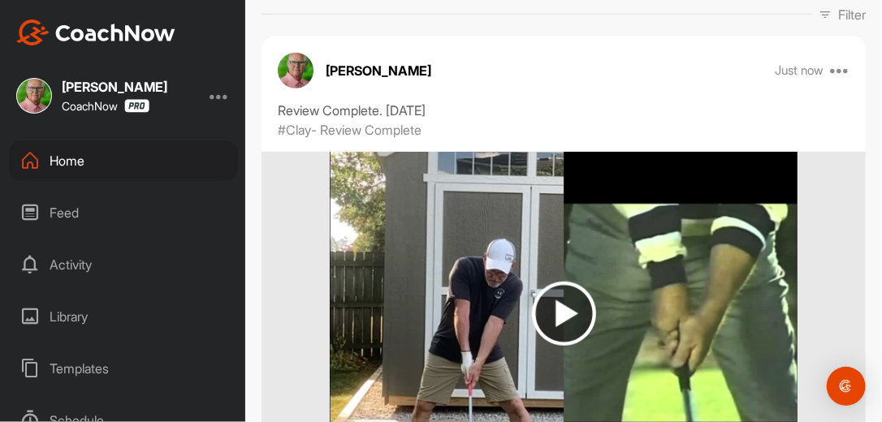
scroll to position [260, 0]
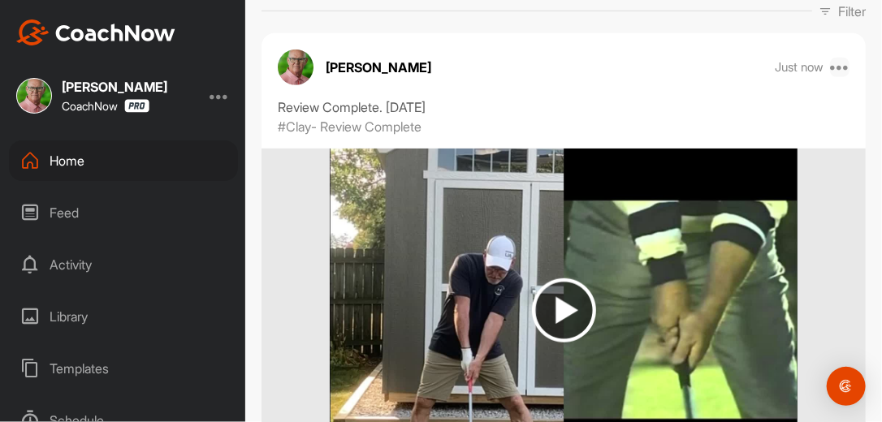
click at [832, 67] on icon at bounding box center [839, 67] width 19 height 19
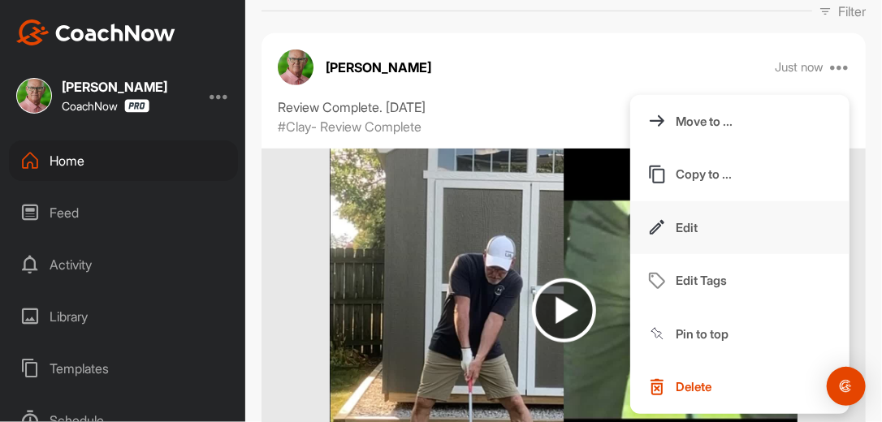
click at [680, 222] on p "Edit" at bounding box center [687, 227] width 22 height 17
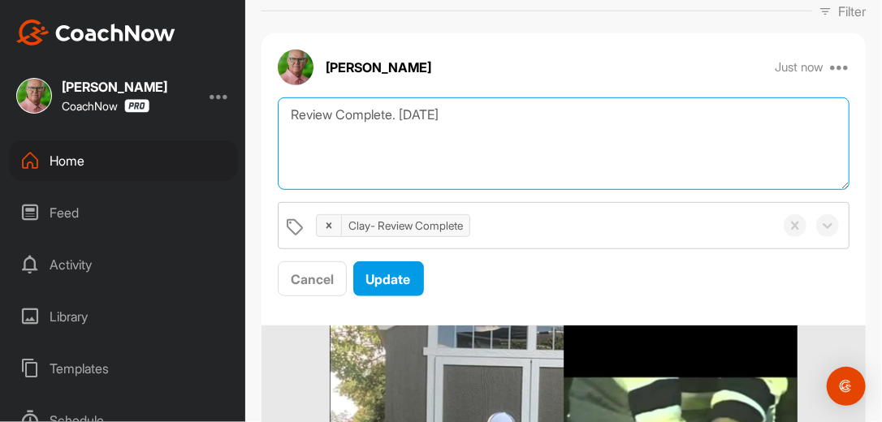
click at [488, 107] on textarea "Review Complete. [DATE]" at bounding box center [564, 143] width 572 height 93
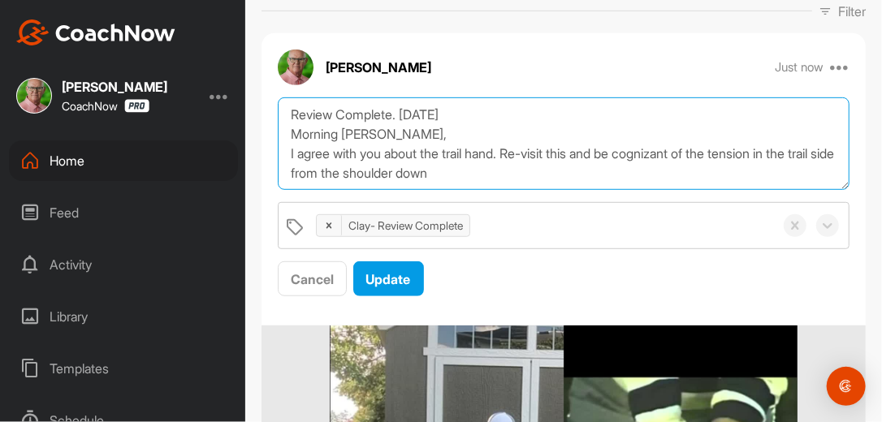
click at [510, 180] on textarea "Review Complete. 9/22/25 Morning Robert, I agree with you about the trail hand.…" at bounding box center [564, 143] width 572 height 93
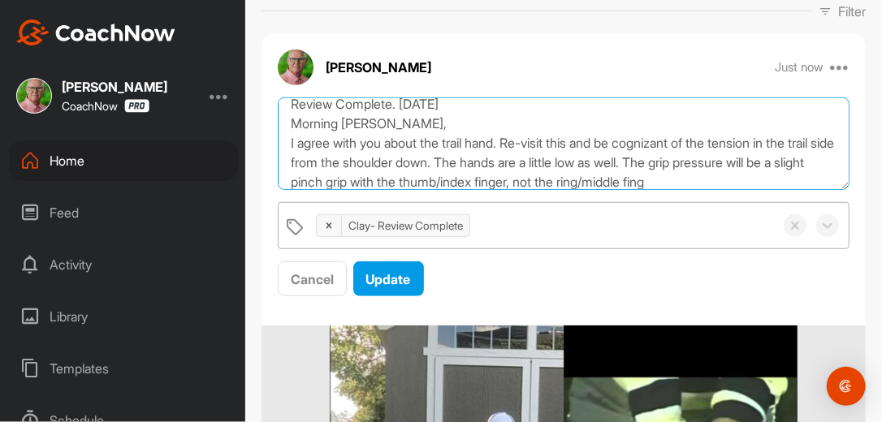
scroll to position [30, 0]
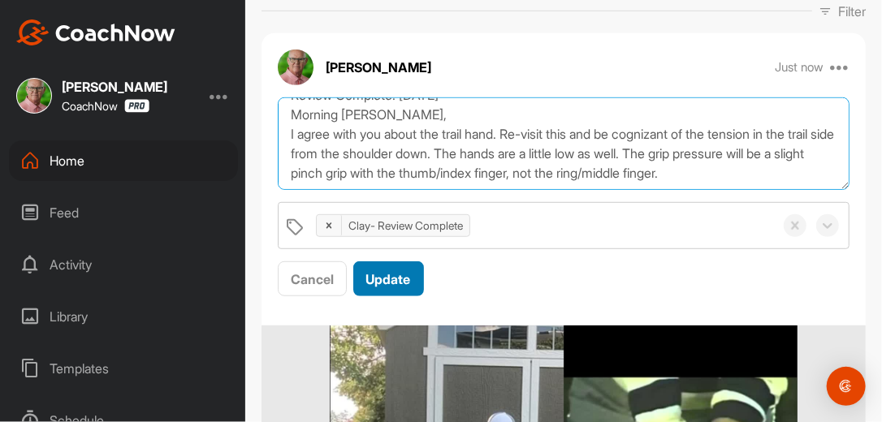
type textarea "Review Complete. 9/22/25 Morning Robert, I agree with you about the trail hand.…"
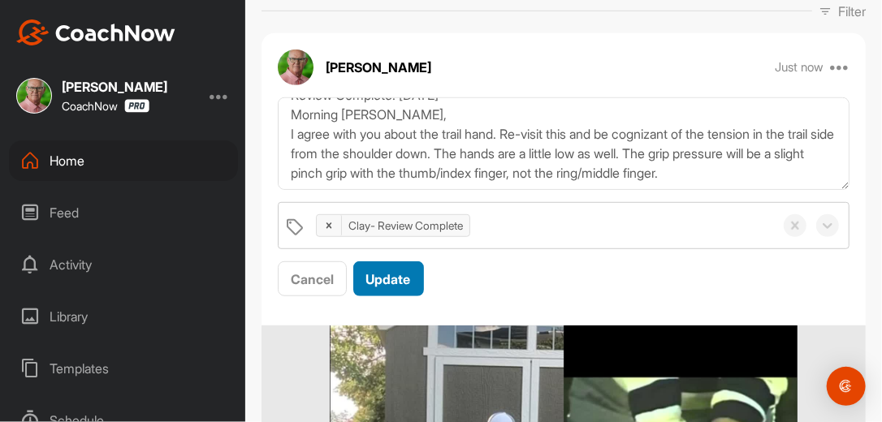
click at [405, 283] on span "Update" at bounding box center [388, 279] width 45 height 16
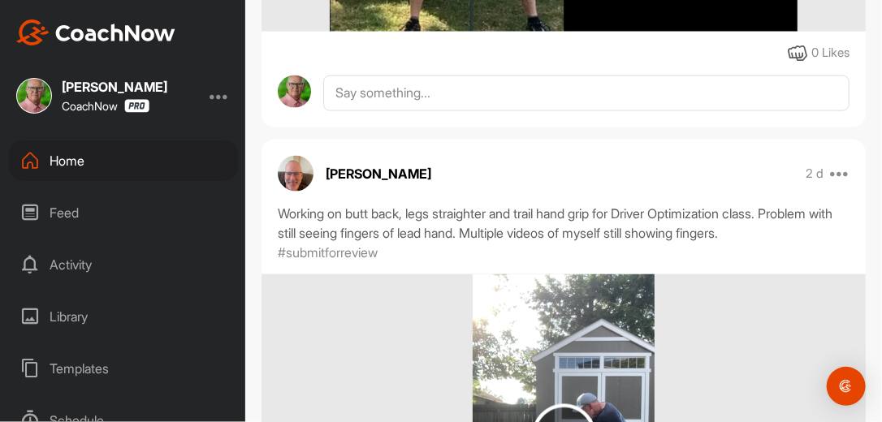
scroll to position [802, 0]
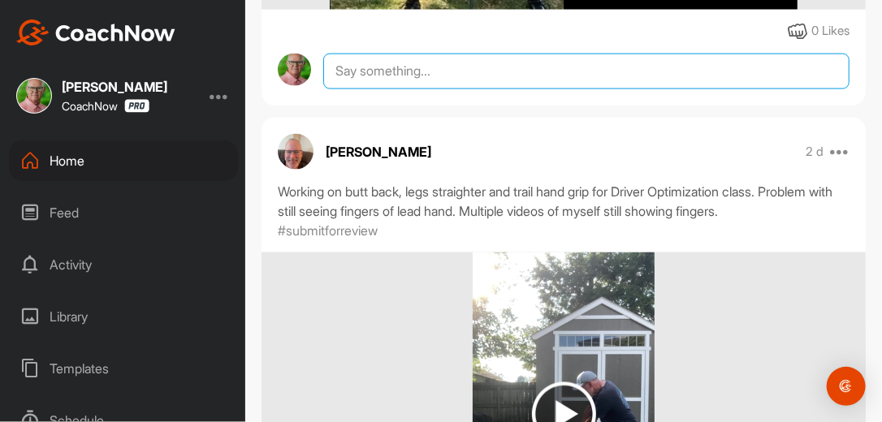
click at [557, 58] on textarea at bounding box center [586, 72] width 526 height 36
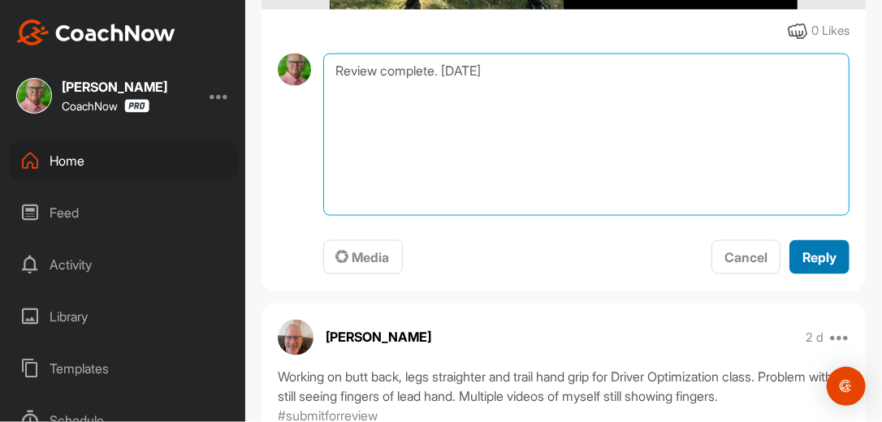
type textarea "Review complete. 9-22-25"
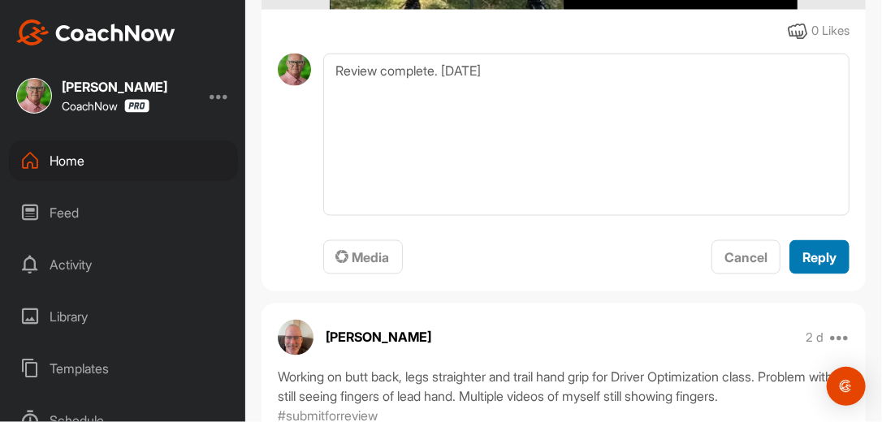
click at [814, 250] on span "Reply" at bounding box center [819, 257] width 34 height 16
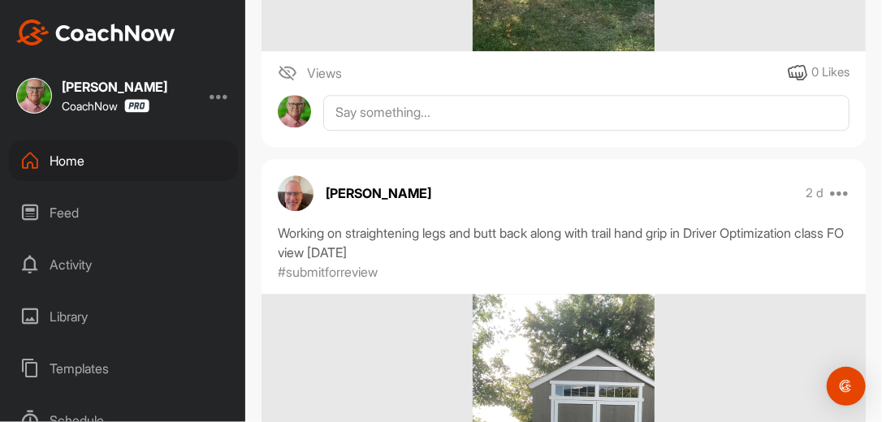
scroll to position [1451, 0]
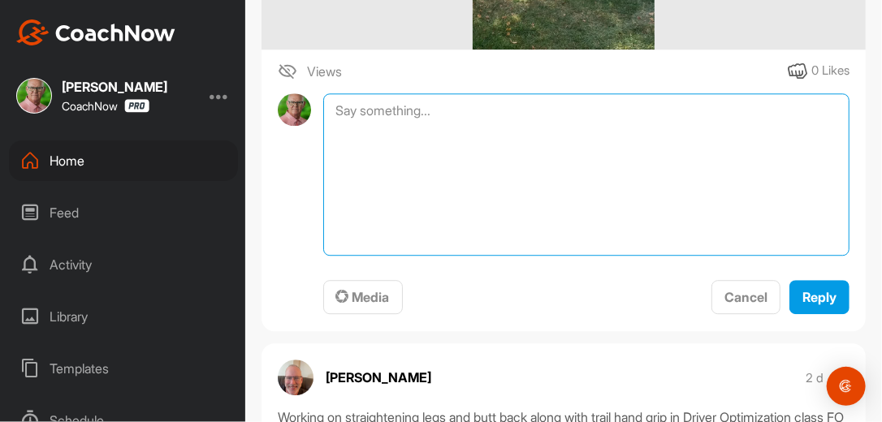
click at [504, 97] on textarea at bounding box center [586, 174] width 526 height 162
type textarea "Review Complete. [DATE]"
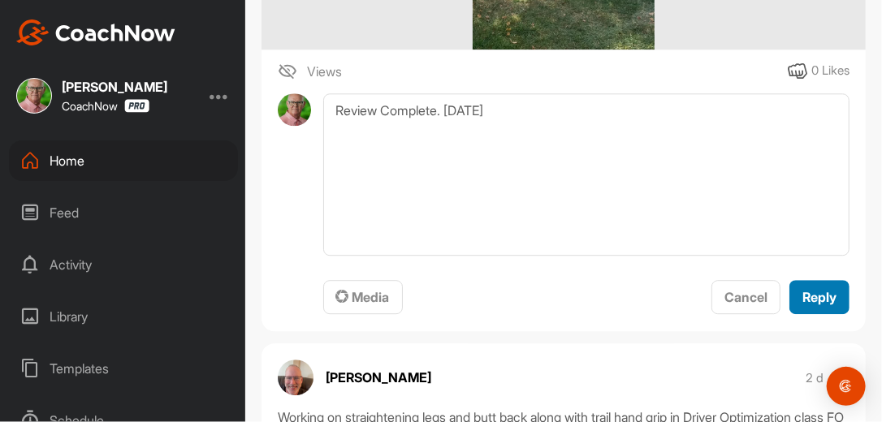
click at [806, 291] on span "Reply" at bounding box center [819, 297] width 34 height 16
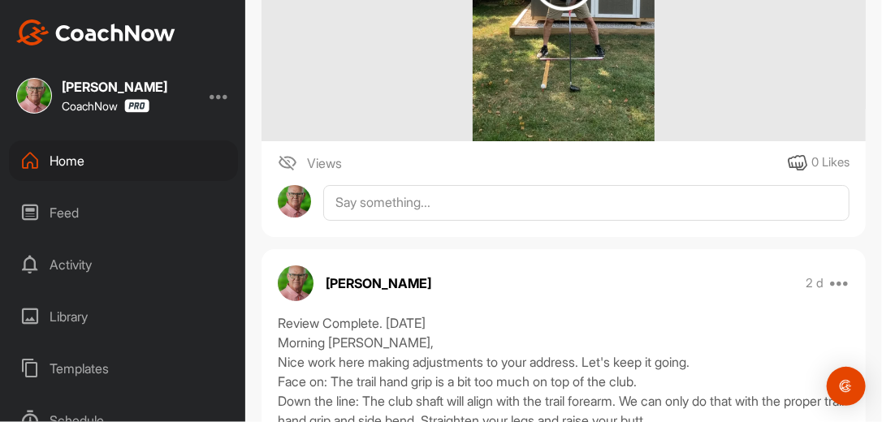
scroll to position [2075, 0]
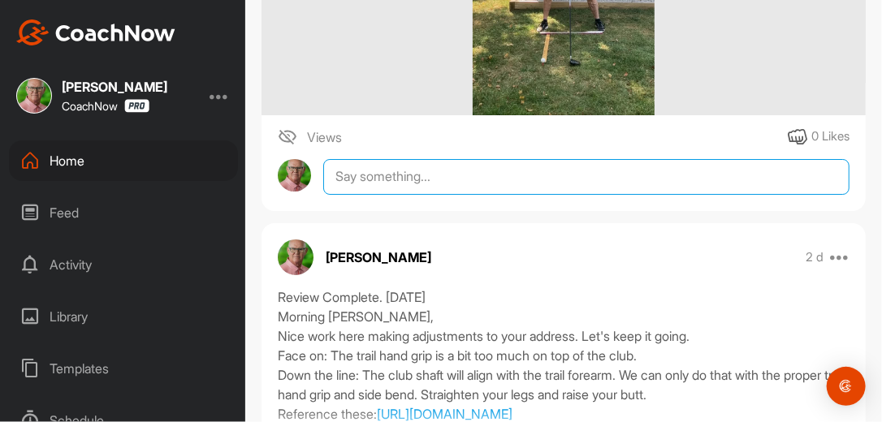
click at [426, 169] on textarea at bounding box center [586, 177] width 526 height 36
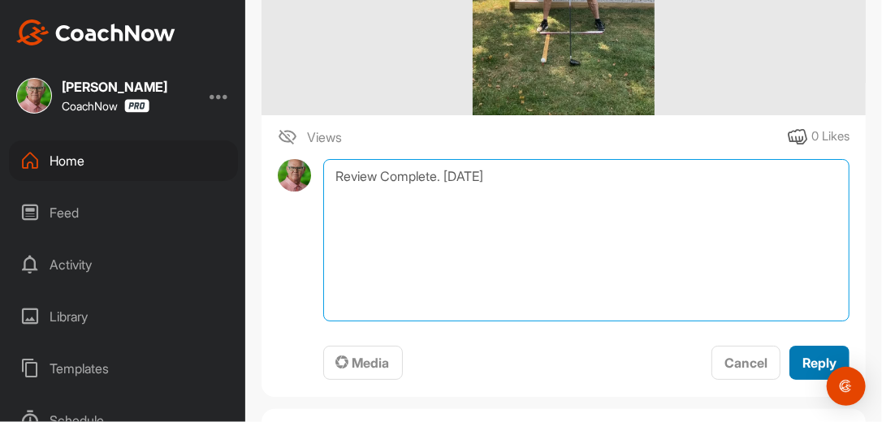
type textarea "Review Complete. [DATE]"
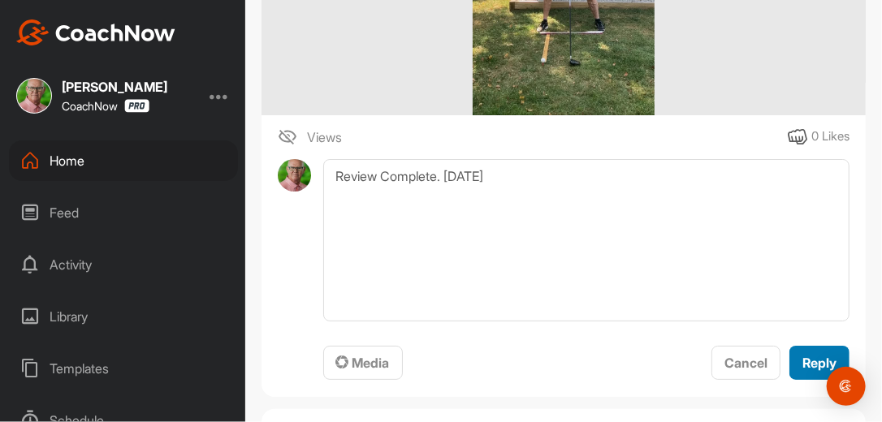
click at [802, 356] on span "Reply" at bounding box center [819, 363] width 34 height 16
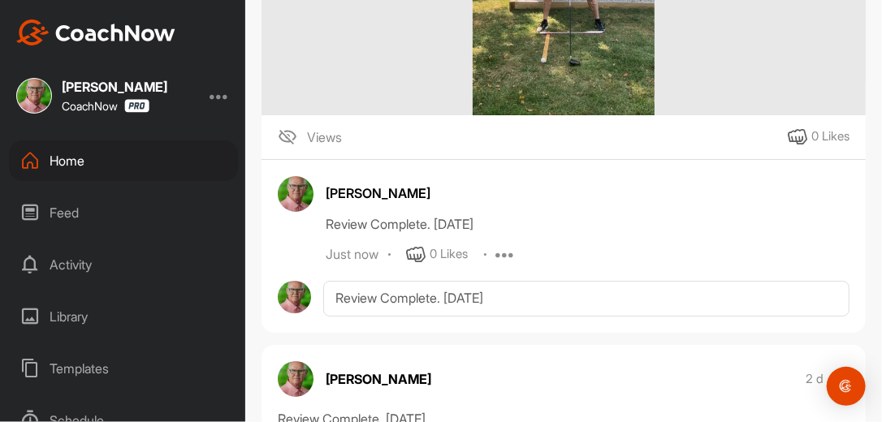
click at [71, 165] on div "Home" at bounding box center [123, 160] width 229 height 41
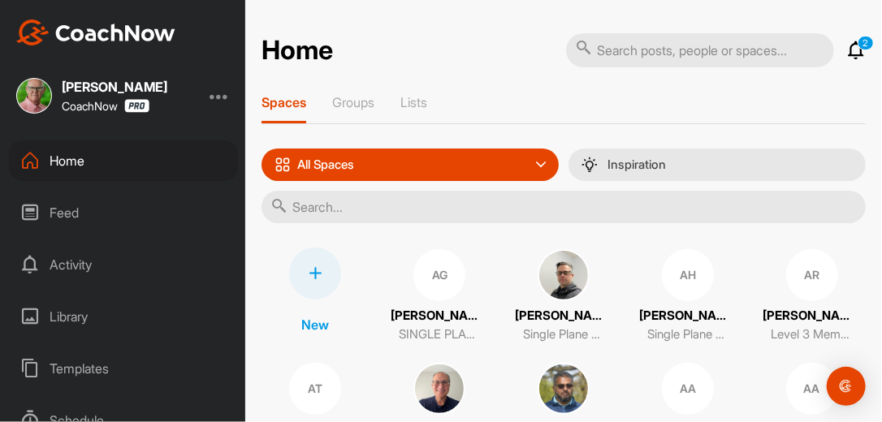
click at [356, 209] on input "text" at bounding box center [563, 207] width 604 height 32
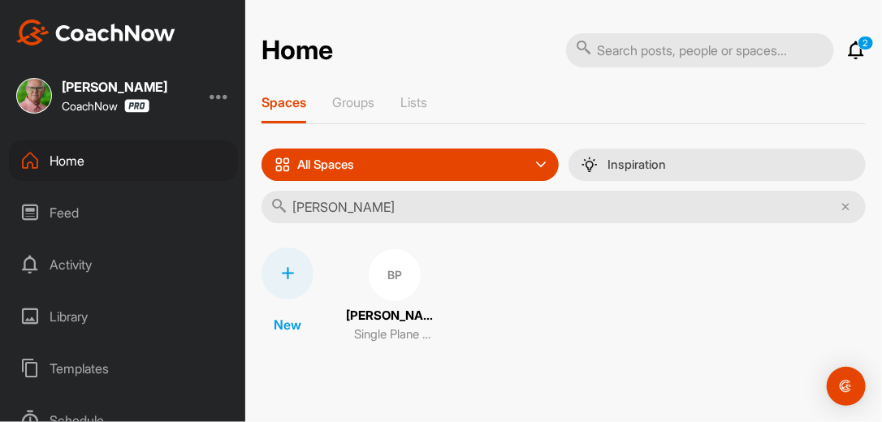
type input "Bob Pear"
click at [392, 278] on div "BP" at bounding box center [395, 275] width 52 height 52
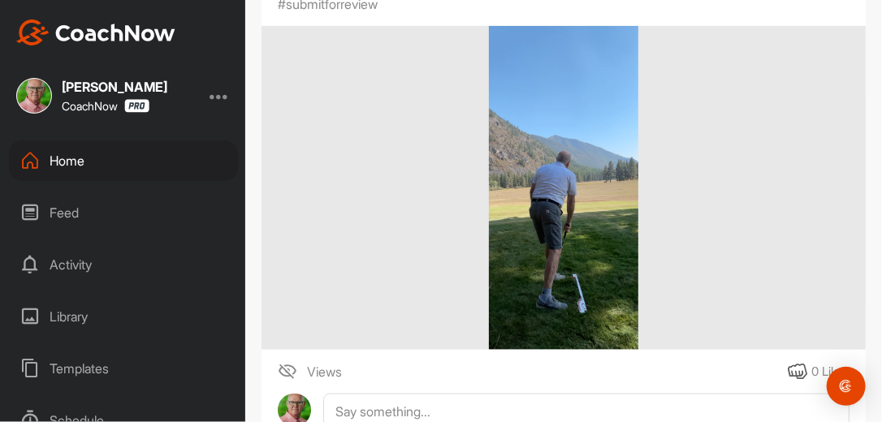
scroll to position [426, 0]
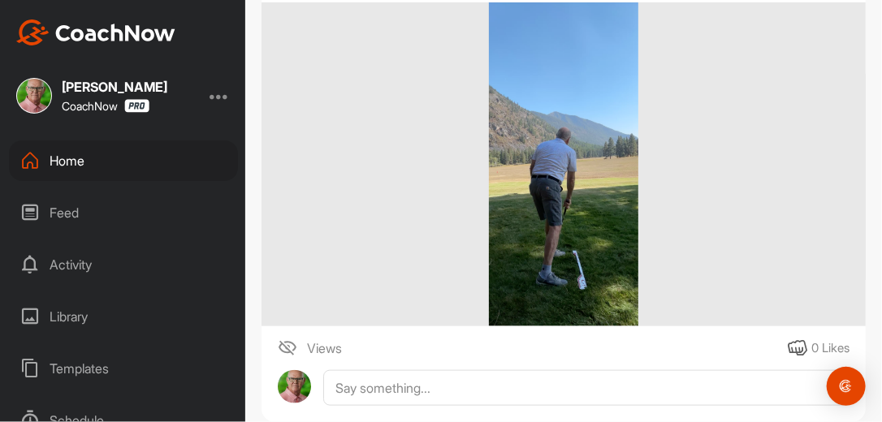
click at [582, 171] on img at bounding box center [564, 164] width 150 height 325
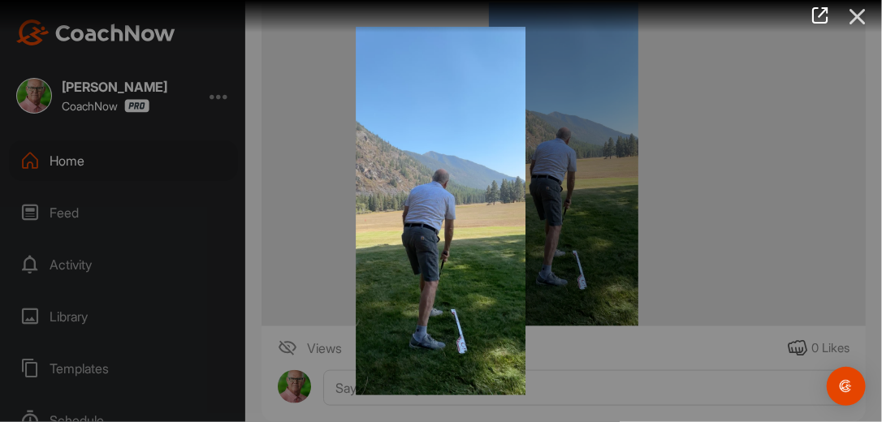
click at [859, 16] on icon at bounding box center [857, 17] width 37 height 30
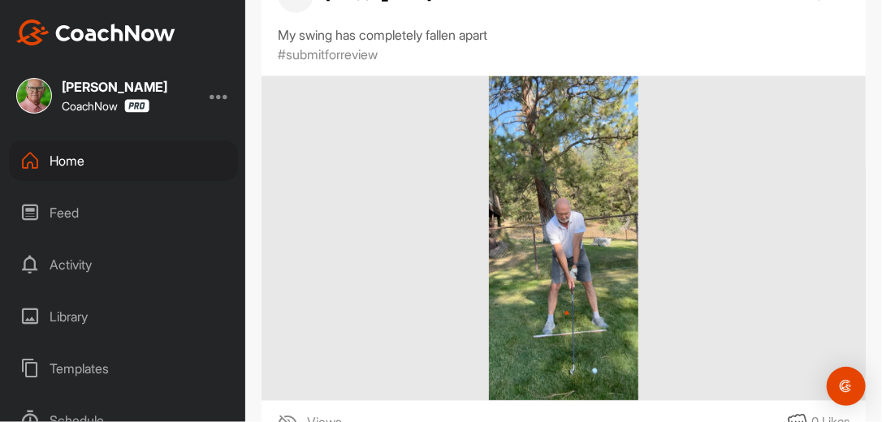
scroll to position [1065, 0]
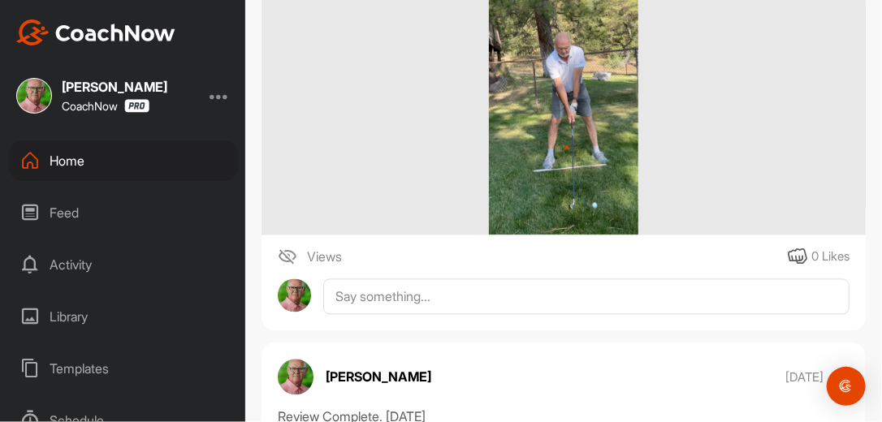
click at [581, 123] on img at bounding box center [564, 73] width 150 height 325
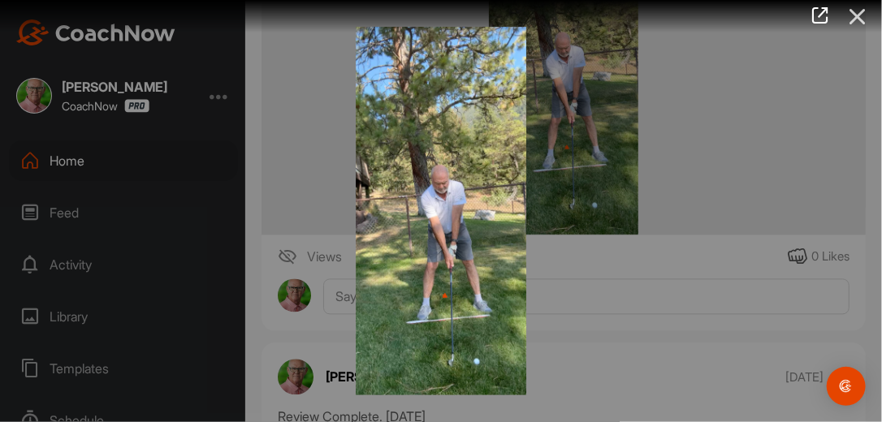
click at [858, 19] on icon at bounding box center [857, 17] width 37 height 30
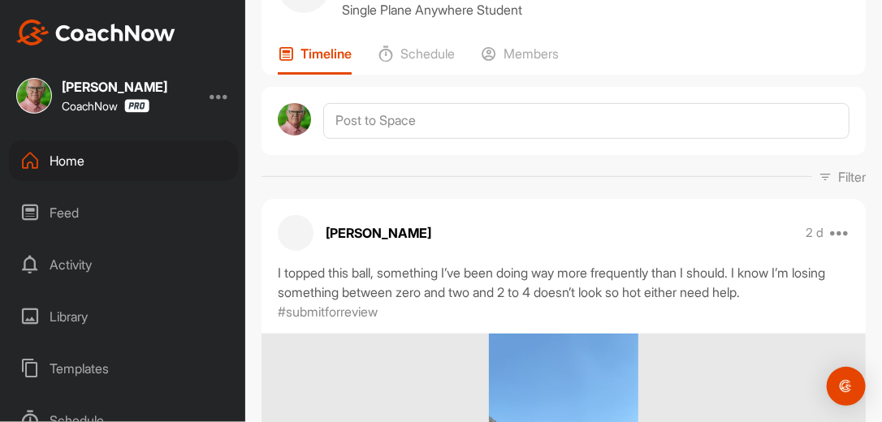
scroll to position [47, 0]
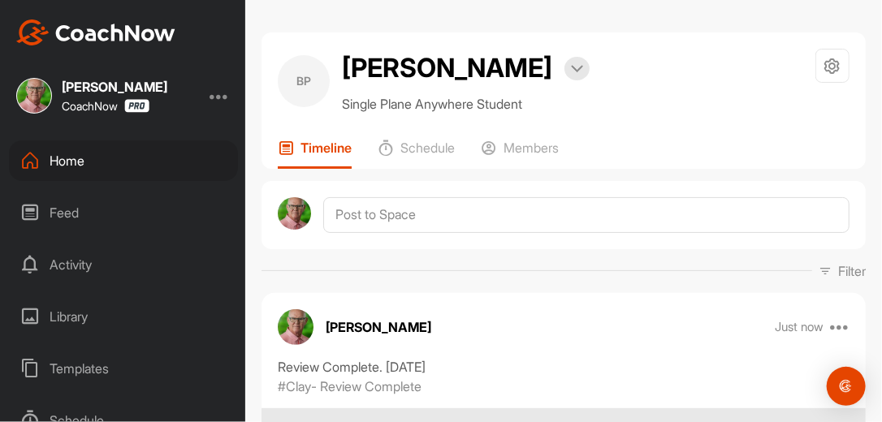
click at [584, 266] on div "Filter Media Type Images Videos Notes Audio Documents Author [PERSON_NAME] [EMA…" at bounding box center [563, 270] width 604 height 19
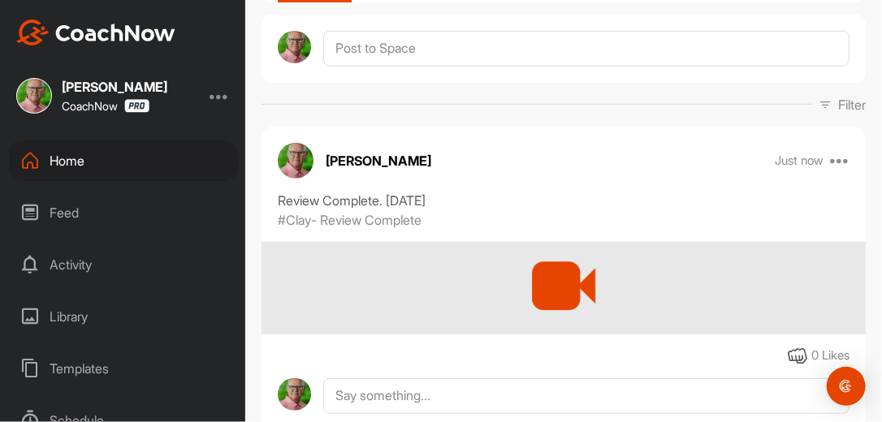
scroll to position [286, 0]
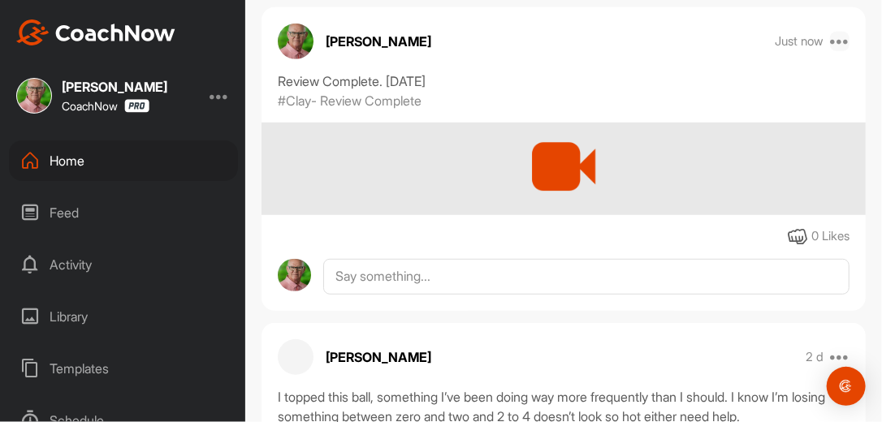
click at [831, 42] on icon at bounding box center [839, 41] width 19 height 19
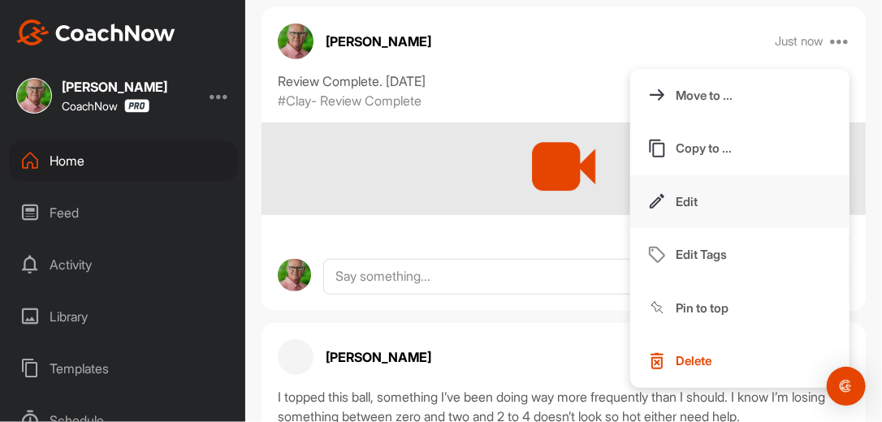
click at [676, 197] on p "Edit" at bounding box center [687, 201] width 22 height 17
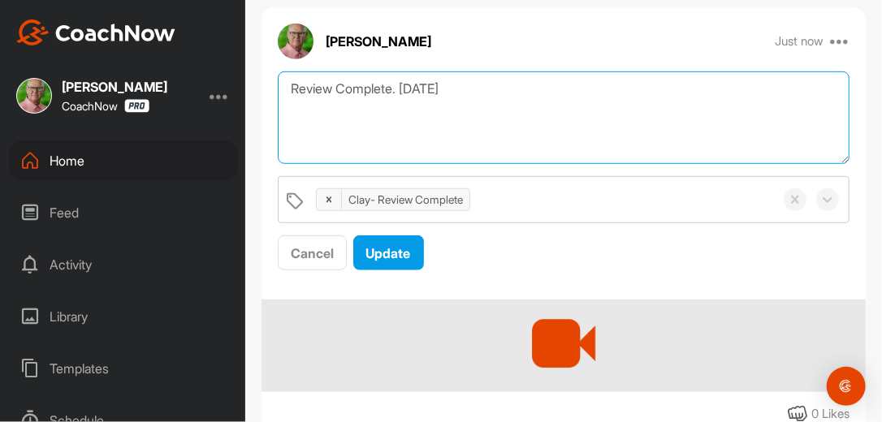
click at [464, 85] on textarea "Review Complete. [DATE]" at bounding box center [564, 117] width 572 height 93
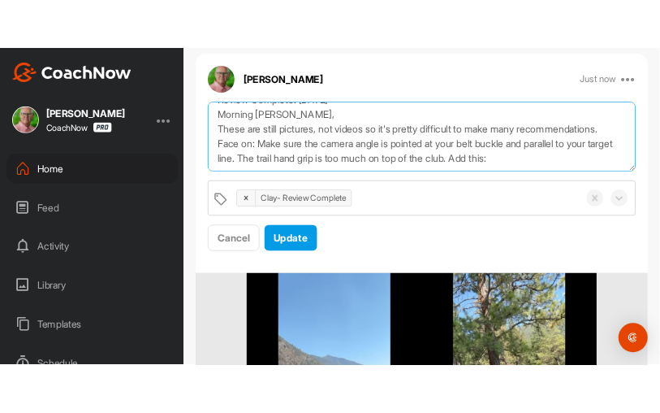
scroll to position [39, 0]
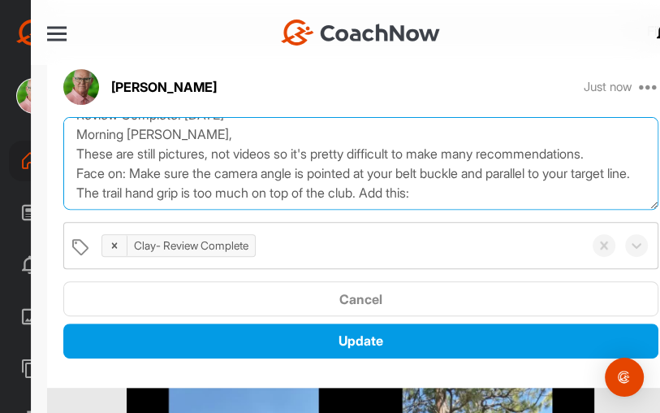
click at [535, 178] on textarea "Review Complete. [DATE] Morning [PERSON_NAME], These are still pictures, not vi…" at bounding box center [360, 163] width 595 height 93
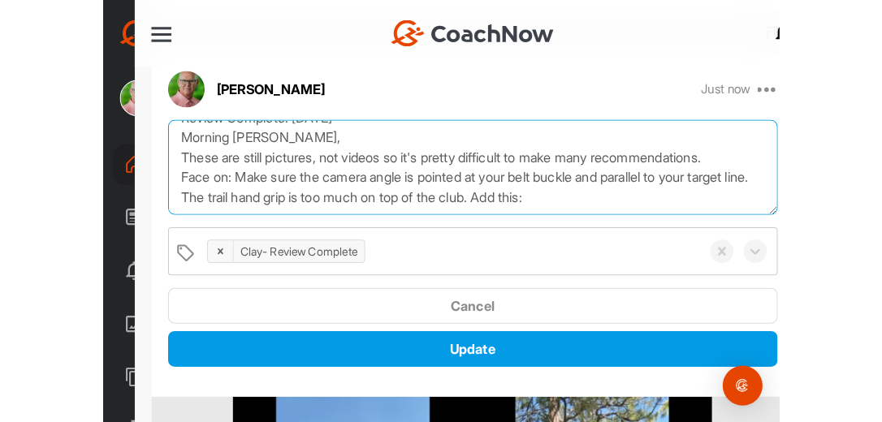
scroll to position [50, 0]
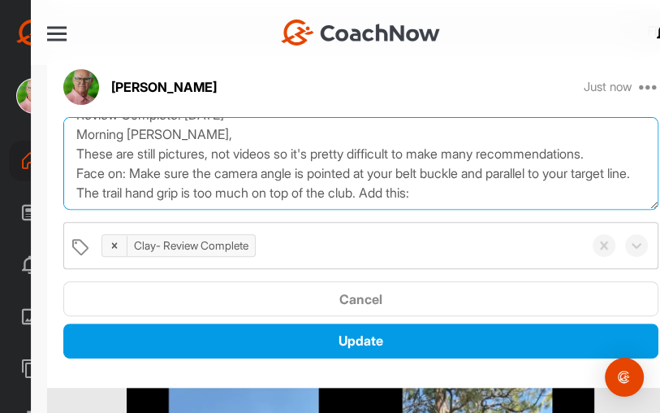
paste textarea "https://watch.gravesgolf.com/videos/weekly-training-trail-hand-grip"
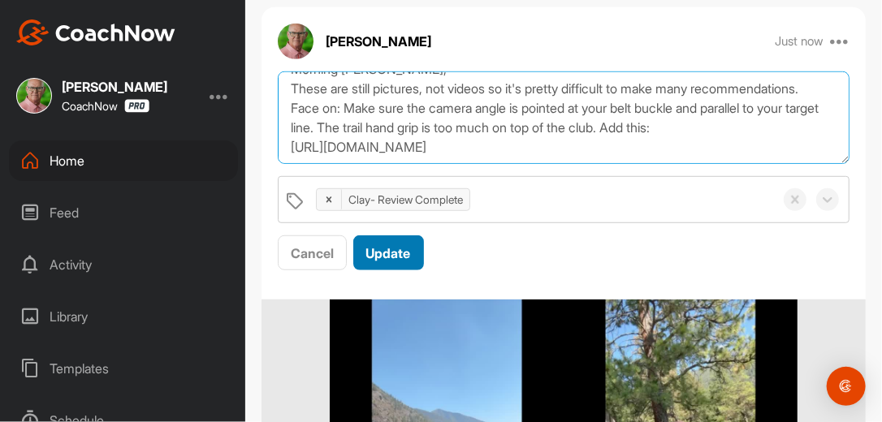
type textarea "Review Complete. 9/22/25 Morning Bob, These are still pictures, not videos so i…"
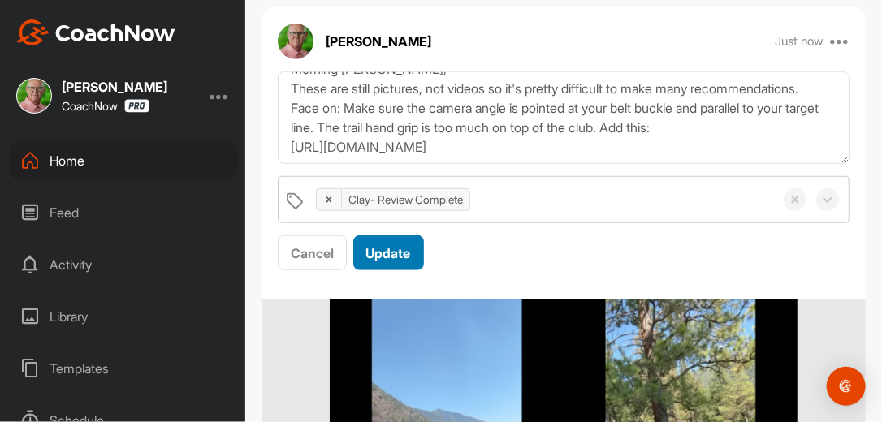
click at [414, 255] on button "Update" at bounding box center [388, 253] width 71 height 35
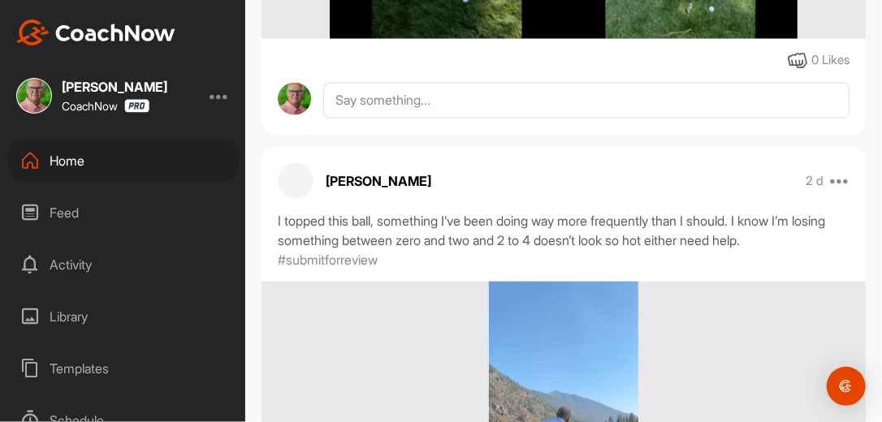
scroll to position [780, 0]
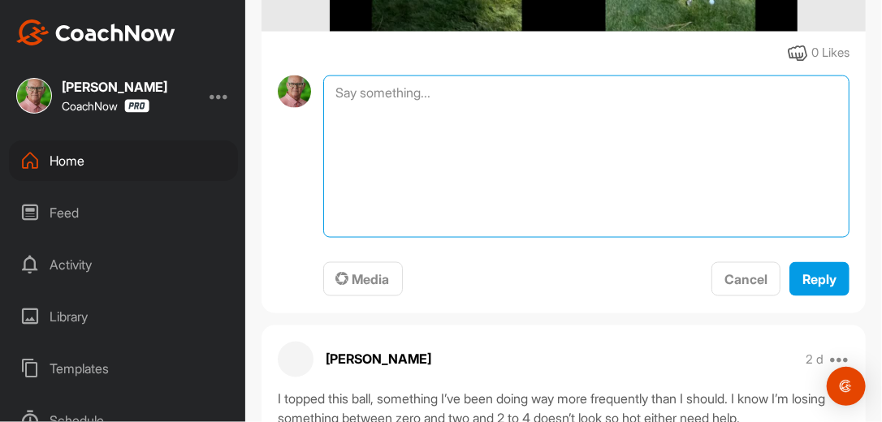
click at [465, 109] on textarea at bounding box center [586, 157] width 526 height 162
type textarea "Review Complete. 9-22-25"
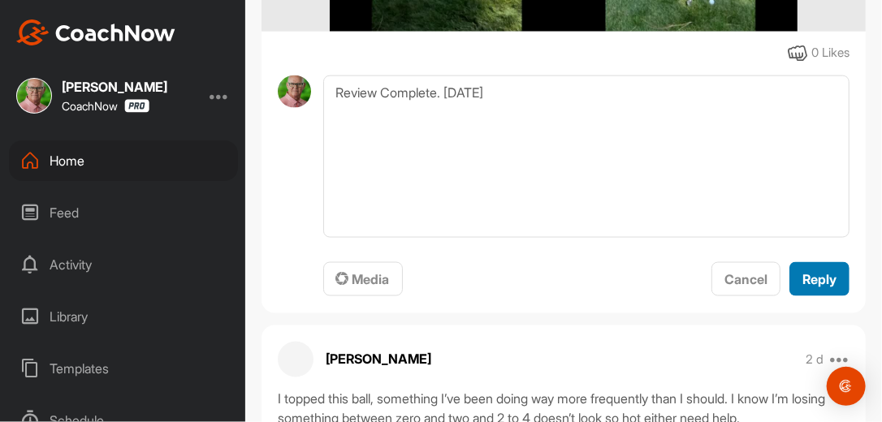
click at [802, 287] on span "Reply" at bounding box center [819, 279] width 34 height 16
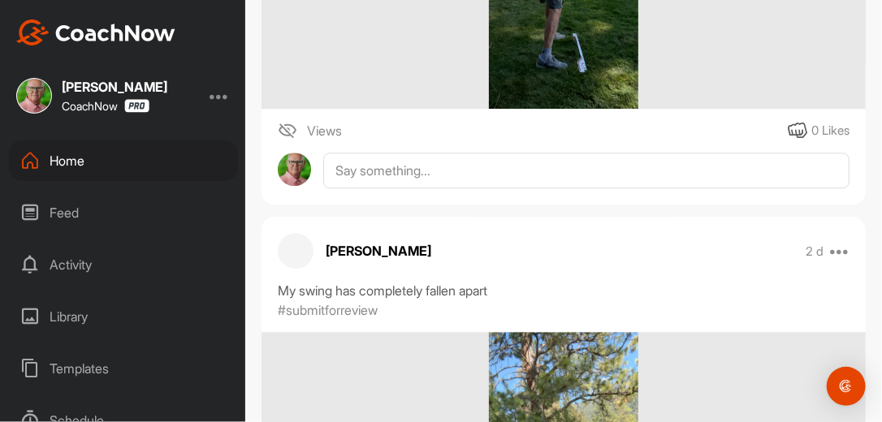
scroll to position [1403, 0]
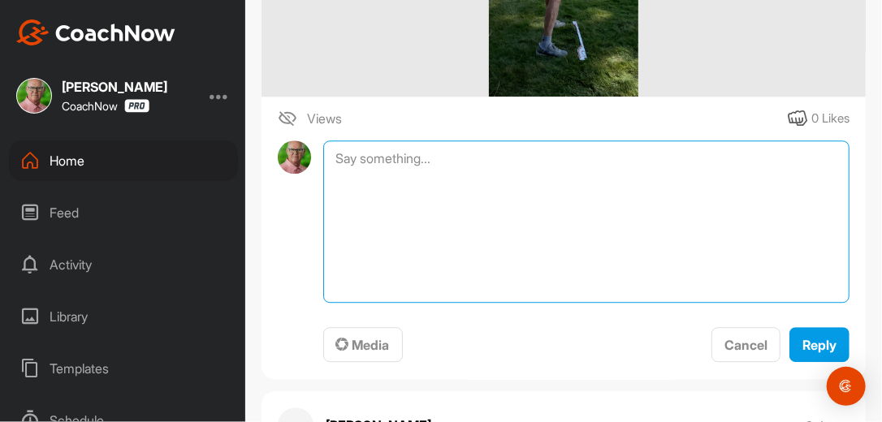
click at [532, 186] on textarea at bounding box center [586, 221] width 526 height 162
type textarea "Review Complete. 9-22-25"
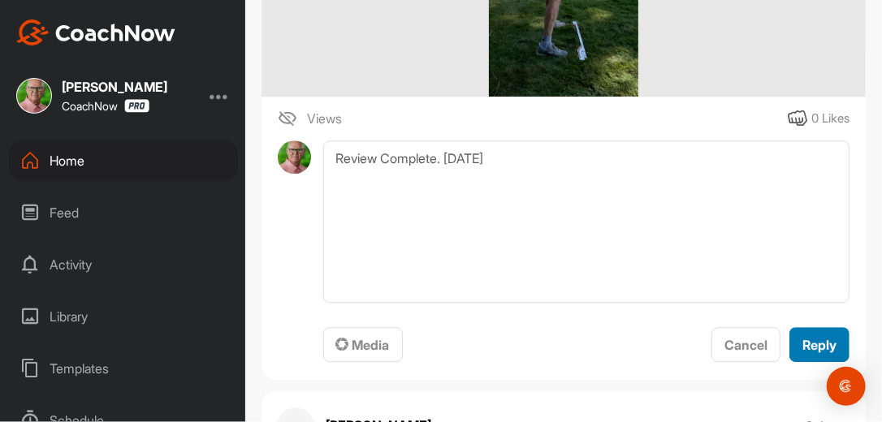
click at [789, 362] on button "Reply" at bounding box center [819, 344] width 60 height 35
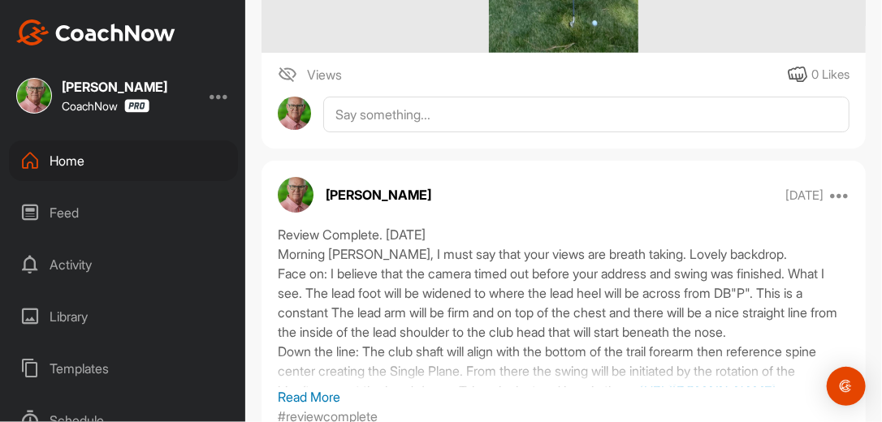
scroll to position [2183, 0]
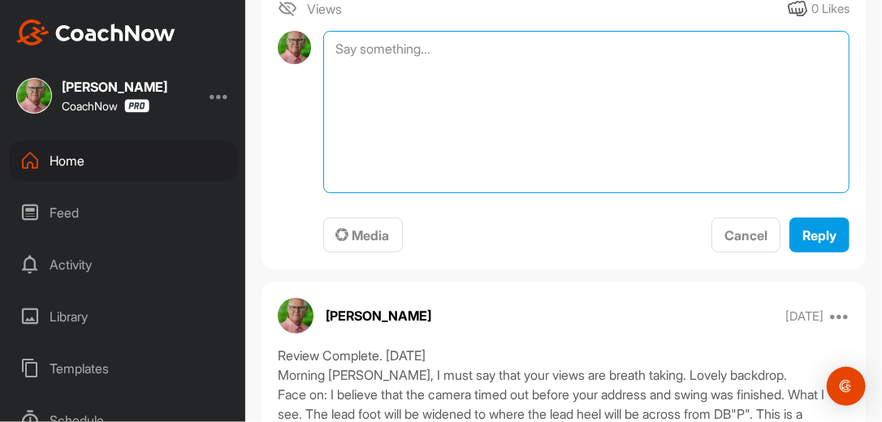
click at [435, 68] on textarea at bounding box center [586, 112] width 526 height 162
type textarea "Review Complete. 9-22-25"
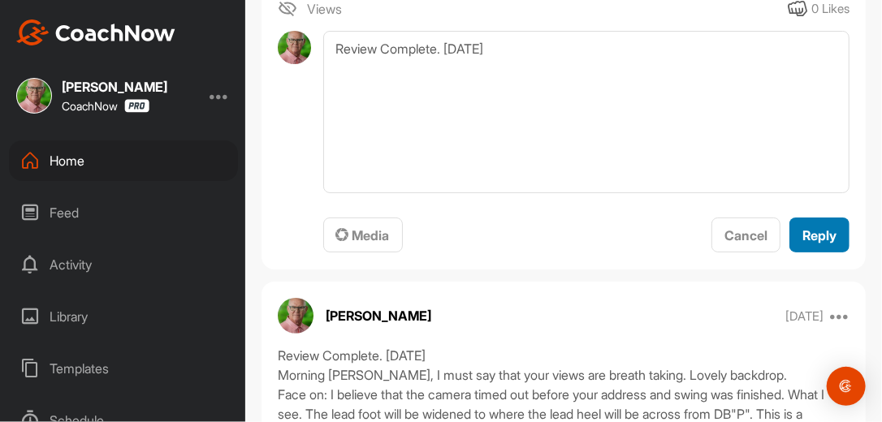
click at [812, 244] on span "Reply" at bounding box center [819, 235] width 34 height 16
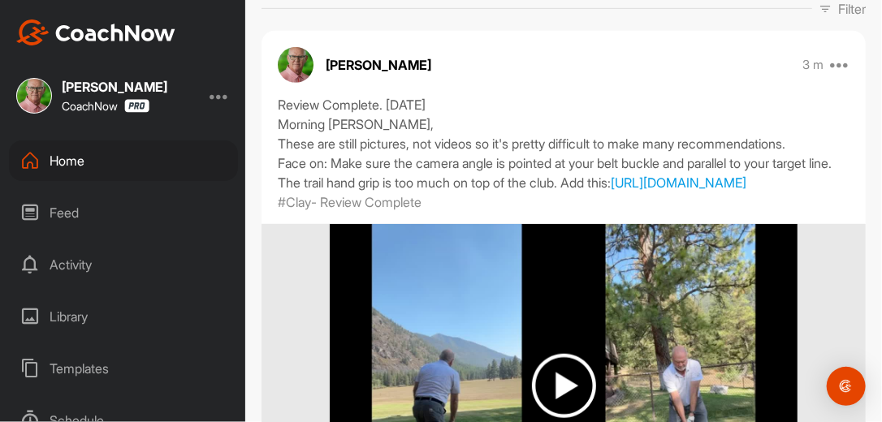
scroll to position [214, 0]
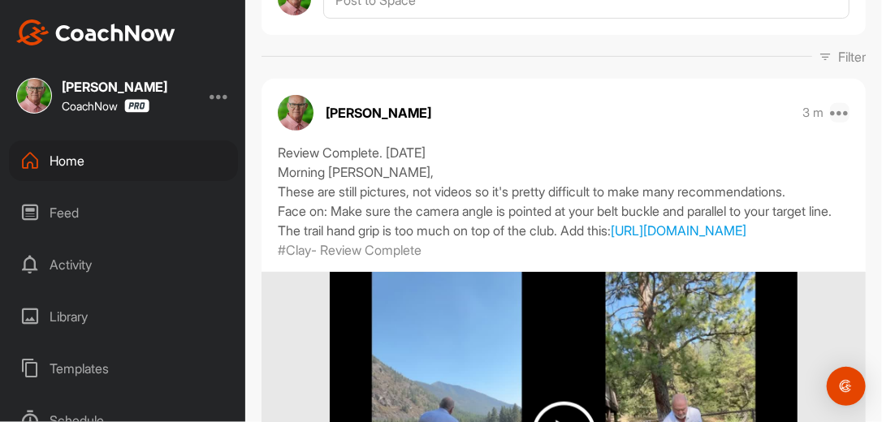
click at [832, 111] on icon at bounding box center [839, 112] width 19 height 19
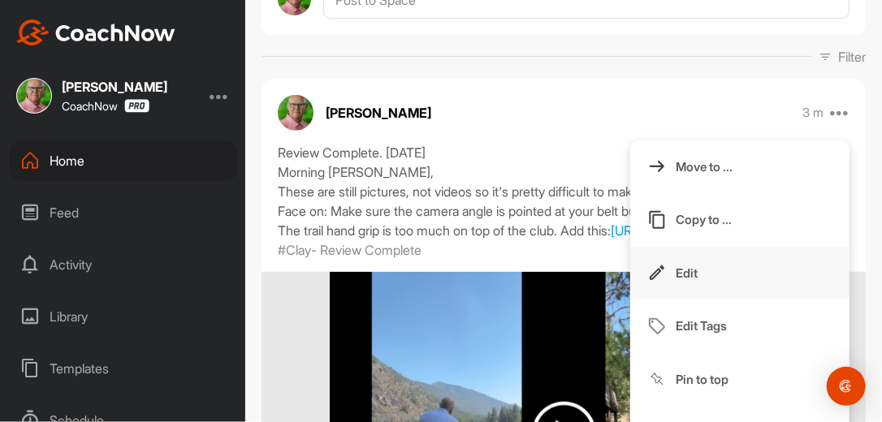
click at [685, 266] on p "Edit" at bounding box center [687, 273] width 22 height 17
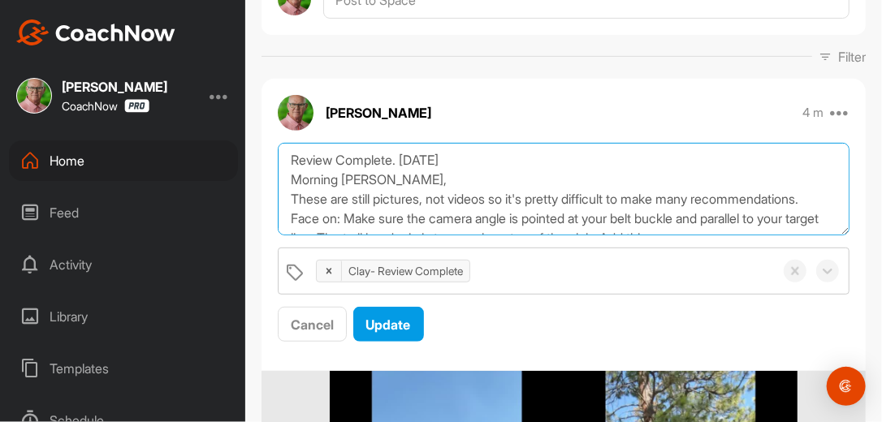
click at [292, 197] on textarea "Review Complete. 9/22/25 Morning Bob, These are still pictures, not videos so i…" at bounding box center [564, 189] width 572 height 93
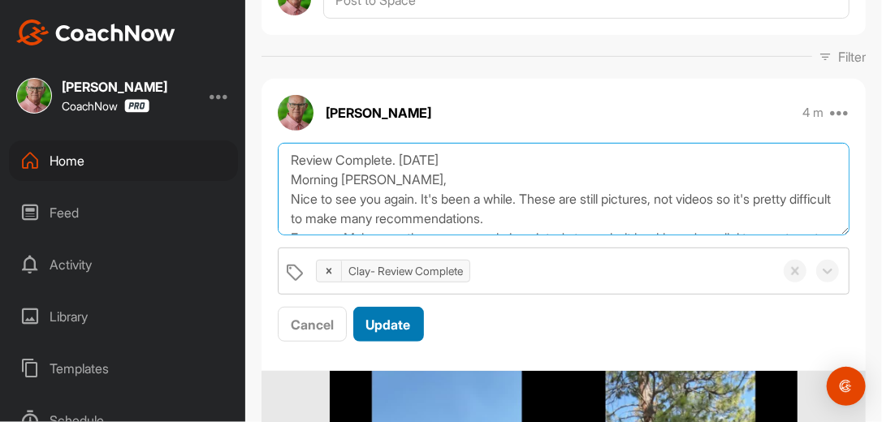
type textarea "Review Complete. 9/22/25 Morning Bob, Nice to see you again. It's been a while.…"
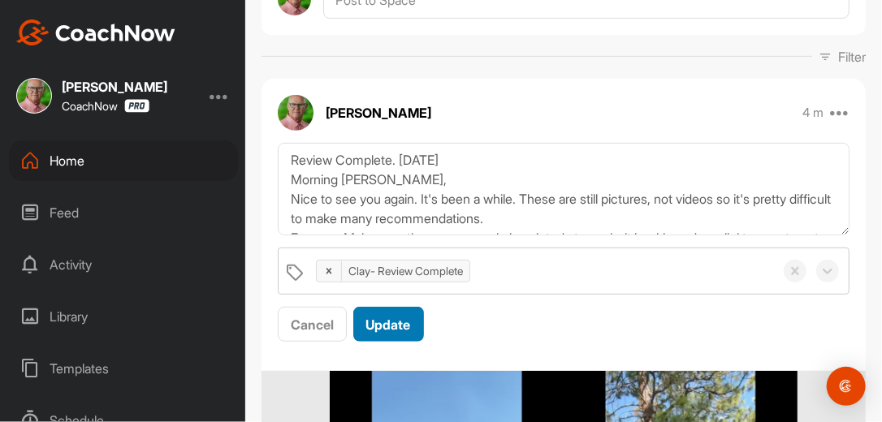
click at [402, 322] on span "Update" at bounding box center [388, 325] width 45 height 16
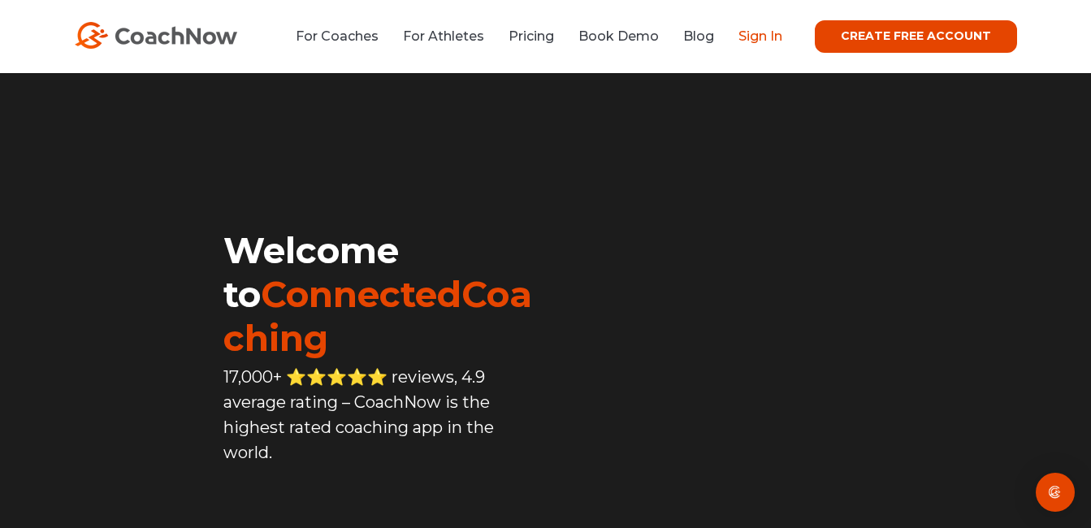
click at [763, 37] on link "Sign In" at bounding box center [760, 35] width 44 height 15
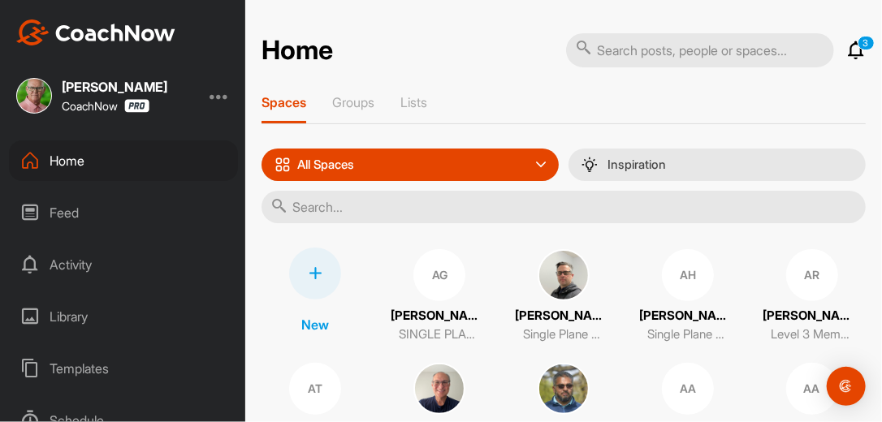
click at [357, 211] on input "text" at bounding box center [563, 207] width 604 height 32
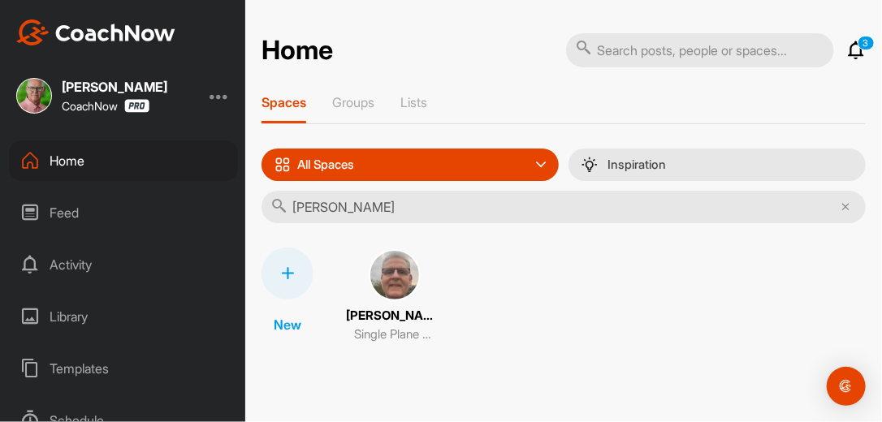
type input "[PERSON_NAME]"
click at [395, 277] on img at bounding box center [395, 275] width 52 height 52
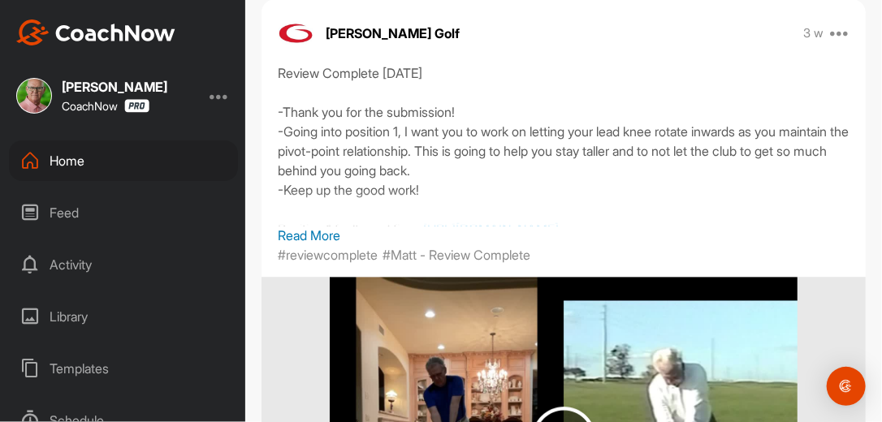
scroll to position [1455, 0]
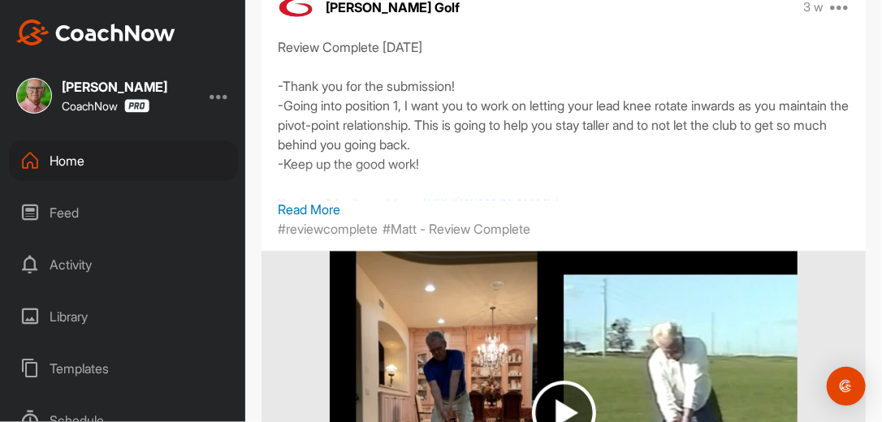
click at [327, 204] on p "Read More" at bounding box center [564, 209] width 572 height 19
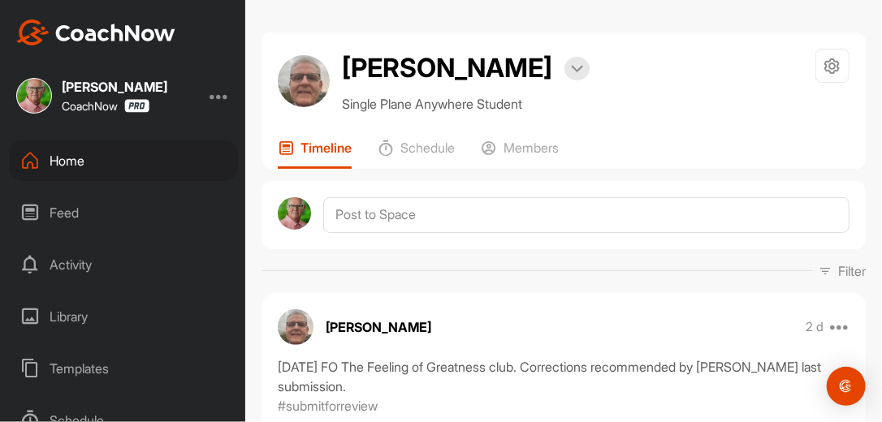
click at [704, 167] on div "Timeline Schedule Members" at bounding box center [564, 154] width 572 height 29
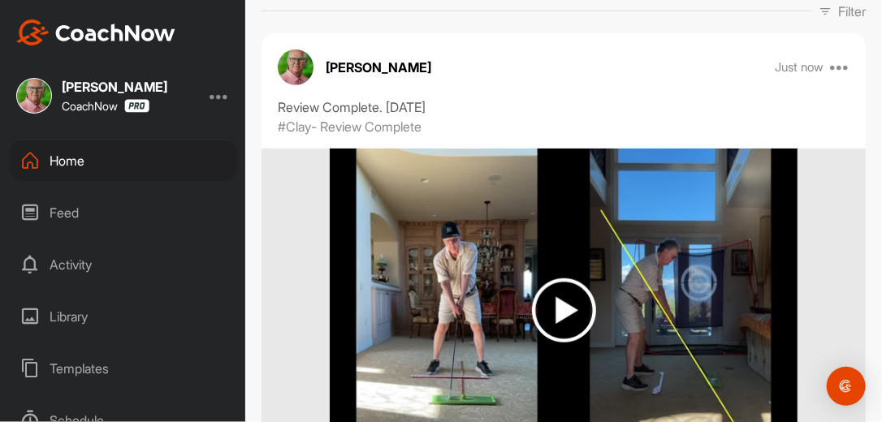
scroll to position [286, 0]
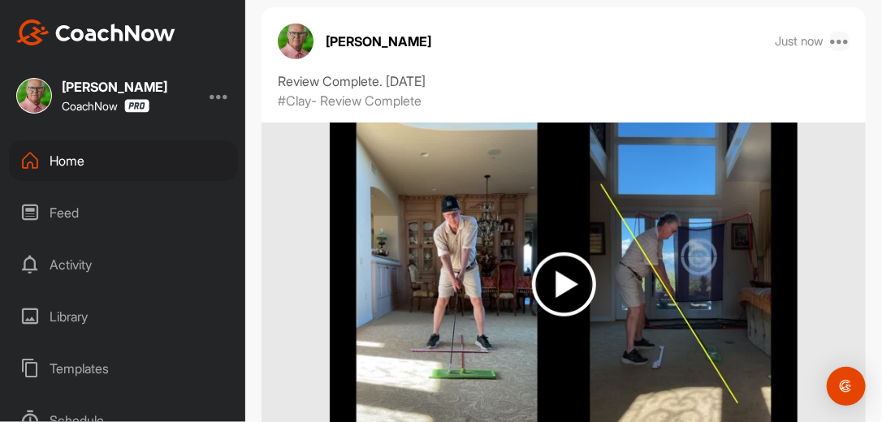
click at [832, 44] on icon at bounding box center [839, 41] width 19 height 19
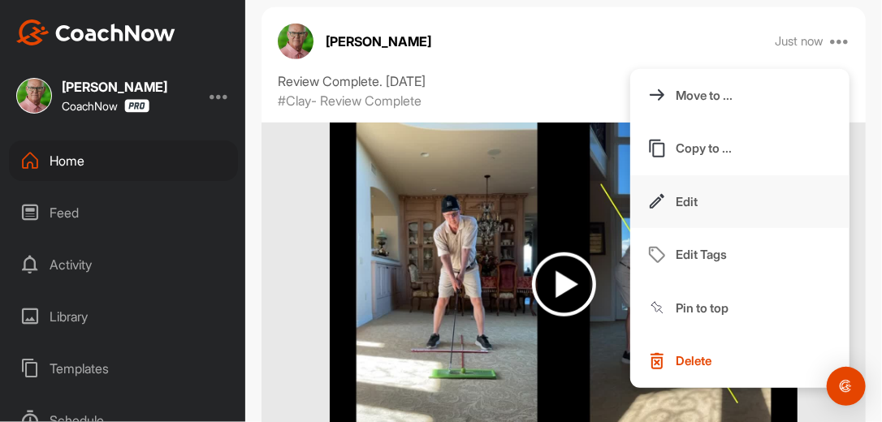
click at [676, 202] on p "Edit" at bounding box center [687, 201] width 22 height 17
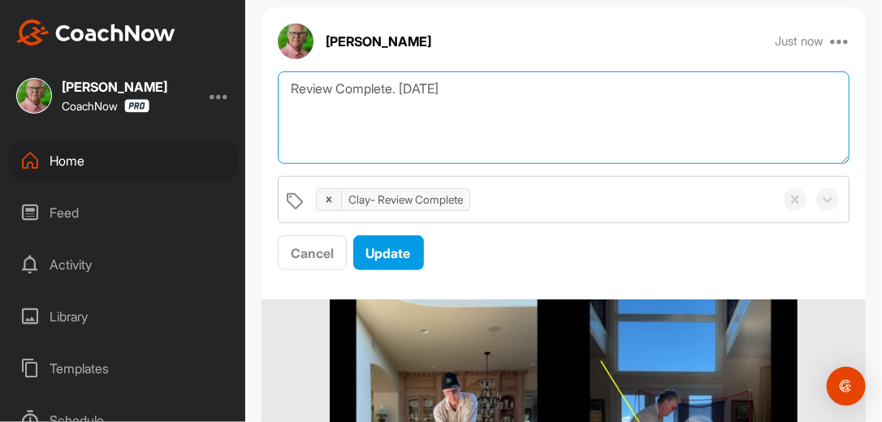
click at [465, 97] on textarea "Review Complete. [DATE]" at bounding box center [564, 117] width 572 height 93
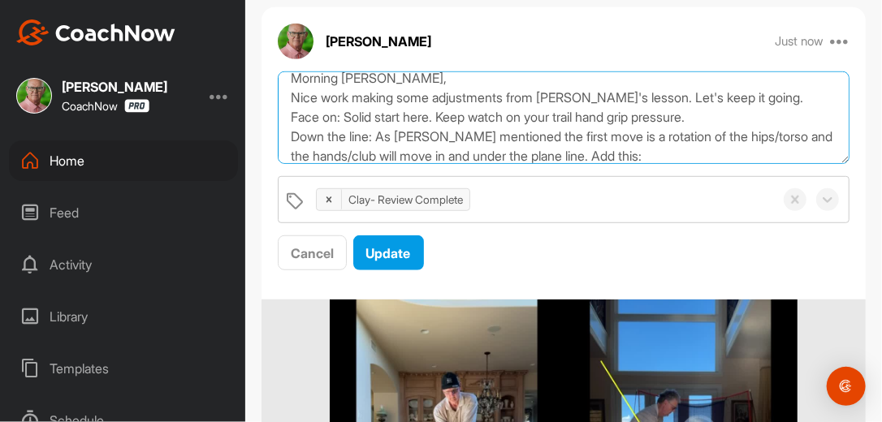
scroll to position [50, 0]
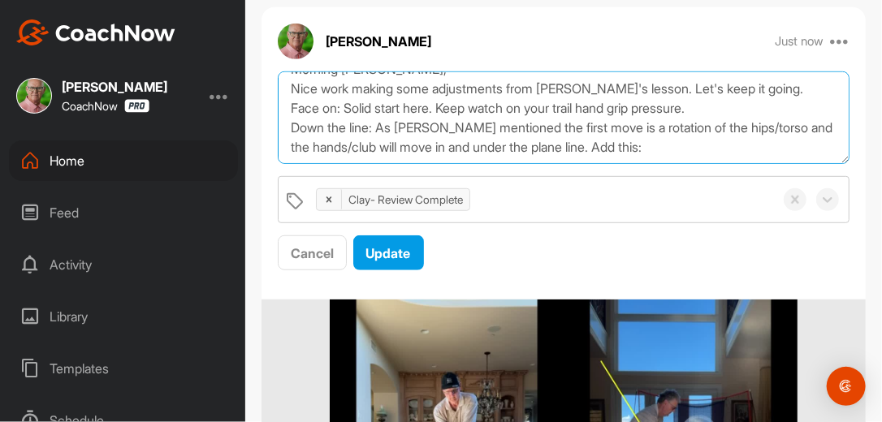
paste textarea "[URL][DOMAIN_NAME]"
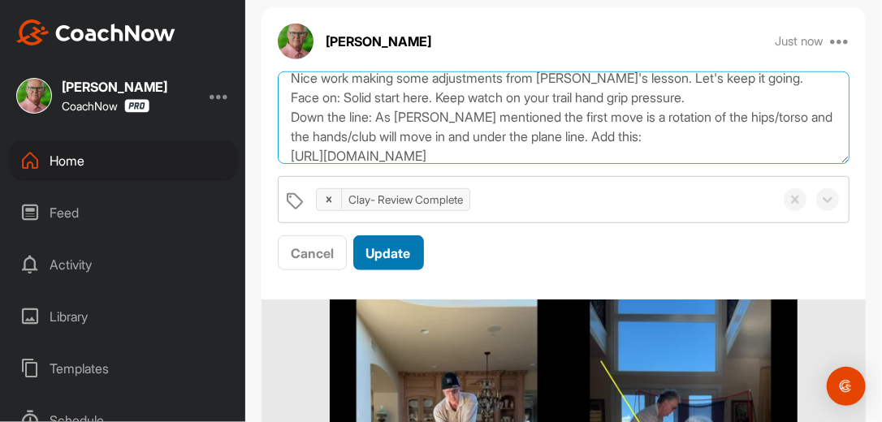
scroll to position [69, 0]
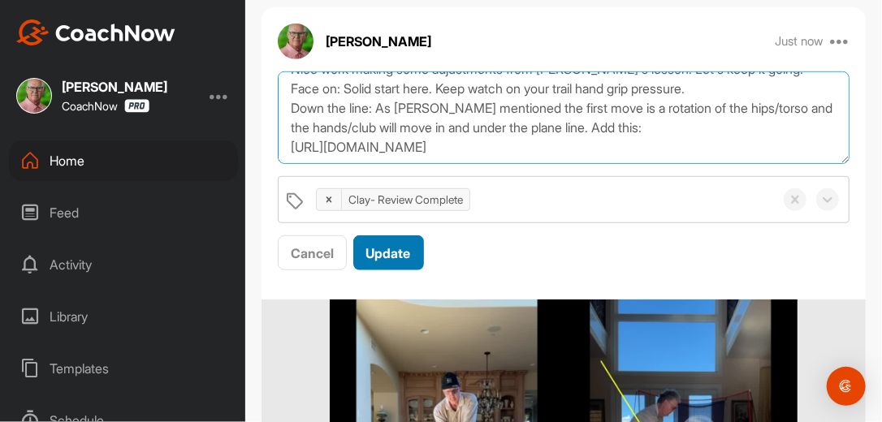
type textarea "Review Complete. [DATE] Morning [PERSON_NAME], Nice work making some adjustment…"
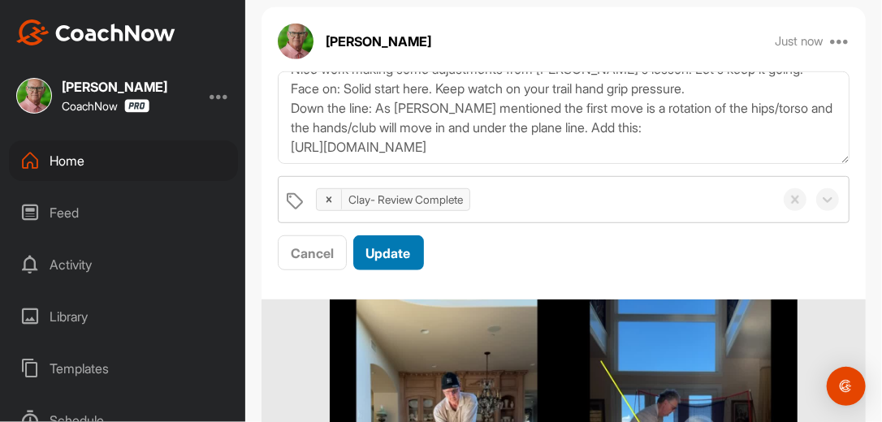
click at [408, 249] on span "Update" at bounding box center [388, 253] width 45 height 16
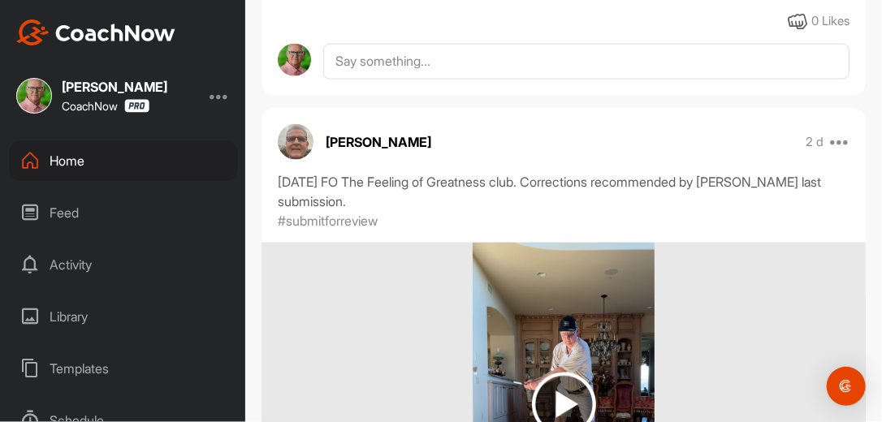
scroll to position [858, 0]
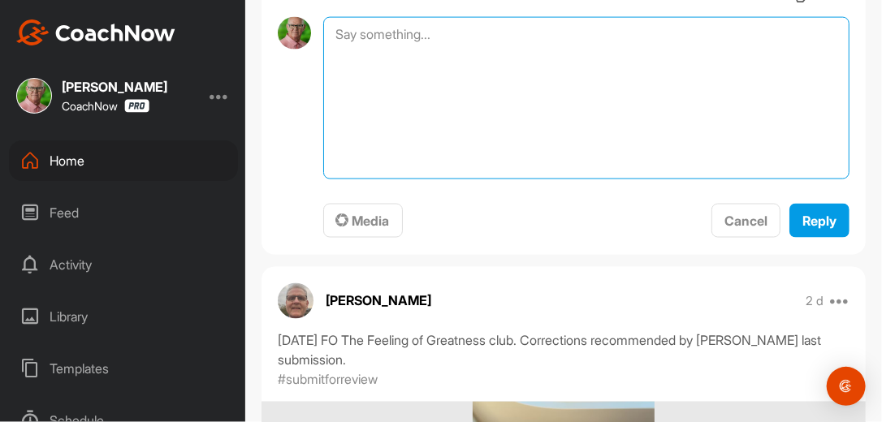
click at [461, 71] on textarea at bounding box center [586, 98] width 526 height 162
type textarea "Review Complete. [DATE]"
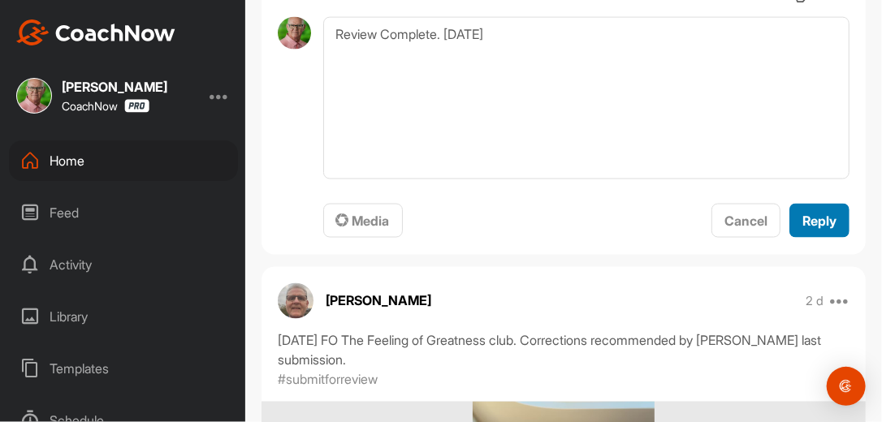
click at [802, 229] on span "Reply" at bounding box center [819, 221] width 34 height 16
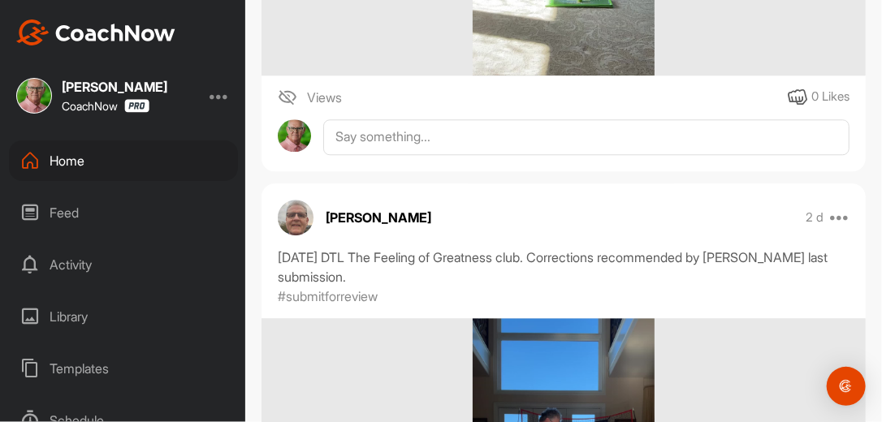
scroll to position [1481, 0]
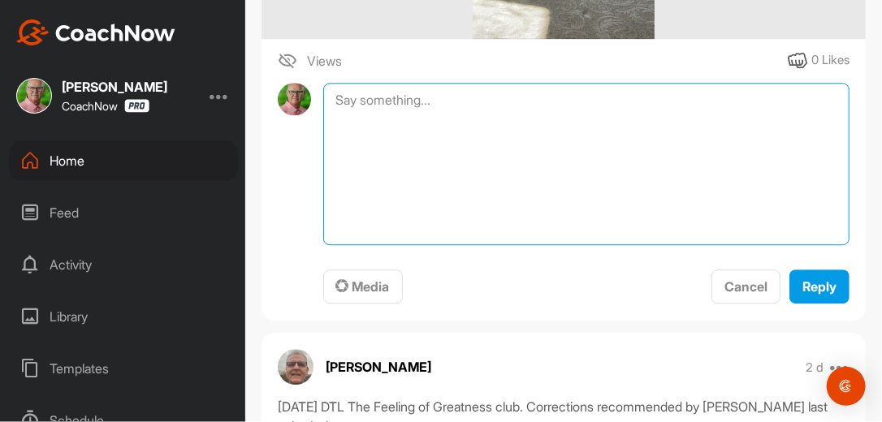
click at [536, 142] on textarea at bounding box center [586, 164] width 526 height 162
type textarea "Review Complete. [DATE]"
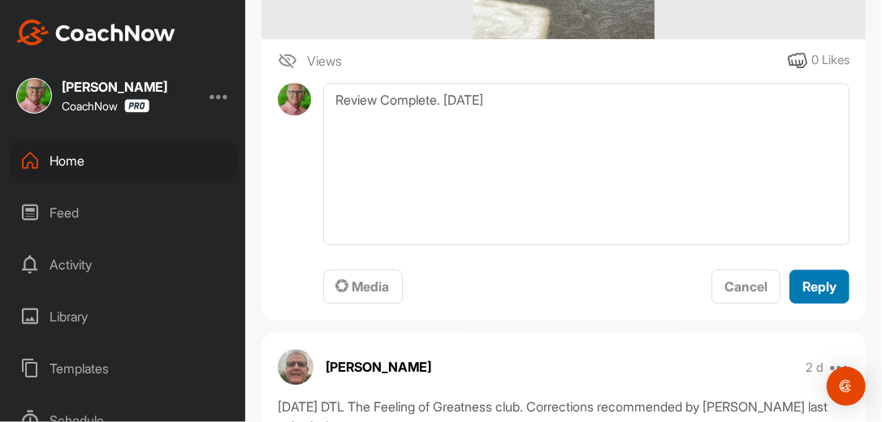
click at [809, 295] on span "Reply" at bounding box center [819, 287] width 34 height 16
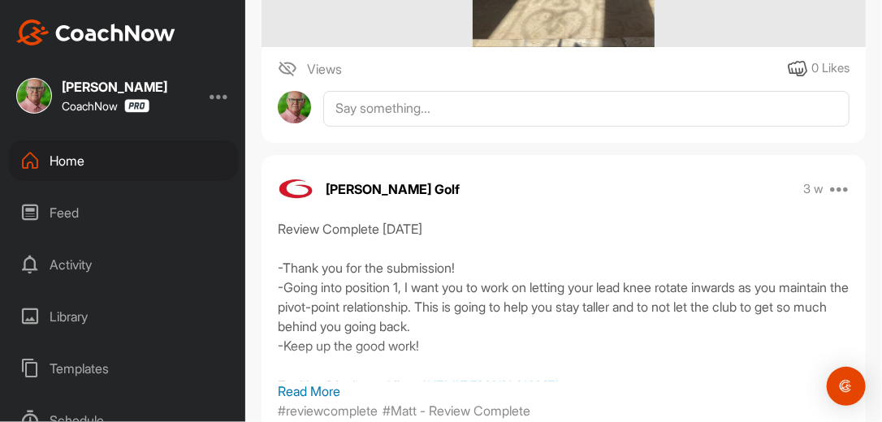
scroll to position [2209, 0]
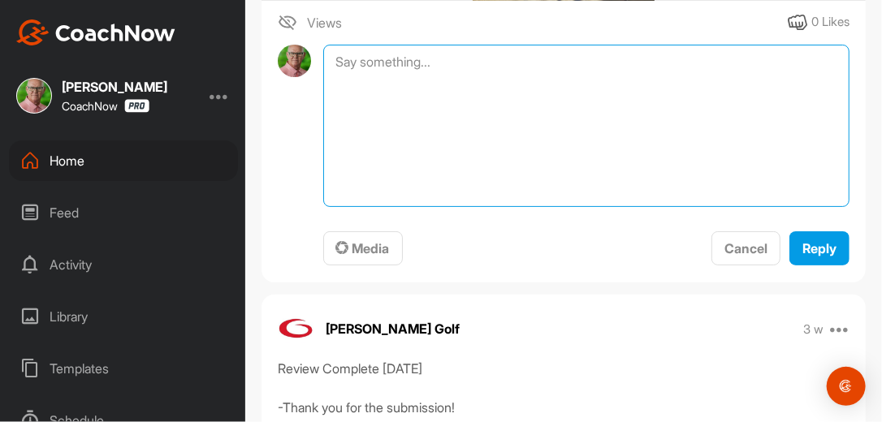
click at [438, 97] on textarea at bounding box center [586, 126] width 526 height 162
type textarea "Review Complete. [DATE]"
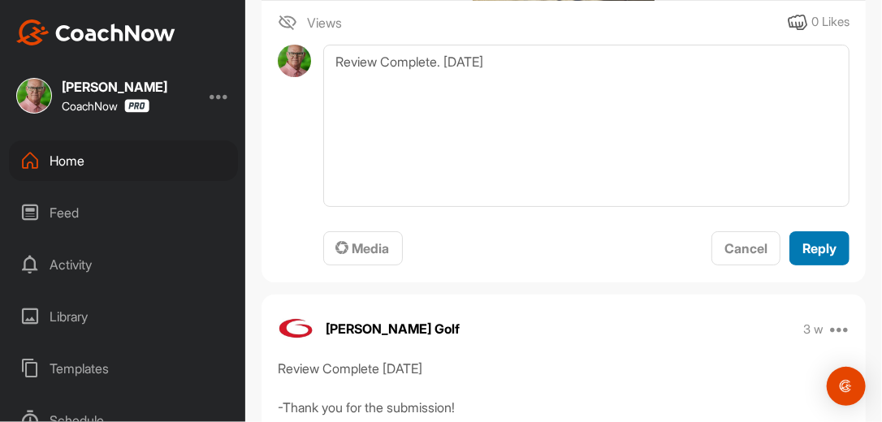
click at [804, 257] on span "Reply" at bounding box center [819, 248] width 34 height 16
